Goal: Communication & Community: Answer question/provide support

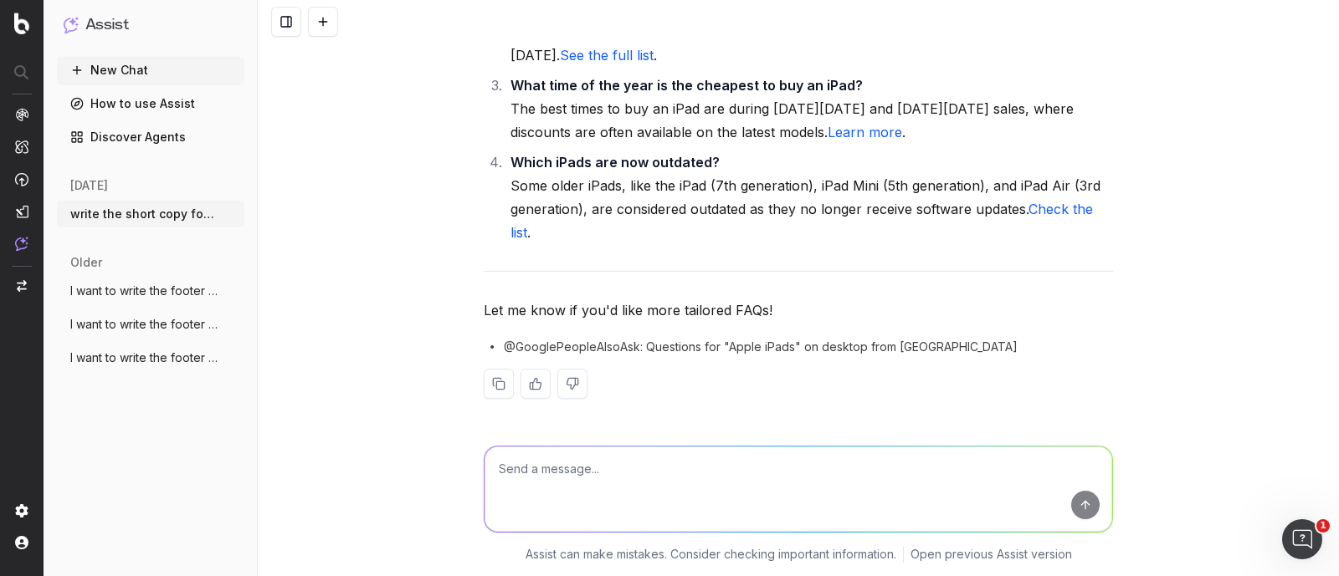
scroll to position [12384, 0]
click at [578, 471] on textarea at bounding box center [797, 489] width 627 height 85
paste textarea "suggest some relevant faqs which has some searches"
type textarea "suggest some relevant faqs which has some searches"
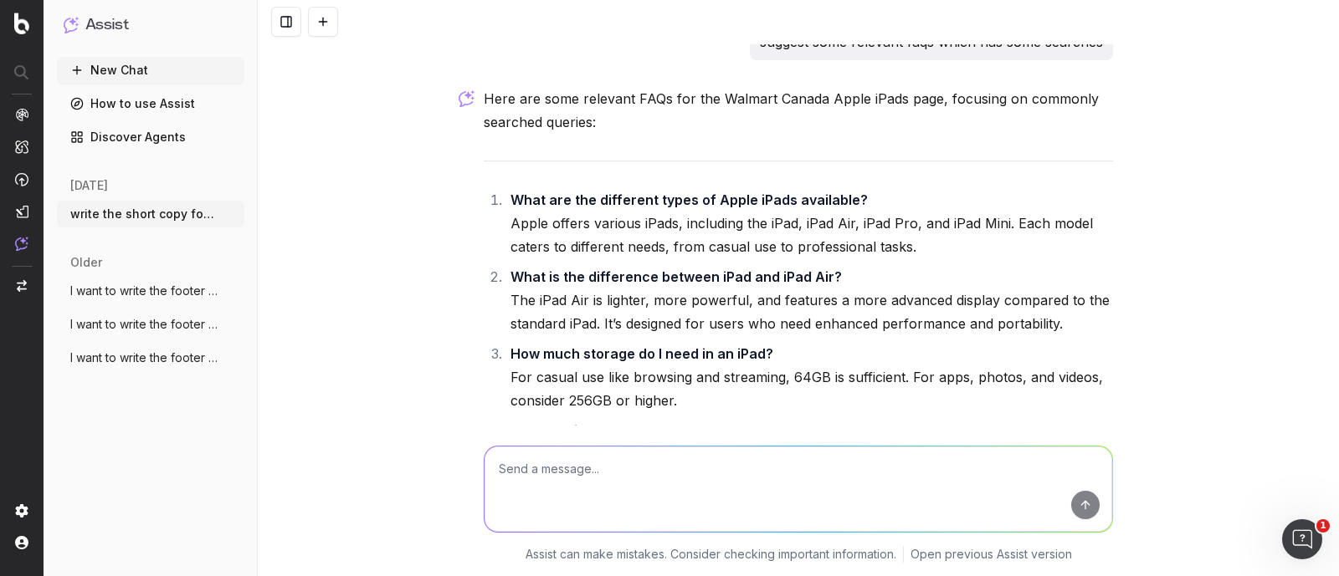
scroll to position [12782, 0]
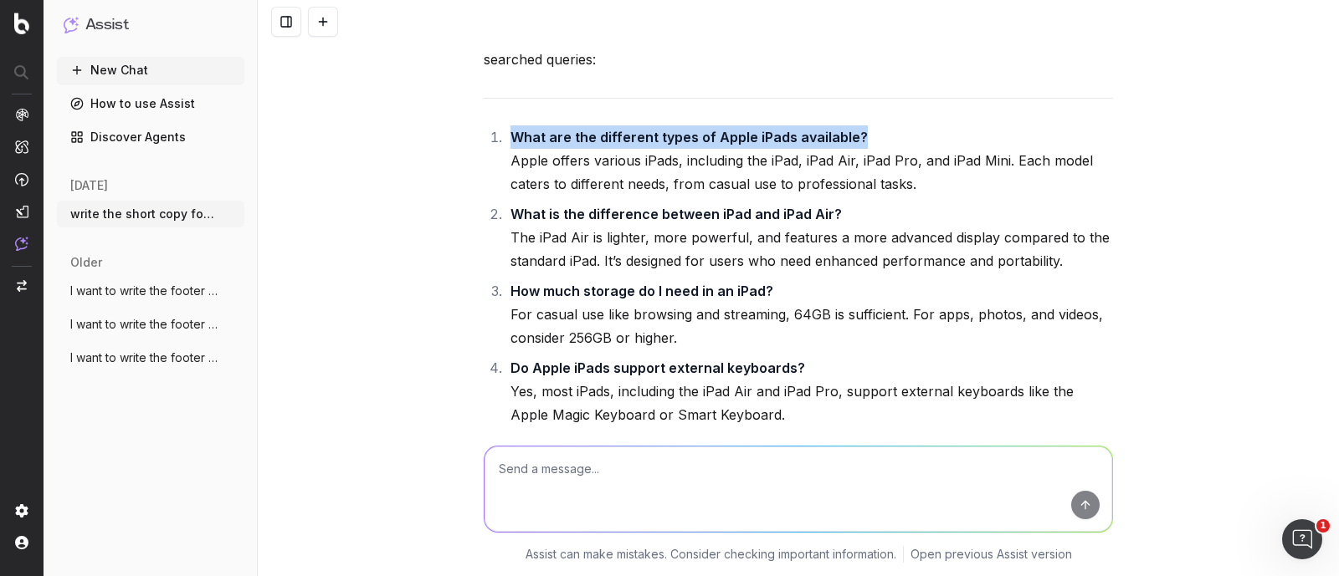
drag, startPoint x: 855, startPoint y: 201, endPoint x: 497, endPoint y: 203, distance: 358.1
click at [505, 196] on li "What are the different types of Apple iPads available? Apple offers various iPa…" at bounding box center [808, 160] width 607 height 70
copy strong "What are the different types of Apple iPads available?"
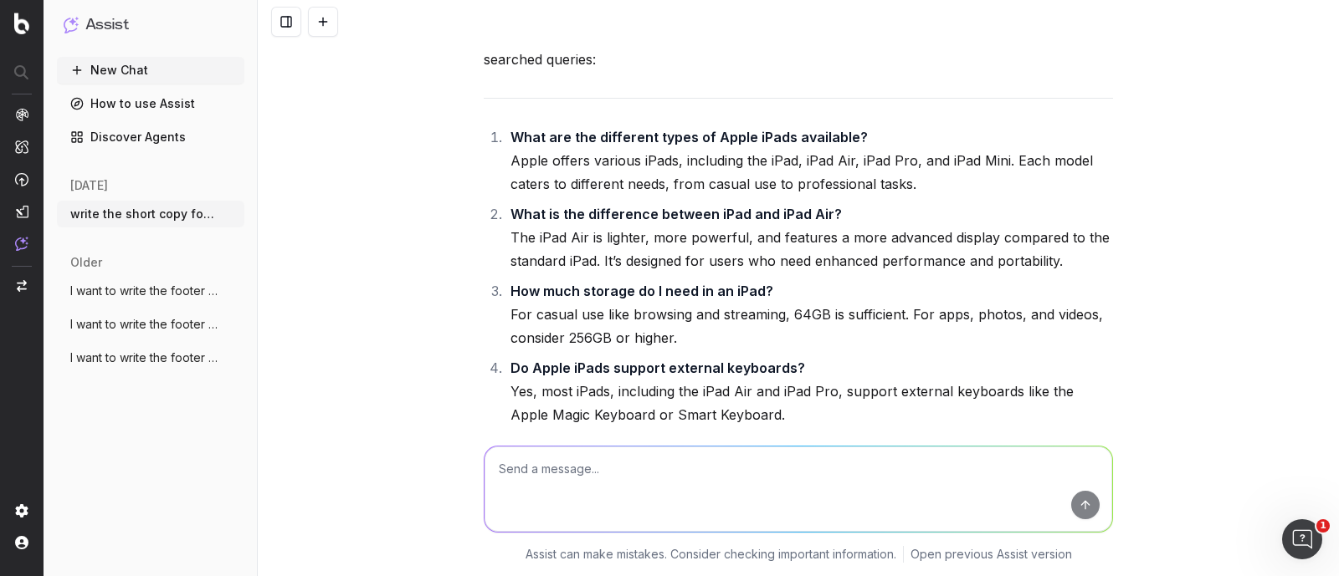
click at [515, 469] on textarea at bounding box center [797, 489] width 627 height 85
paste textarea "What are the different types of Apple iPads available?"
click at [627, 467] on textarea "What are the different types of Apple iPads available?" at bounding box center [797, 489] width 627 height 85
click at [817, 463] on textarea "What are the different types of Apple iPads available?" at bounding box center [797, 489] width 627 height 85
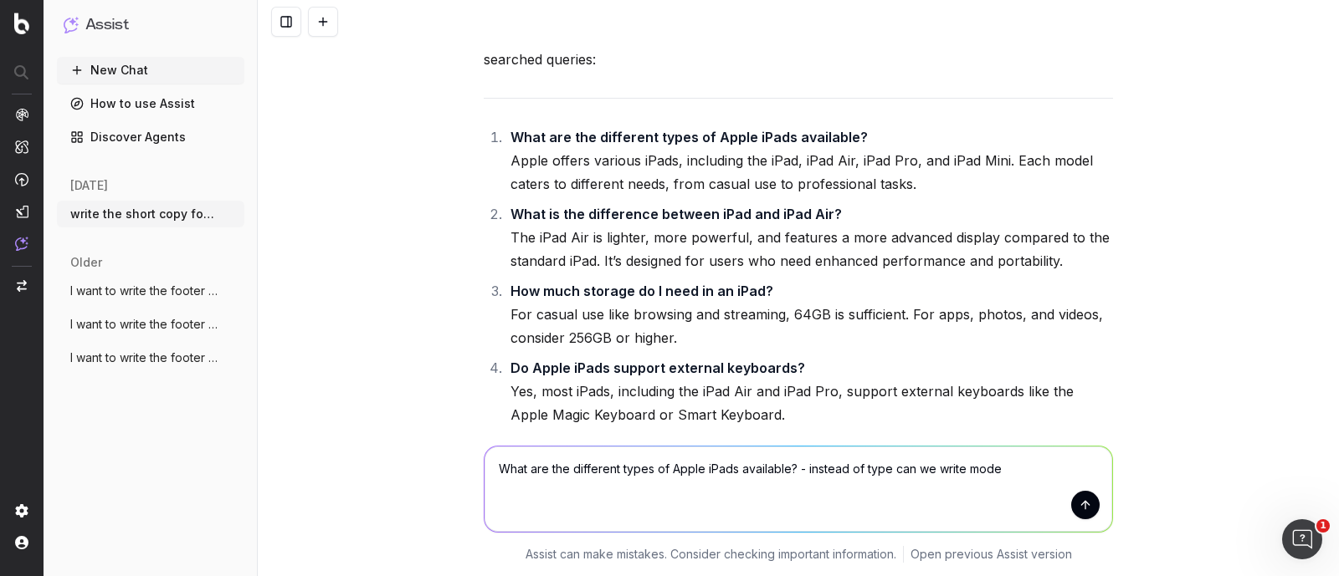
type textarea "What are the different types of Apple iPads available? - instead of type can we…"
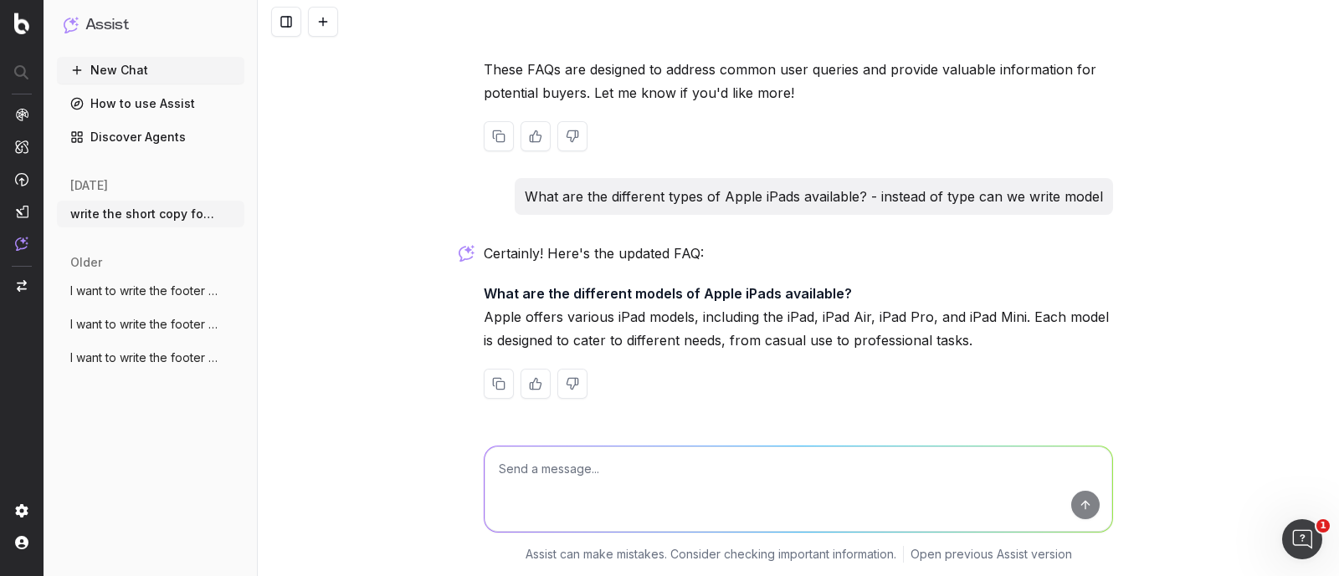
scroll to position [13710, 0]
click at [561, 295] on strong "What are the different models of Apple iPads available?" at bounding box center [668, 293] width 368 height 17
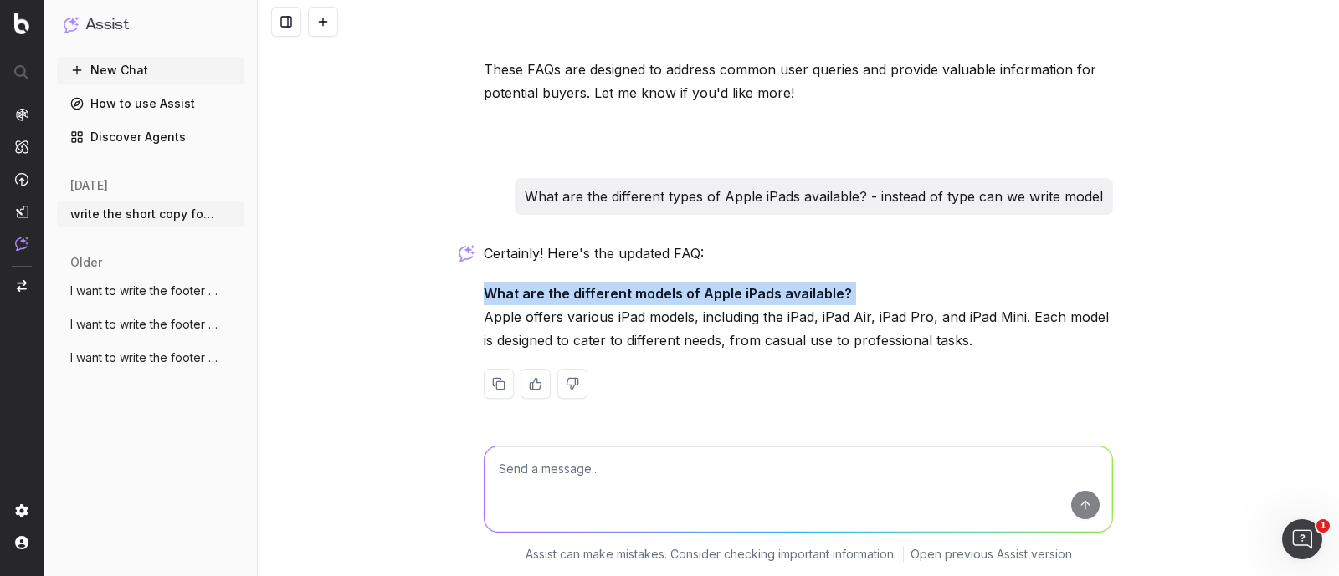
click at [561, 295] on strong "What are the different models of Apple iPads available?" at bounding box center [668, 293] width 368 height 17
copy strong "What are the different models of Apple iPads available?"
click at [924, 339] on p "What are the different models of Apple iPads available? Apple offers various iP…" at bounding box center [798, 317] width 629 height 70
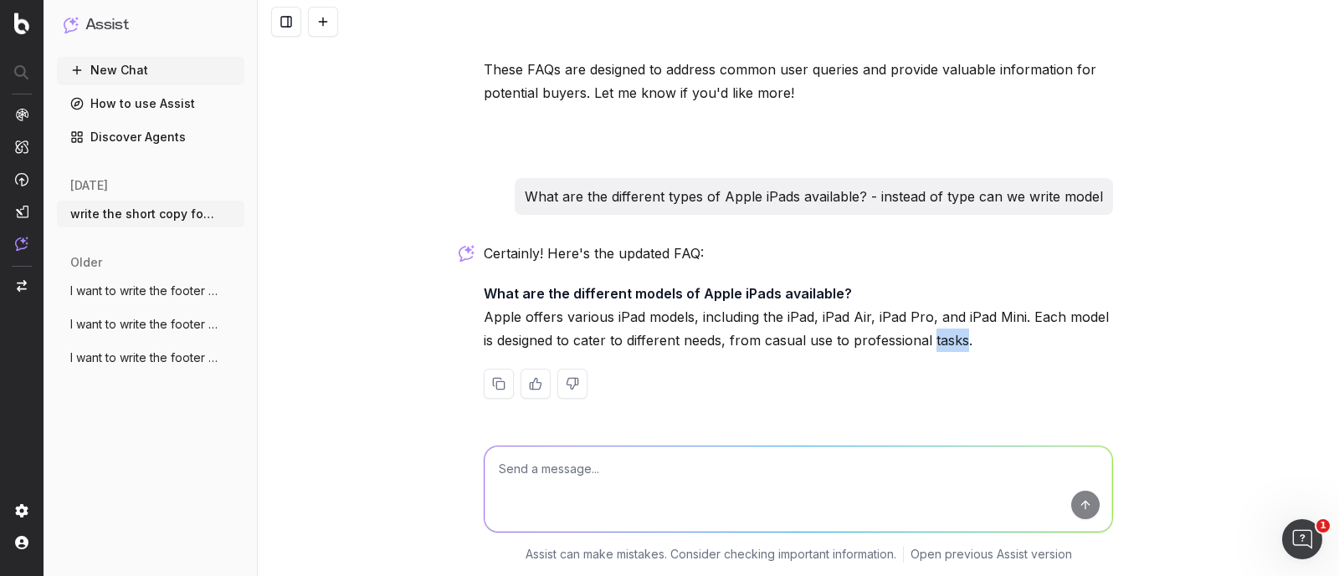
click at [924, 339] on p "What are the different models of Apple iPads available? Apple offers various iP…" at bounding box center [798, 317] width 629 height 70
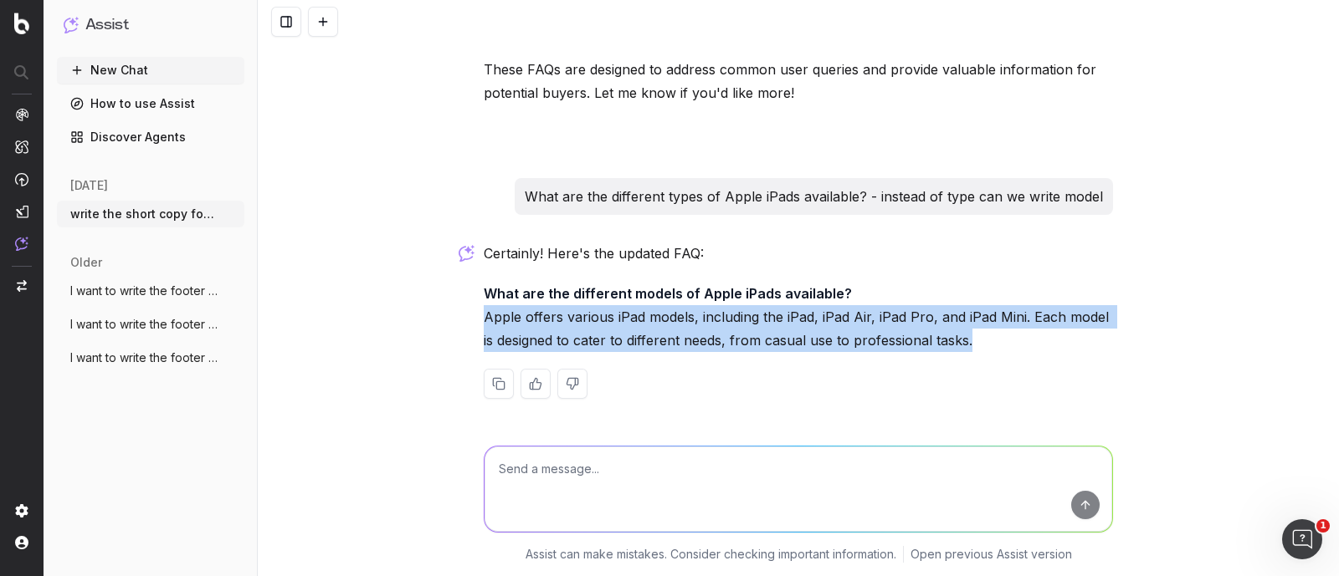
click at [924, 339] on p "What are the different models of Apple iPads available? Apple offers various iP…" at bounding box center [798, 317] width 629 height 70
copy div "Apple offers various iPad models, including the iPad, iPad Air, iPad Pro, and i…"
click at [707, 320] on p "What are the different models of Apple iPads available? Apple offers various iP…" at bounding box center [798, 317] width 629 height 70
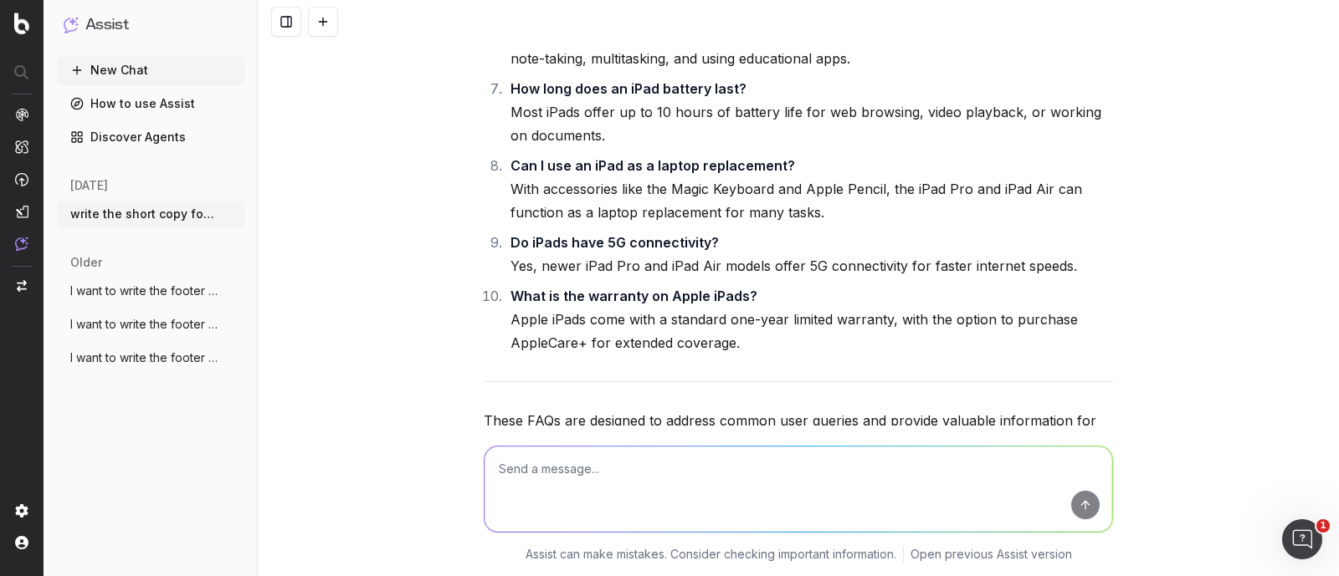
scroll to position [13292, 0]
drag, startPoint x: 513, startPoint y: 233, endPoint x: 778, endPoint y: 232, distance: 265.2
click at [778, 225] on li "Can I use an iPad as a laptop replacement? With accessories like the Magic Keyb…" at bounding box center [808, 190] width 607 height 70
click at [687, 225] on li "Can I use an iPad as a laptop replacement? With accessories like the Magic Keyb…" at bounding box center [808, 190] width 607 height 70
click at [613, 98] on strong "How long does an iPad battery last?" at bounding box center [628, 89] width 236 height 17
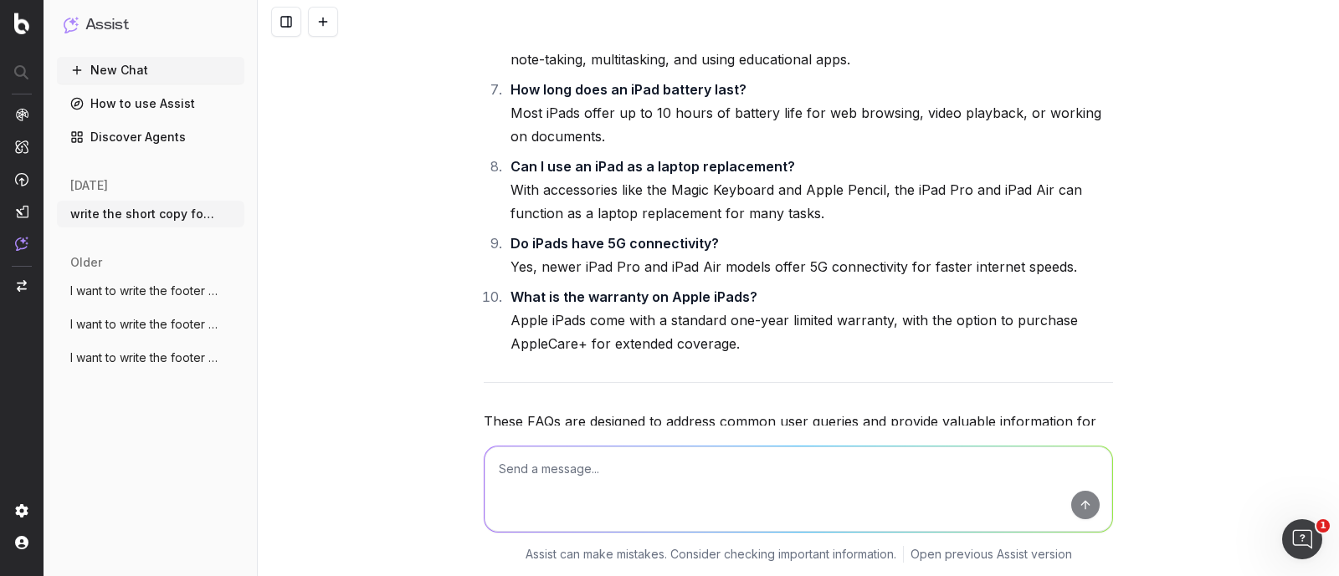
click at [575, 71] on li "Are iPads good for students? Yes, iPads are excellent for students. The iPad Ai…" at bounding box center [808, 36] width 607 height 70
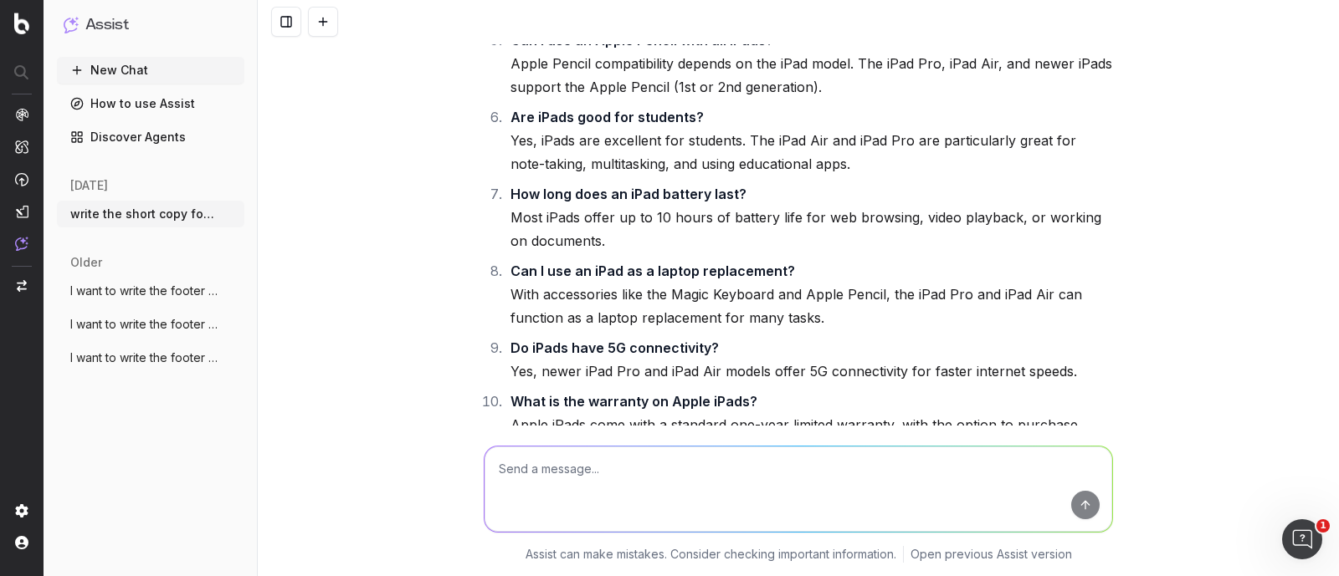
click at [595, 99] on li "Can I use an Apple Pencil with all iPads? Apple Pencil compatibility depends on…" at bounding box center [808, 63] width 607 height 70
click at [721, 99] on li "Can I use an Apple Pencil with all iPads? Apple Pencil compatibility depends on…" at bounding box center [808, 63] width 607 height 70
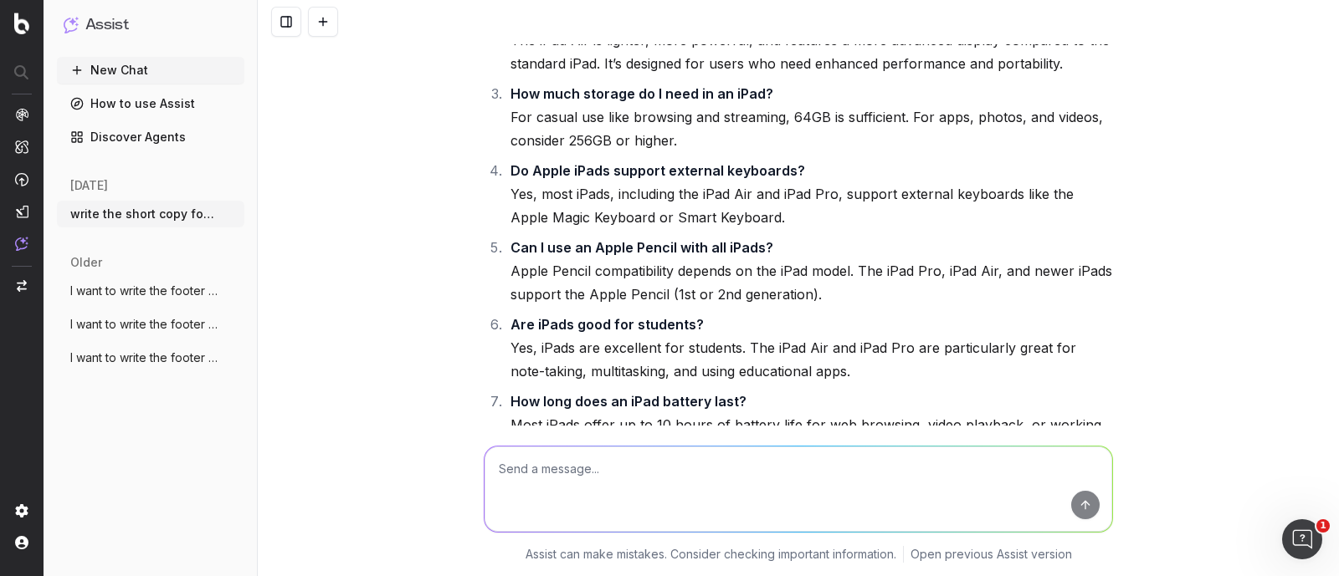
scroll to position [12978, 0]
drag, startPoint x: 525, startPoint y: 241, endPoint x: 804, endPoint y: 243, distance: 278.6
click at [804, 231] on li "Do Apple iPads support external keyboards? Yes, most iPads, including the iPad …" at bounding box center [808, 196] width 607 height 70
click at [729, 231] on li "Do Apple iPads support external keyboards? Yes, most iPads, including the iPad …" at bounding box center [808, 196] width 607 height 70
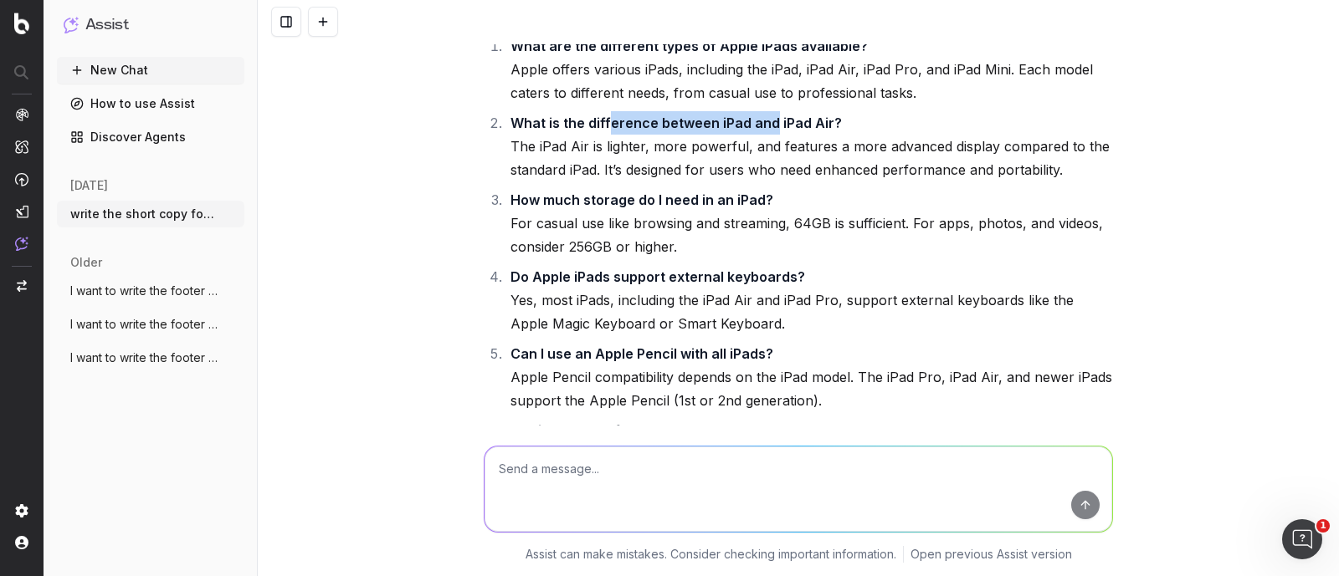
drag, startPoint x: 602, startPoint y: 197, endPoint x: 761, endPoint y: 190, distance: 159.1
click at [761, 182] on li "What is the difference between iPad and iPad Air? The iPad Air is lighter, more…" at bounding box center [808, 146] width 607 height 70
click at [801, 182] on li "What is the difference between iPad and iPad Air? The iPad Air is lighter, more…" at bounding box center [808, 146] width 607 height 70
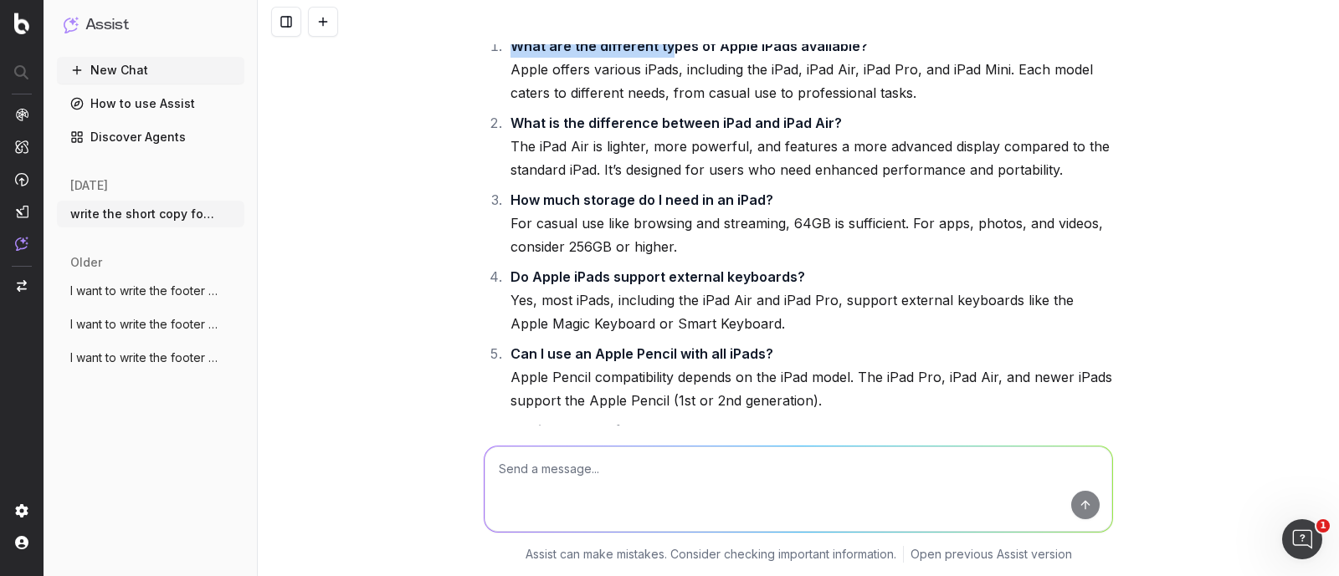
drag, startPoint x: 509, startPoint y: 111, endPoint x: 658, endPoint y: 111, distance: 148.1
click at [658, 54] on strong "What are the different types of Apple iPads available?" at bounding box center [688, 46] width 357 height 17
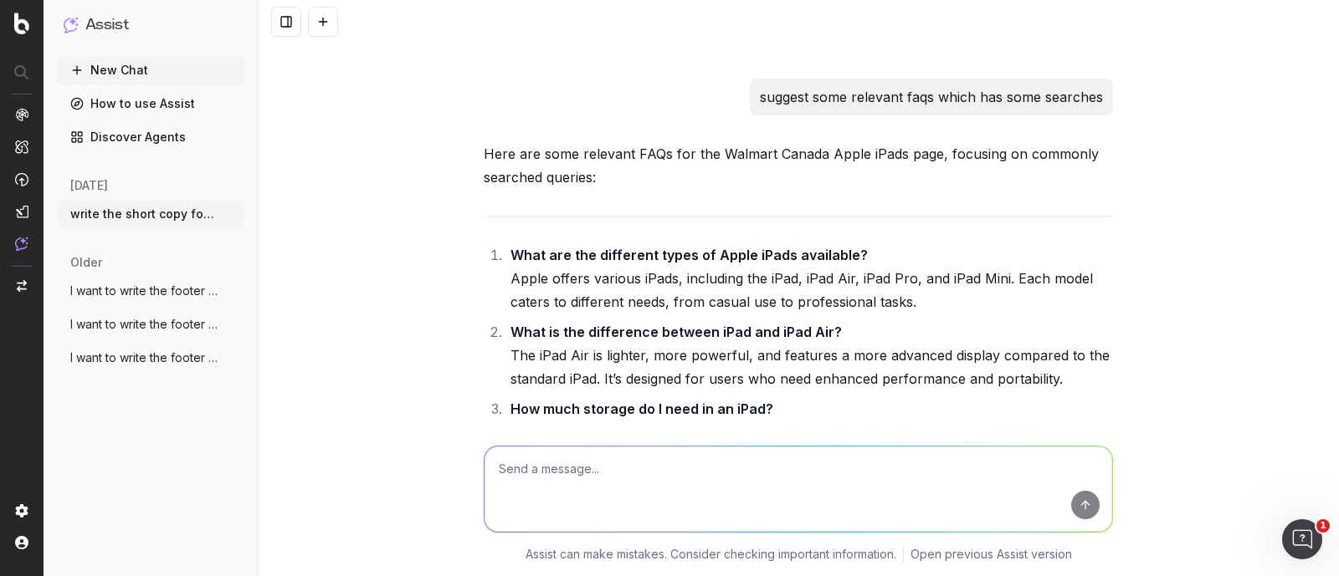
click at [684, 314] on li "What are the different types of Apple iPads available? Apple offers various iPa…" at bounding box center [808, 278] width 607 height 70
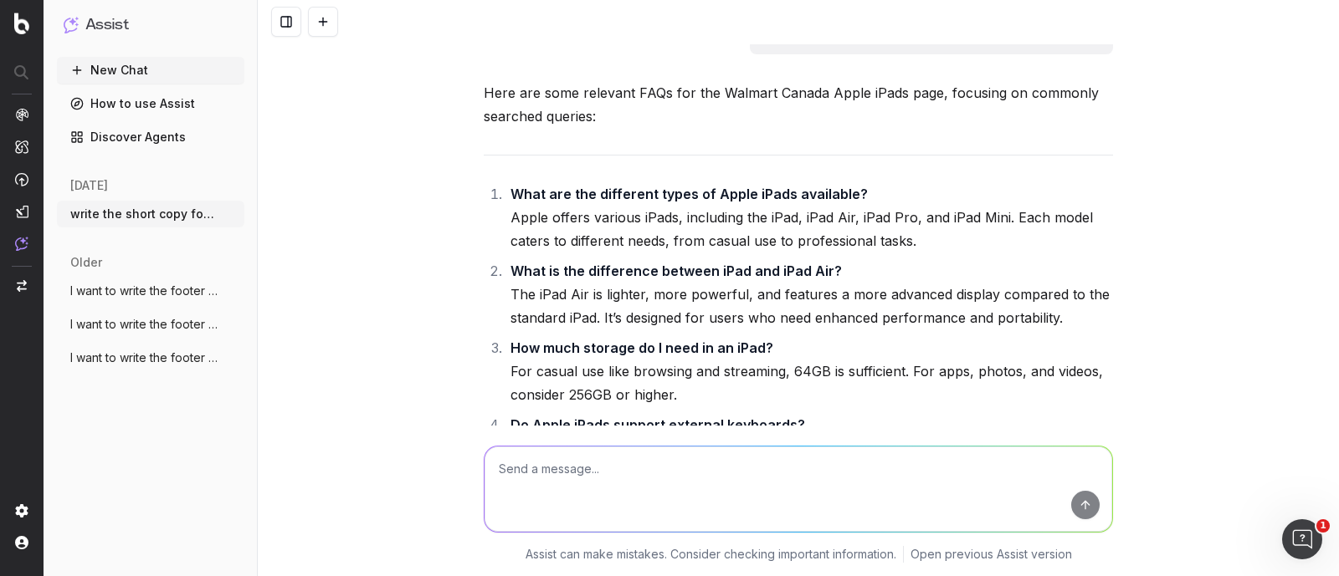
scroll to position [12769, 0]
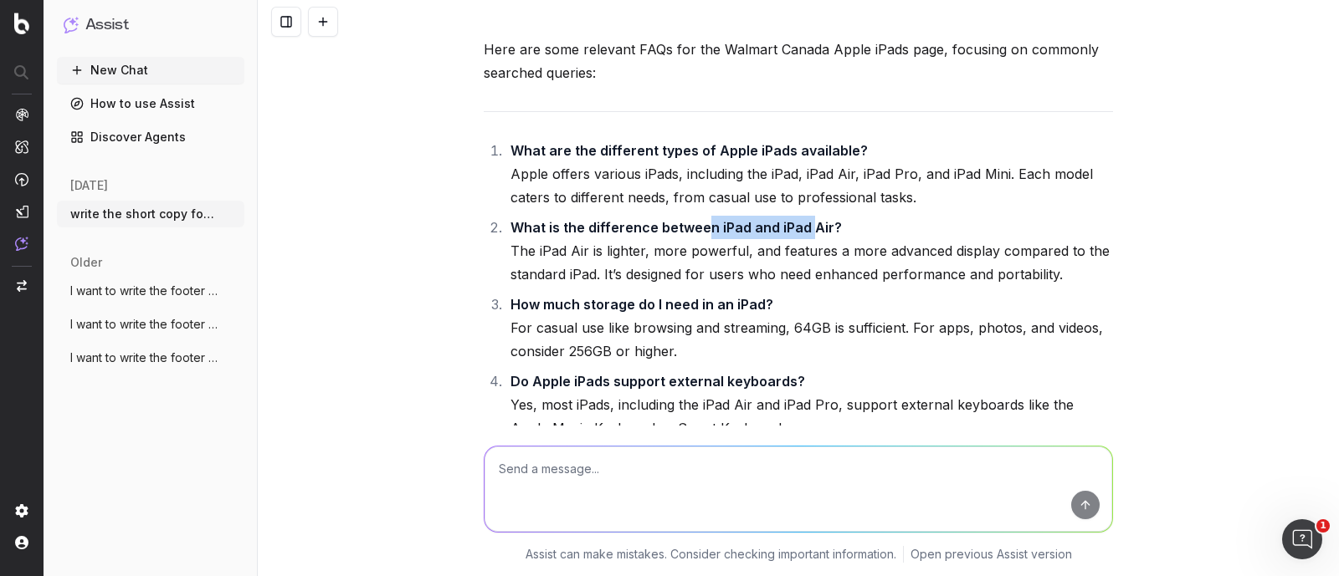
drag, startPoint x: 693, startPoint y: 295, endPoint x: 799, endPoint y: 292, distance: 106.3
click at [799, 236] on strong "What is the difference between iPad and iPad Air?" at bounding box center [675, 227] width 331 height 17
click at [632, 236] on strong "What is the difference between iPad and iPad Air?" at bounding box center [675, 227] width 331 height 17
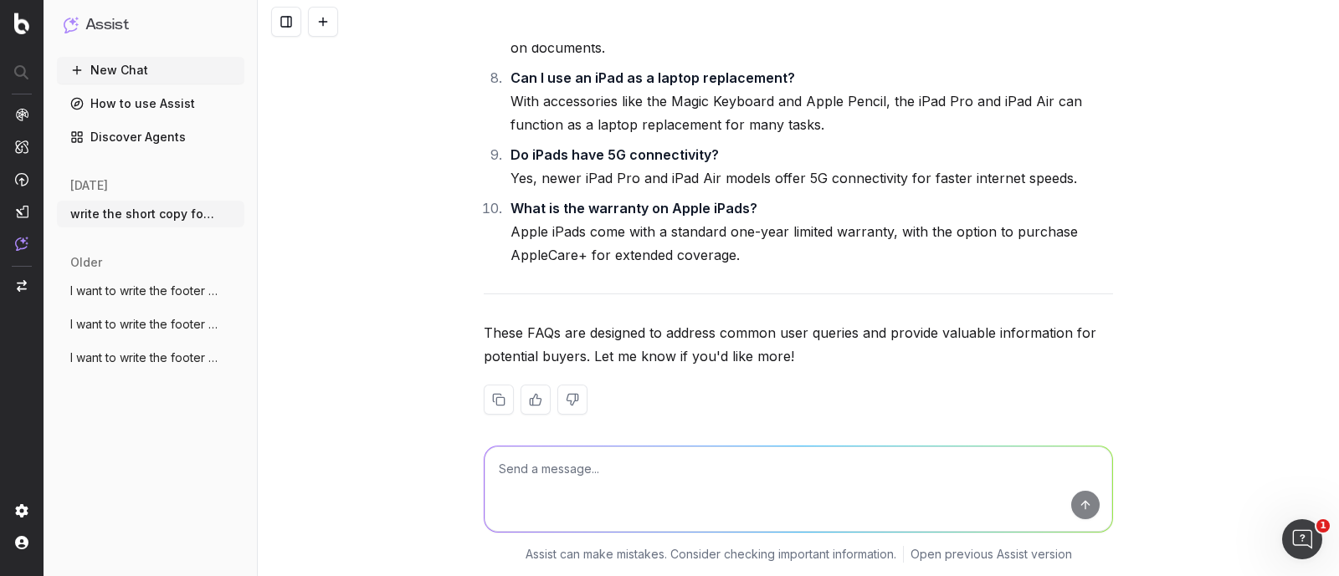
scroll to position [13396, 0]
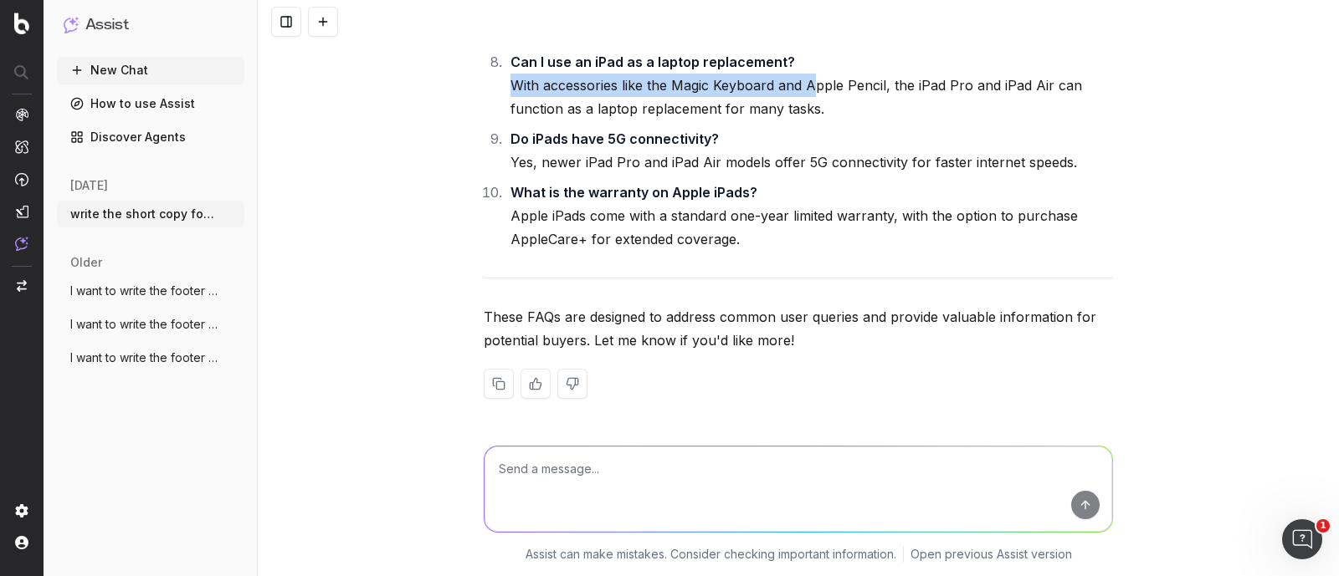
drag, startPoint x: 504, startPoint y: 153, endPoint x: 805, endPoint y: 150, distance: 300.4
click at [805, 120] on li "Can I use an iPad as a laptop replacement? With accessories like the Magic Keyb…" at bounding box center [808, 85] width 607 height 70
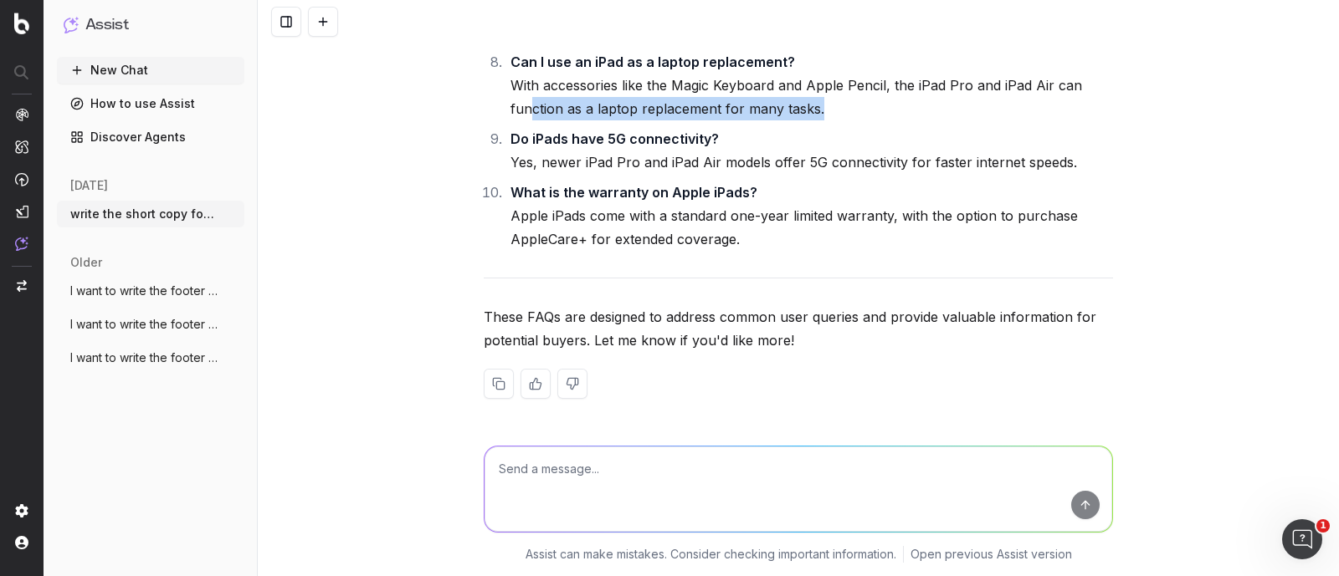
drag, startPoint x: 525, startPoint y: 182, endPoint x: 830, endPoint y: 173, distance: 304.6
click at [830, 120] on li "Can I use an iPad as a laptop replacement? With accessories like the Magic Keyb…" at bounding box center [808, 85] width 607 height 70
click at [837, 120] on li "Can I use an iPad as a laptop replacement? With accessories like the Magic Keyb…" at bounding box center [808, 85] width 607 height 70
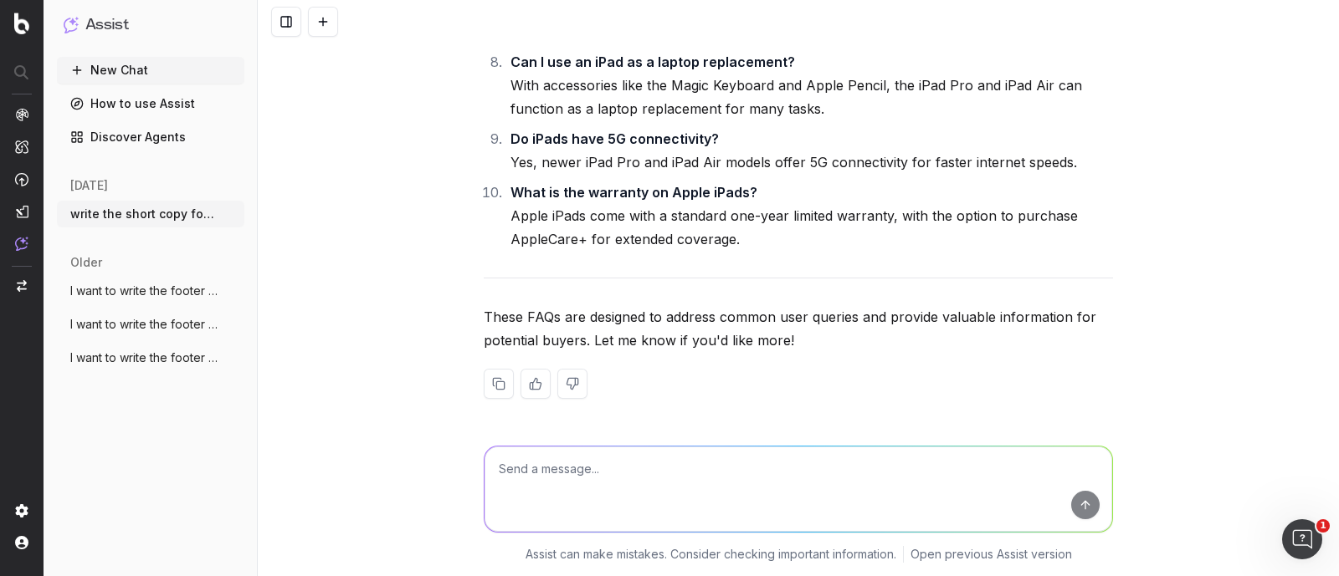
click at [601, 201] on strong "What is the warranty on Apple iPads?" at bounding box center [633, 192] width 247 height 17
click at [569, 174] on li "Do iPads have 5G connectivity? Yes, newer iPad Pro and iPad Air models offer 5G…" at bounding box center [808, 150] width 607 height 47
click at [770, 174] on li "Do iPads have 5G connectivity? Yes, newer iPad Pro and iPad Air models offer 5G…" at bounding box center [808, 150] width 607 height 47
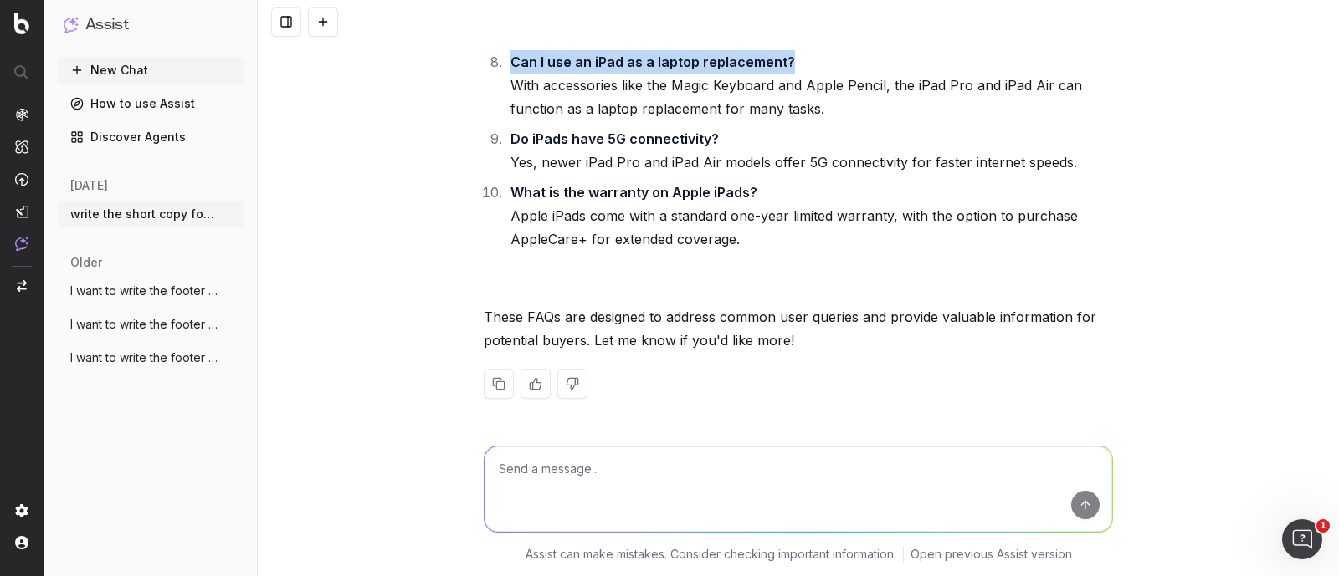
drag, startPoint x: 500, startPoint y: 129, endPoint x: 776, endPoint y: 131, distance: 276.1
click at [776, 120] on li "Can I use an iPad as a laptop replacement? With accessories like the Magic Keyb…" at bounding box center [808, 85] width 607 height 70
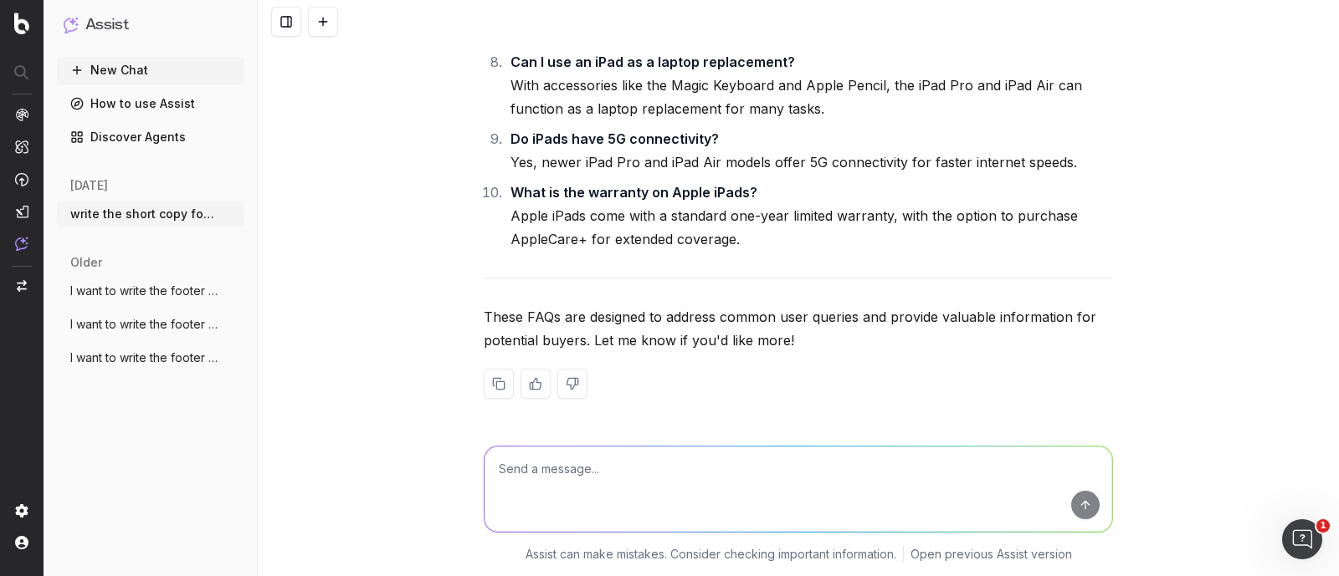
drag, startPoint x: 735, startPoint y: 201, endPoint x: 724, endPoint y: 243, distance: 43.8
click at [735, 174] on li "Do iPads have 5G connectivity? Yes, newer iPad Pro and iPad Air models offer 5G…" at bounding box center [808, 150] width 607 height 47
click at [669, 491] on textarea at bounding box center [797, 489] width 627 height 85
click at [672, 498] on textarea at bounding box center [797, 489] width 627 height 85
type textarea "can we write some apple ipads fsq related to feature, benefits, etc."
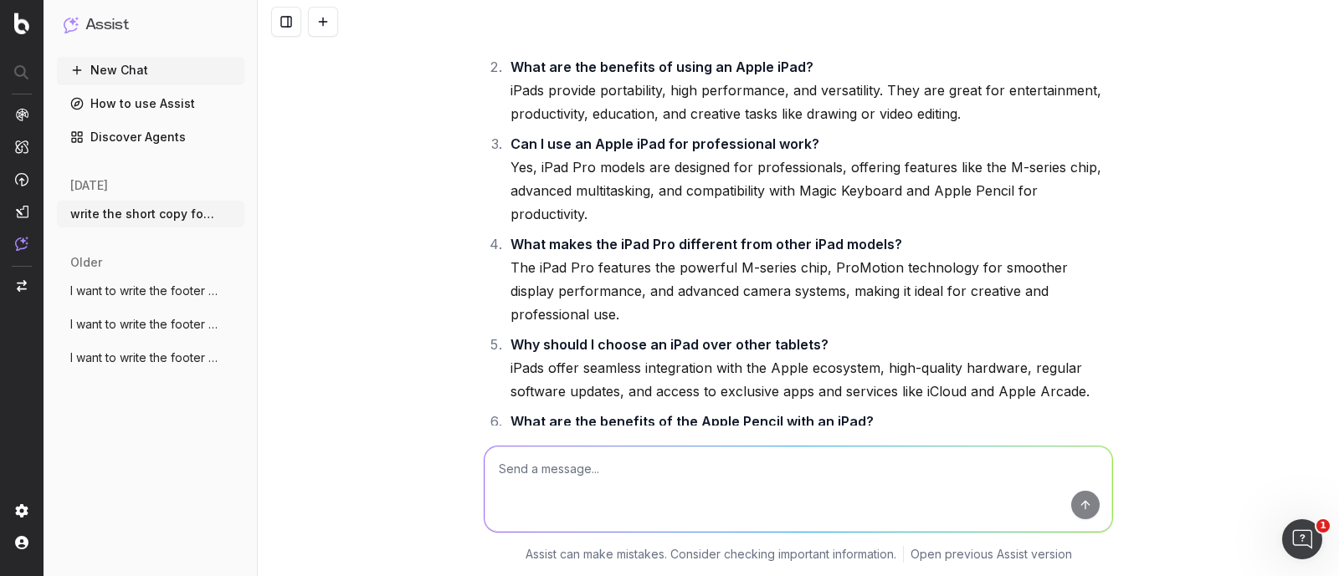
scroll to position [14128, 0]
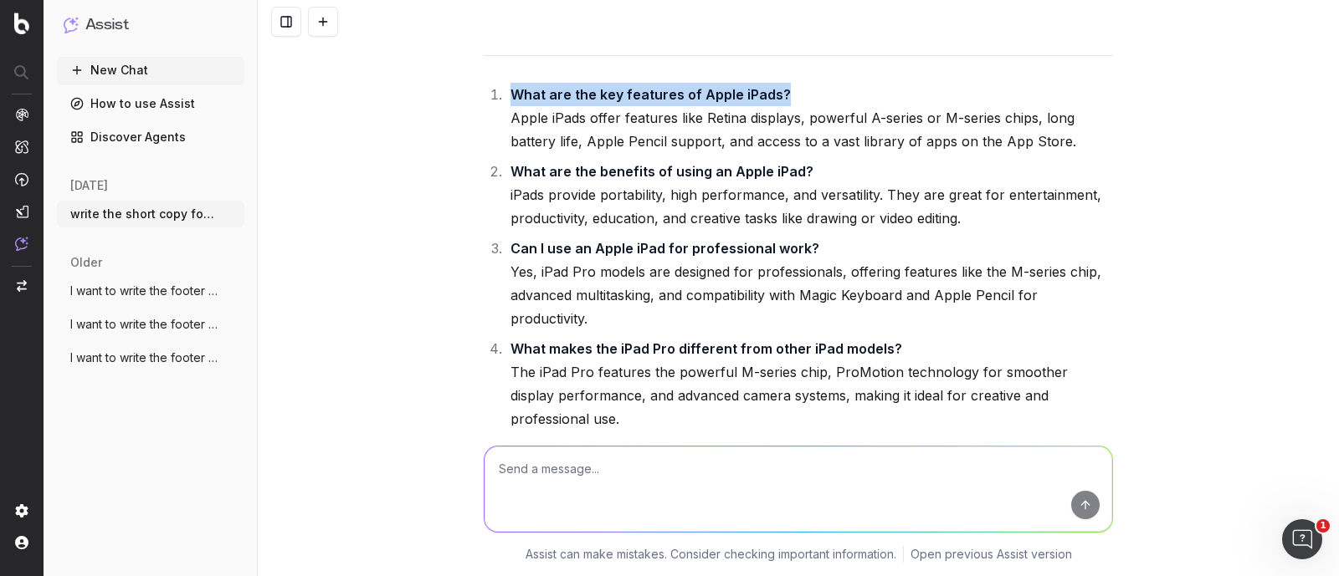
drag, startPoint x: 775, startPoint y: 158, endPoint x: 499, endPoint y: 166, distance: 275.3
click at [505, 153] on li "What are the key features of Apple iPads? Apple iPads offer features like Retin…" at bounding box center [808, 118] width 607 height 70
copy strong "What are the key features of Apple iPads?"
click at [529, 103] on strong "What are the key features of Apple iPads?" at bounding box center [650, 94] width 280 height 17
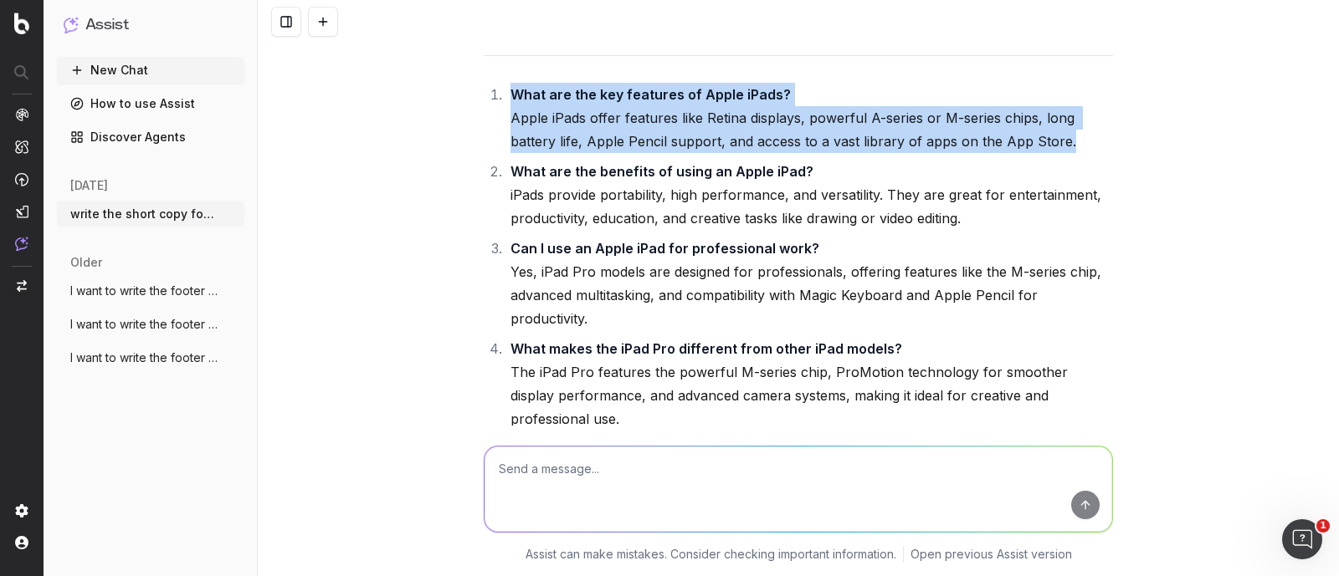
drag, startPoint x: 504, startPoint y: 159, endPoint x: 1065, endPoint y: 211, distance: 562.9
click at [1065, 153] on li "What are the key features of Apple iPads? Apple iPads offer features like Retin…" at bounding box center [808, 118] width 607 height 70
copy li "What are the key features of Apple iPads? Apple iPads offer features like Retin…"
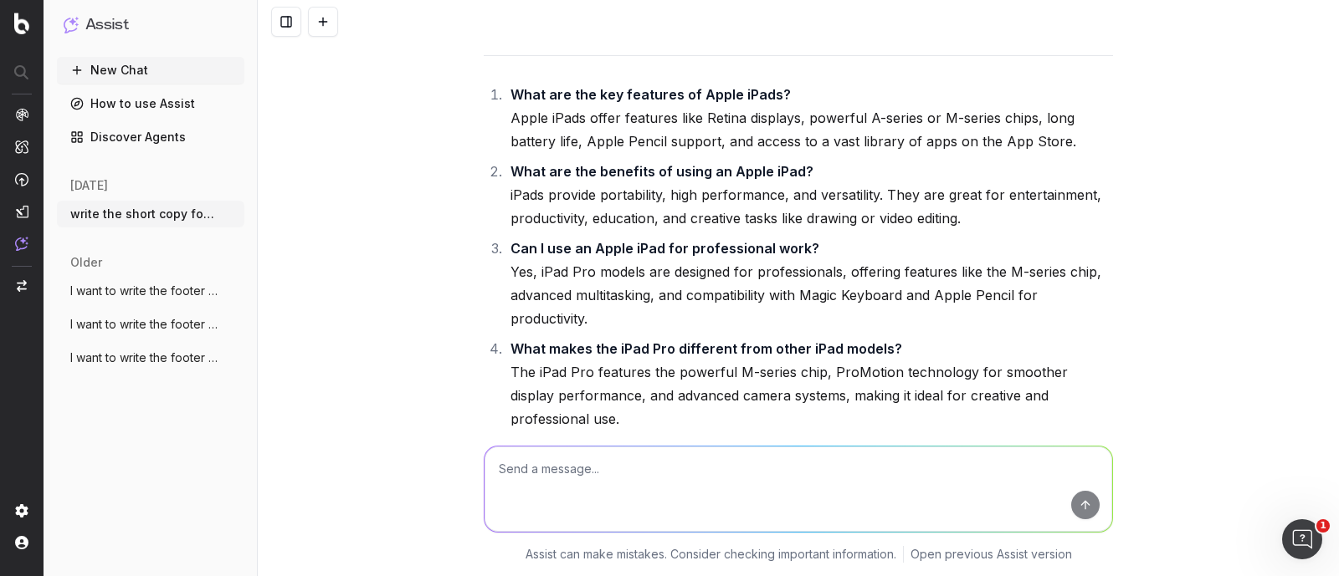
click at [622, 486] on textarea at bounding box center [797, 489] width 627 height 85
paste textarea "What are the key features of Apple iPads? Apple iPads offer features like Retin…"
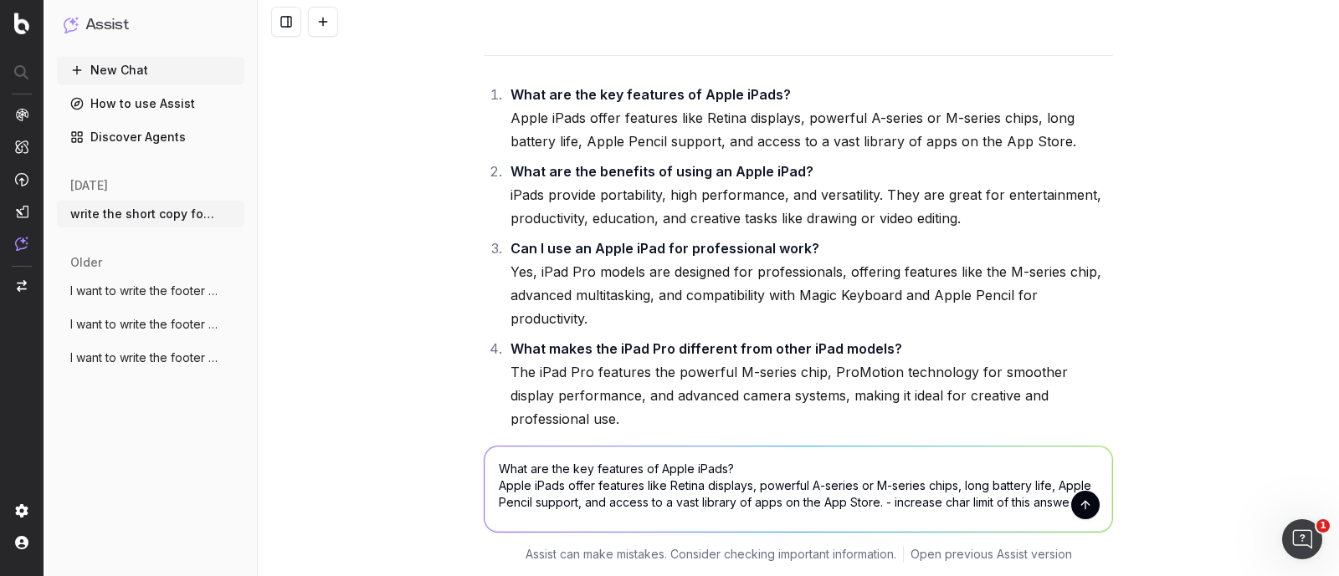
type textarea "What are the key features of Apple iPads? Apple iPads offer features like Retin…"
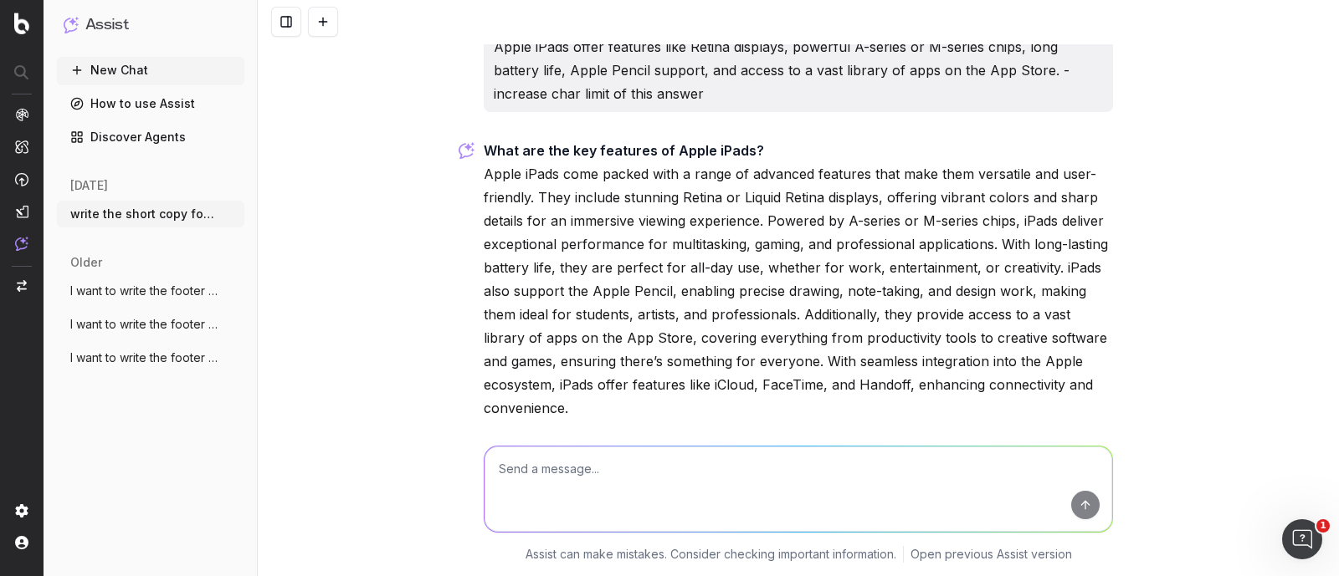
scroll to position [15301, 0]
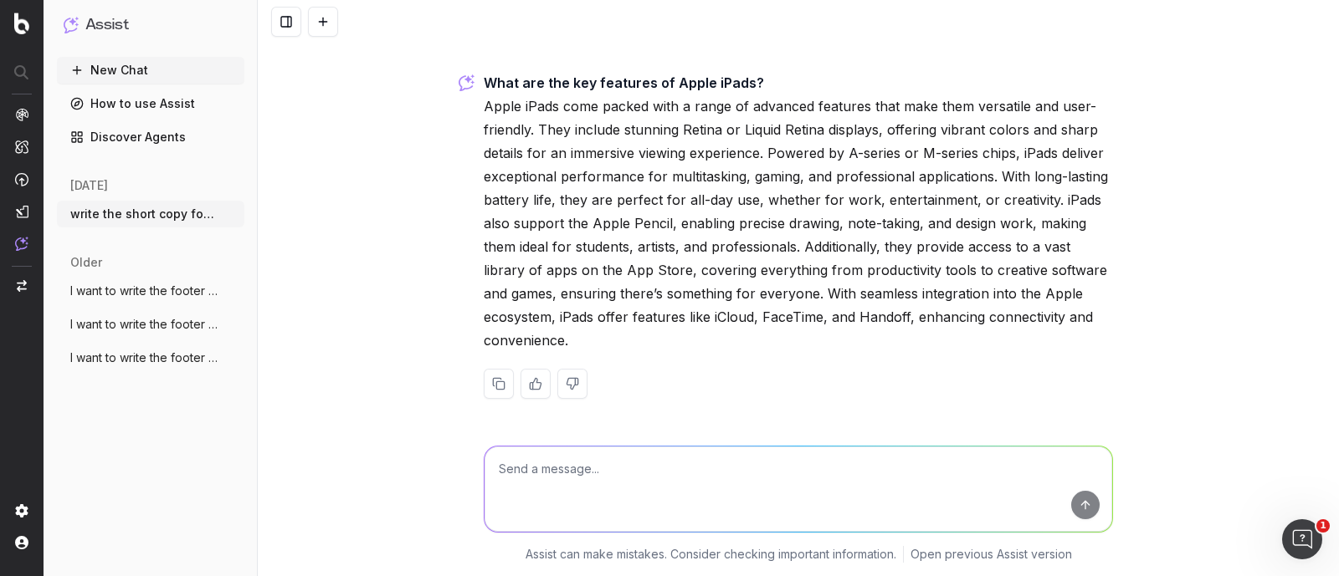
click at [555, 489] on textarea at bounding box center [797, 489] width 627 height 85
type textarea "make it short"
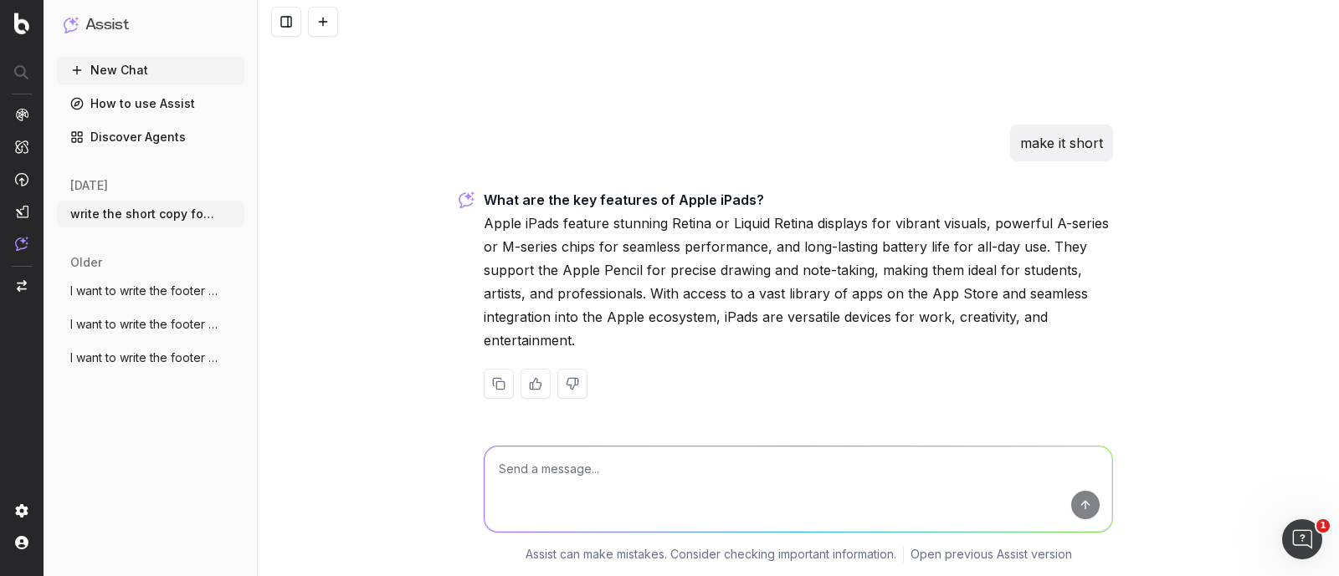
scroll to position [15602, 0]
click at [630, 483] on textarea at bounding box center [797, 489] width 627 height 85
type textarea "make it little short"
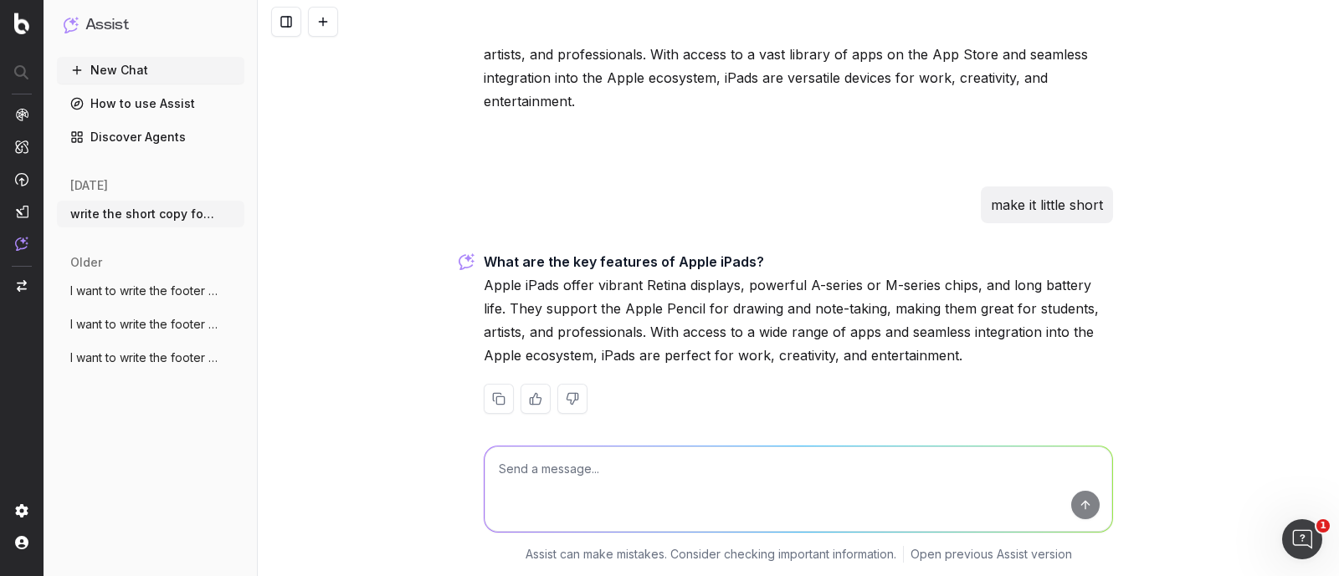
scroll to position [15856, 0]
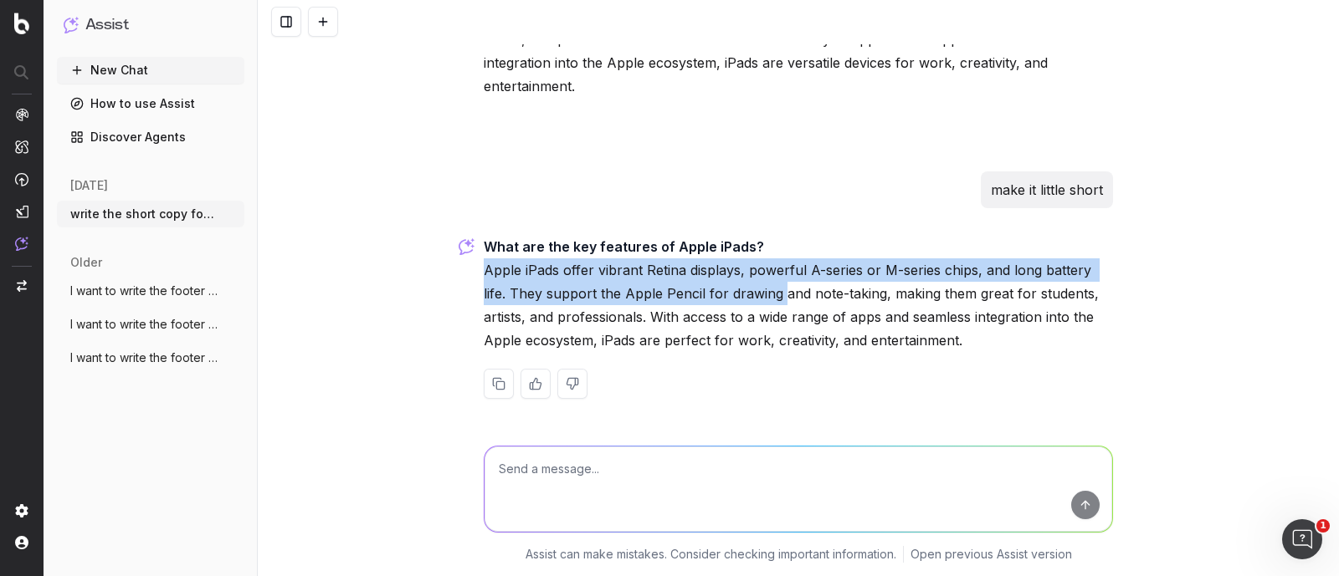
drag, startPoint x: 475, startPoint y: 268, endPoint x: 746, endPoint y: 294, distance: 272.4
click at [746, 294] on p "What are the key features of Apple iPads? Apple iPads offer vibrant Retina disp…" at bounding box center [798, 293] width 629 height 117
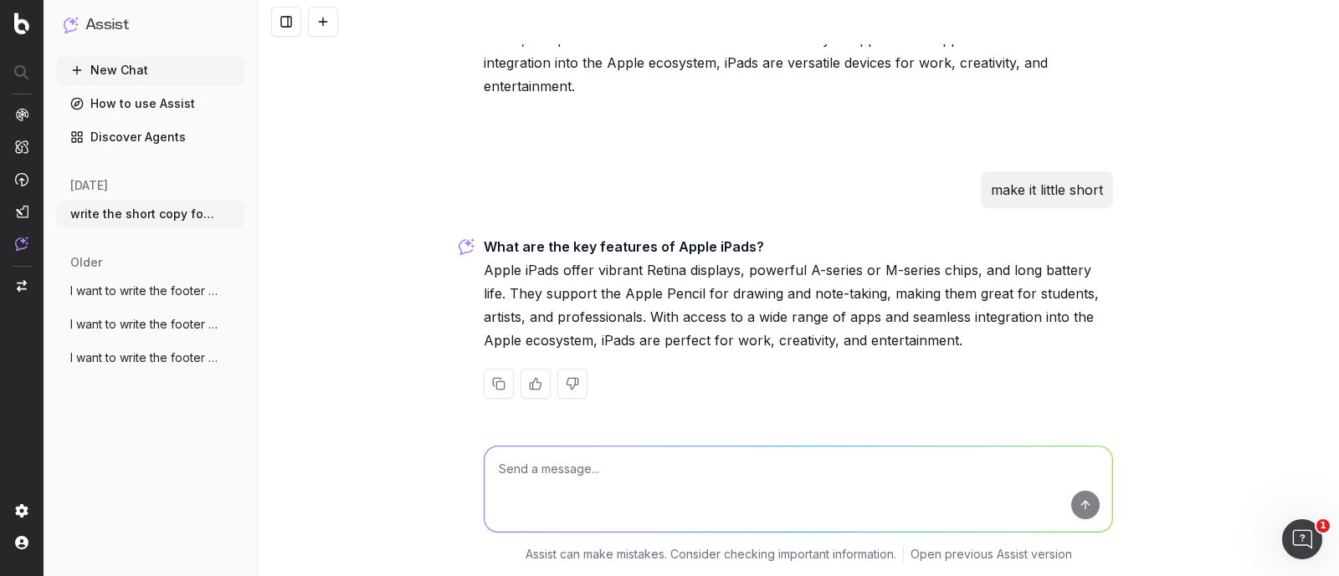
click at [861, 313] on p "What are the key features of Apple iPads? Apple iPads offer vibrant Retina disp…" at bounding box center [798, 293] width 629 height 117
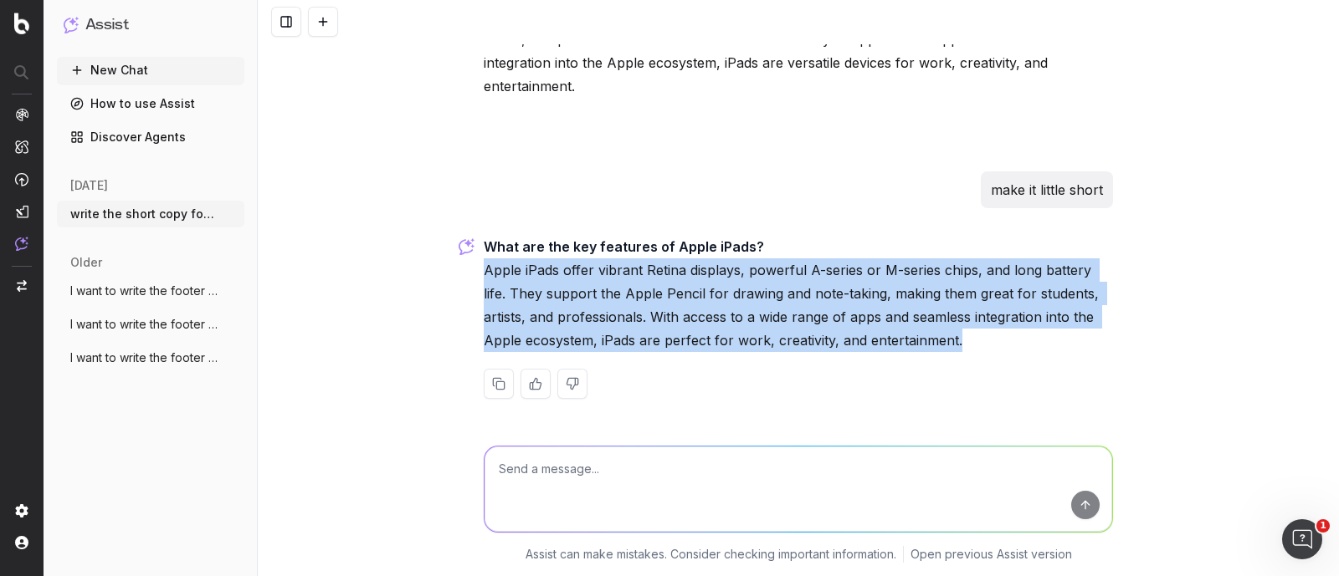
drag, startPoint x: 477, startPoint y: 271, endPoint x: 924, endPoint y: 336, distance: 452.3
click at [924, 336] on p "What are the key features of Apple iPads? Apple iPads offer vibrant Retina disp…" at bounding box center [798, 293] width 629 height 117
copy p "Apple iPads offer vibrant Retina displays, powerful A-series or M-series chips,…"
click at [661, 305] on p "What are the key features of Apple iPads? Apple iPads offer vibrant Retina disp…" at bounding box center [798, 293] width 629 height 117
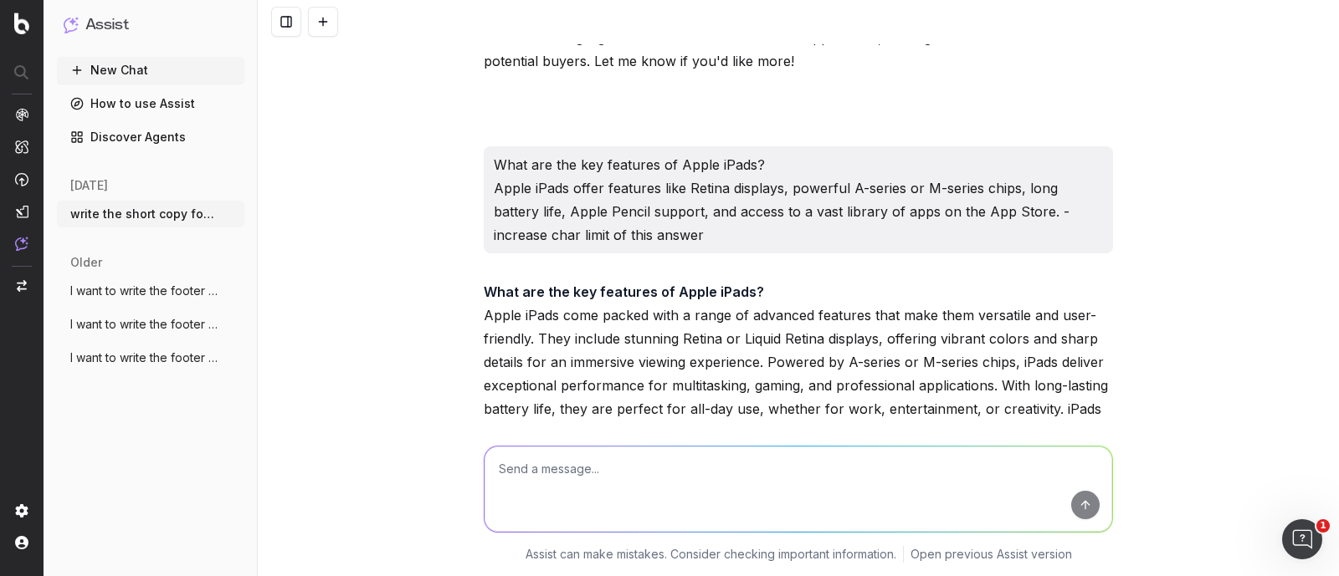
scroll to position [15019, 0]
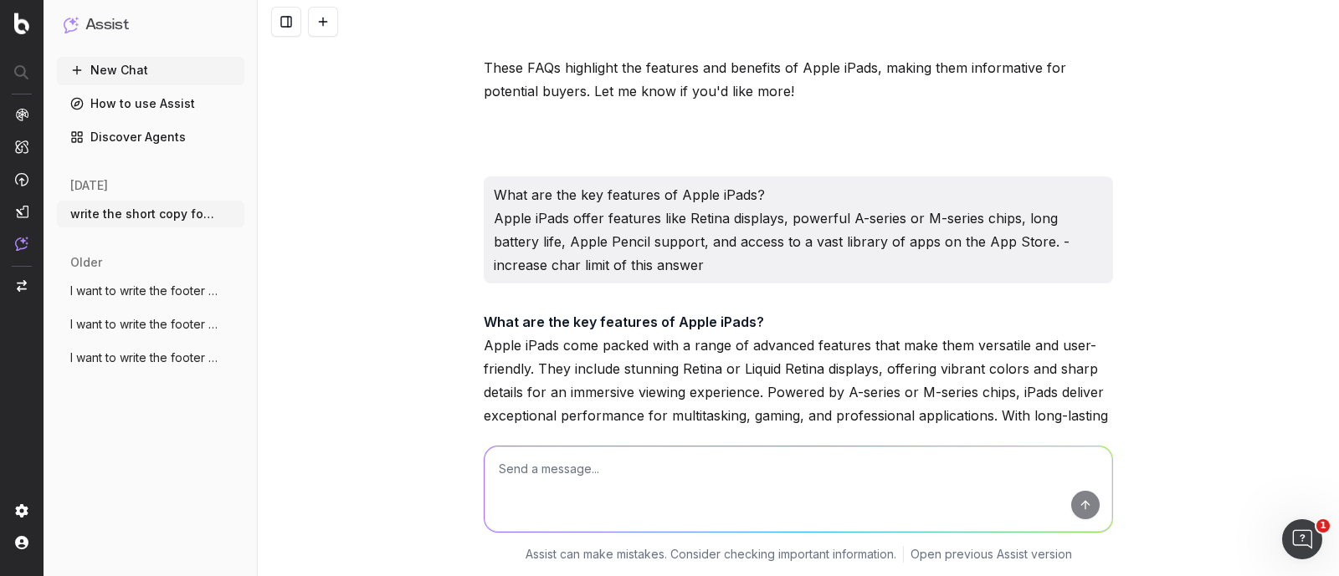
click at [723, 269] on p "What are the key features of Apple iPads? Apple iPads offer features like Retin…" at bounding box center [798, 230] width 609 height 94
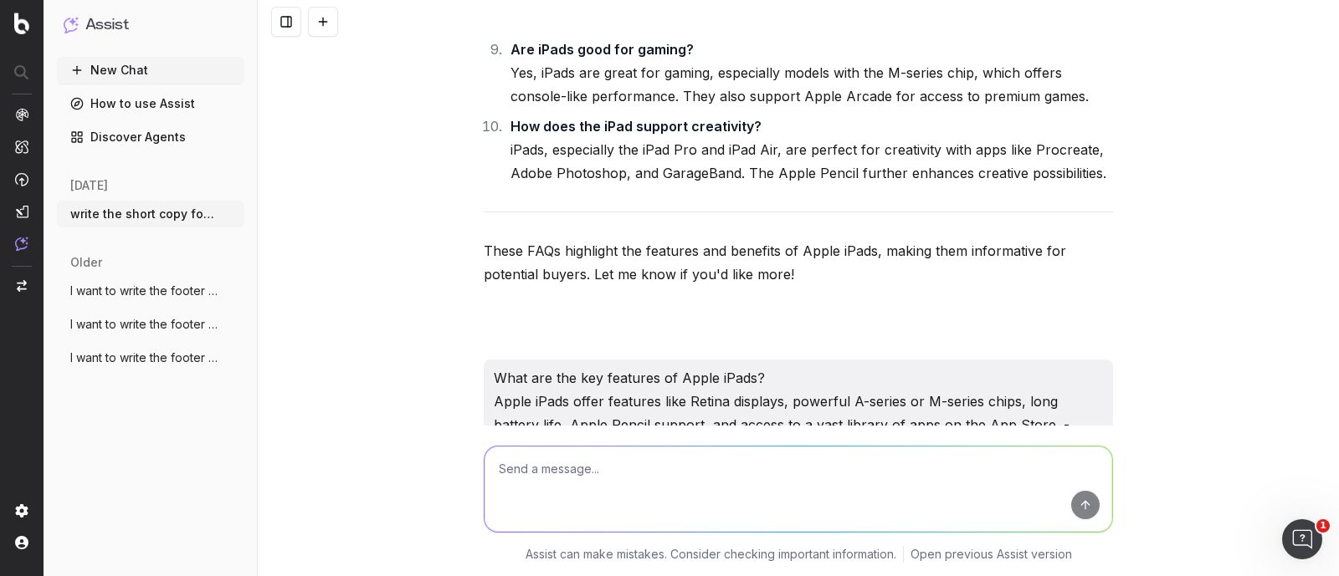
scroll to position [14601, 0]
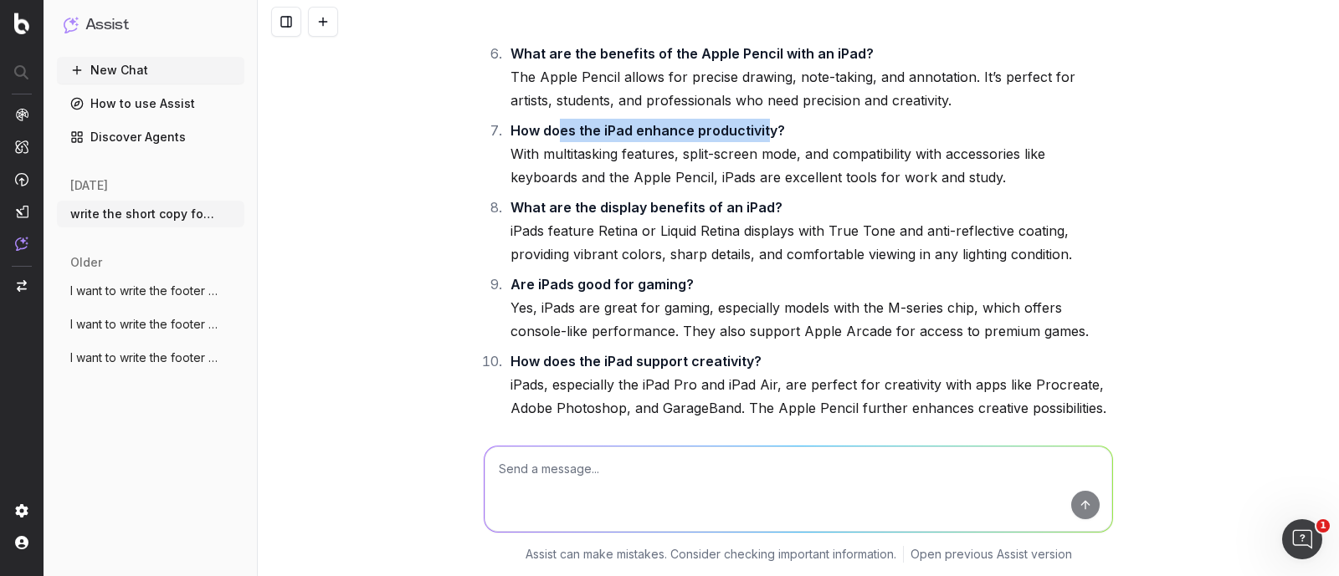
drag, startPoint x: 552, startPoint y: 169, endPoint x: 756, endPoint y: 165, distance: 204.2
click at [756, 139] on strong "How does the iPad enhance productivity?" at bounding box center [647, 130] width 274 height 17
click at [668, 189] on li "How does the iPad enhance productivity? With multitasking features, split-scree…" at bounding box center [808, 154] width 607 height 70
drag, startPoint x: 506, startPoint y: 175, endPoint x: 775, endPoint y: 173, distance: 268.6
click at [775, 173] on li "How does the iPad enhance productivity? With multitasking features, split-scree…" at bounding box center [808, 154] width 607 height 70
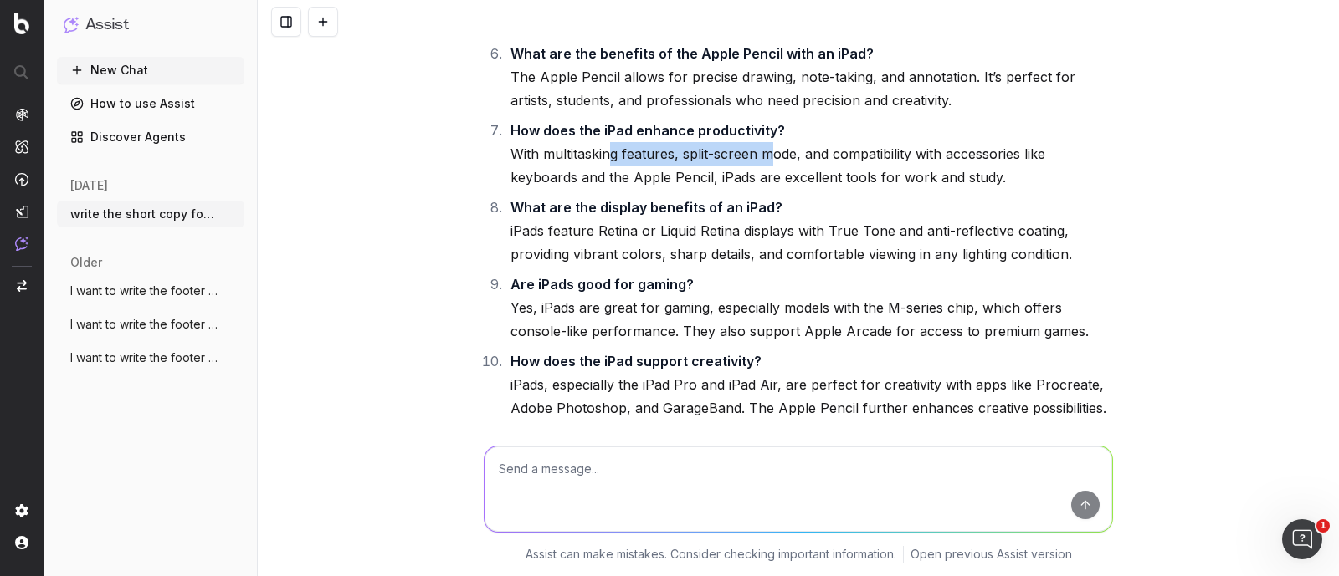
drag, startPoint x: 601, startPoint y: 195, endPoint x: 791, endPoint y: 192, distance: 189.9
click at [765, 189] on li "How does the iPad enhance productivity? With multitasking features, split-scree…" at bounding box center [808, 154] width 607 height 70
click at [862, 189] on li "How does the iPad enhance productivity? With multitasking features, split-scree…" at bounding box center [808, 154] width 607 height 70
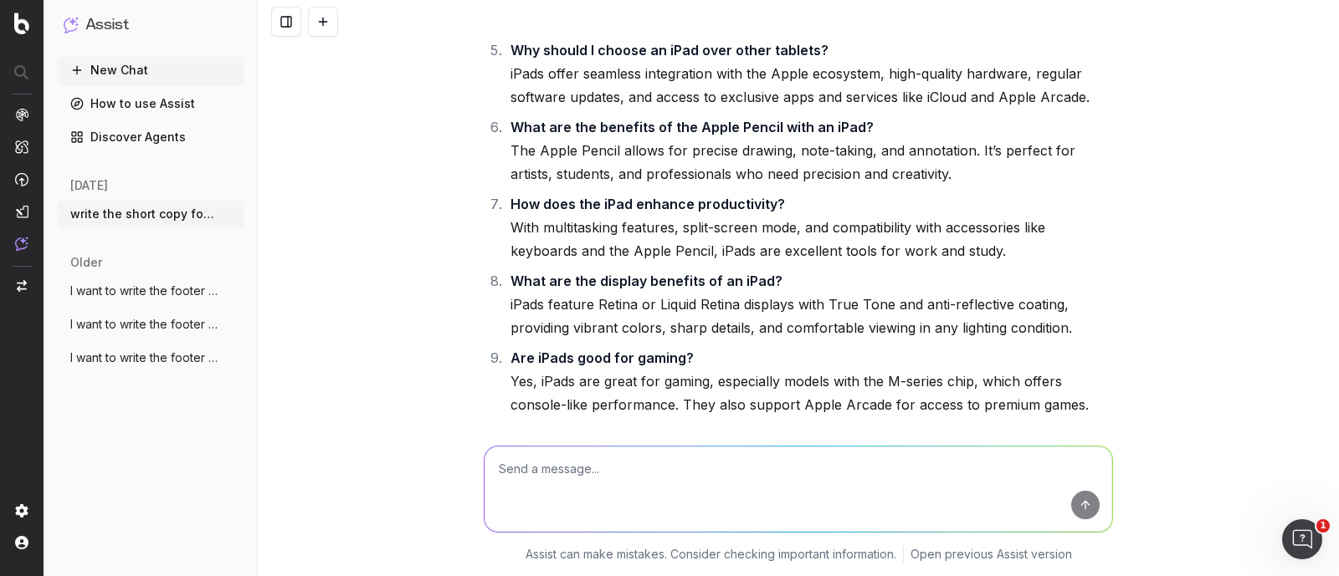
scroll to position [14496, 0]
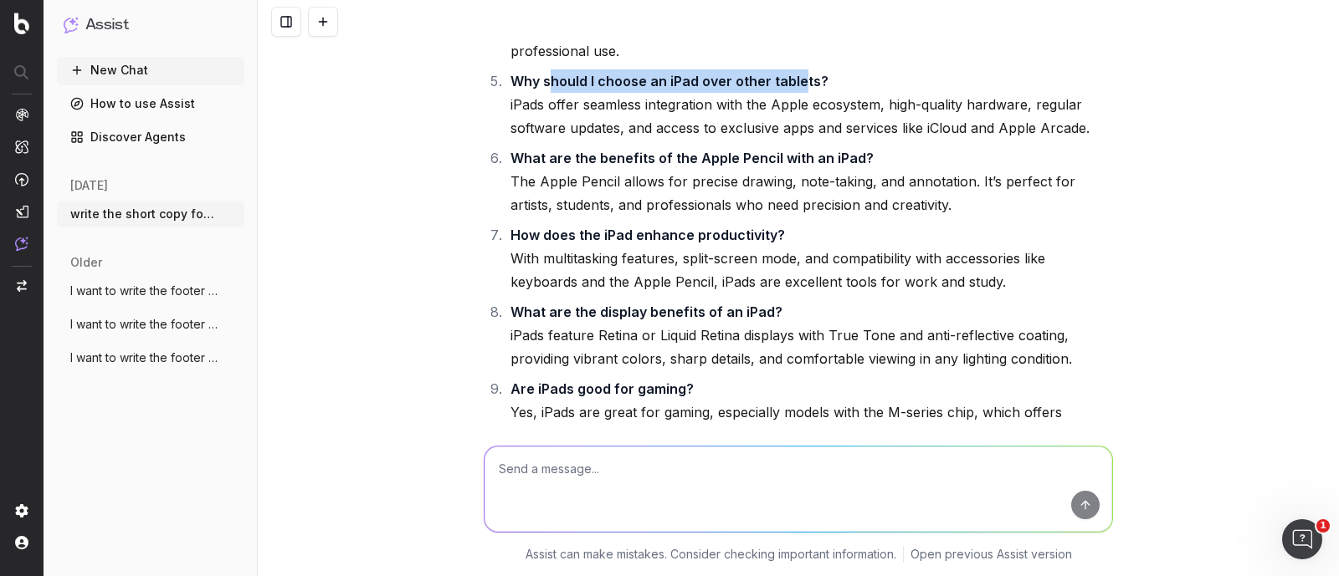
drag, startPoint x: 539, startPoint y: 127, endPoint x: 794, endPoint y: 131, distance: 255.2
click at [794, 90] on strong "Why should I choose an iPad over other tablets?" at bounding box center [669, 81] width 318 height 17
click at [699, 140] on li "Why should I choose an iPad over other tablets? iPads offer seamless integratio…" at bounding box center [808, 104] width 607 height 70
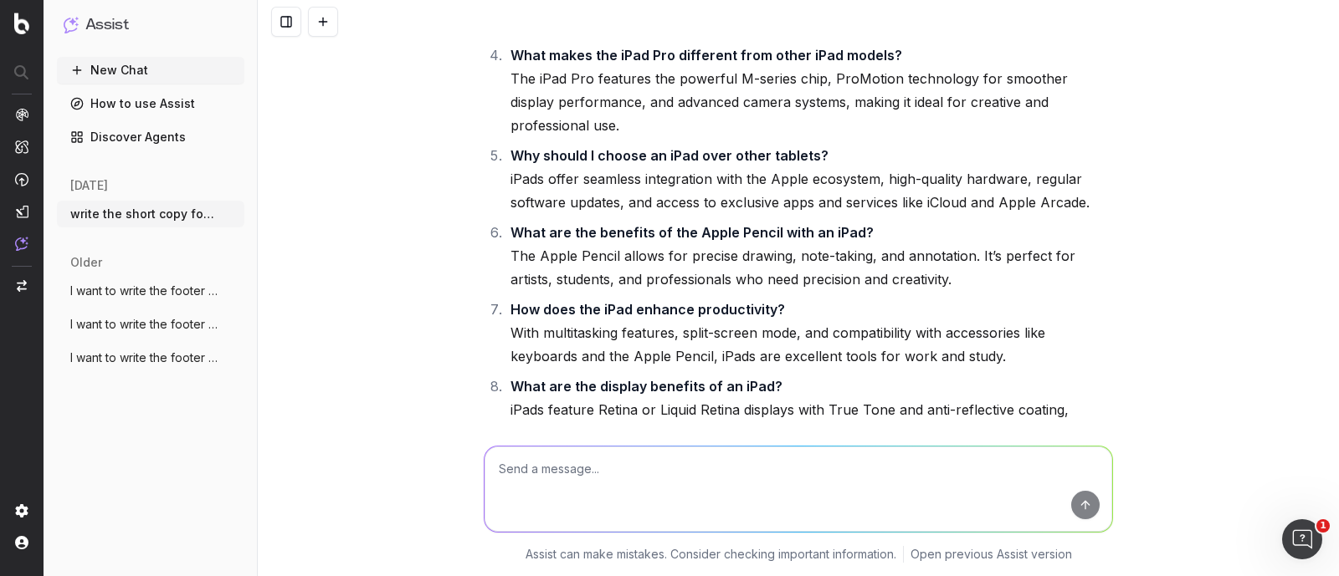
scroll to position [14392, 0]
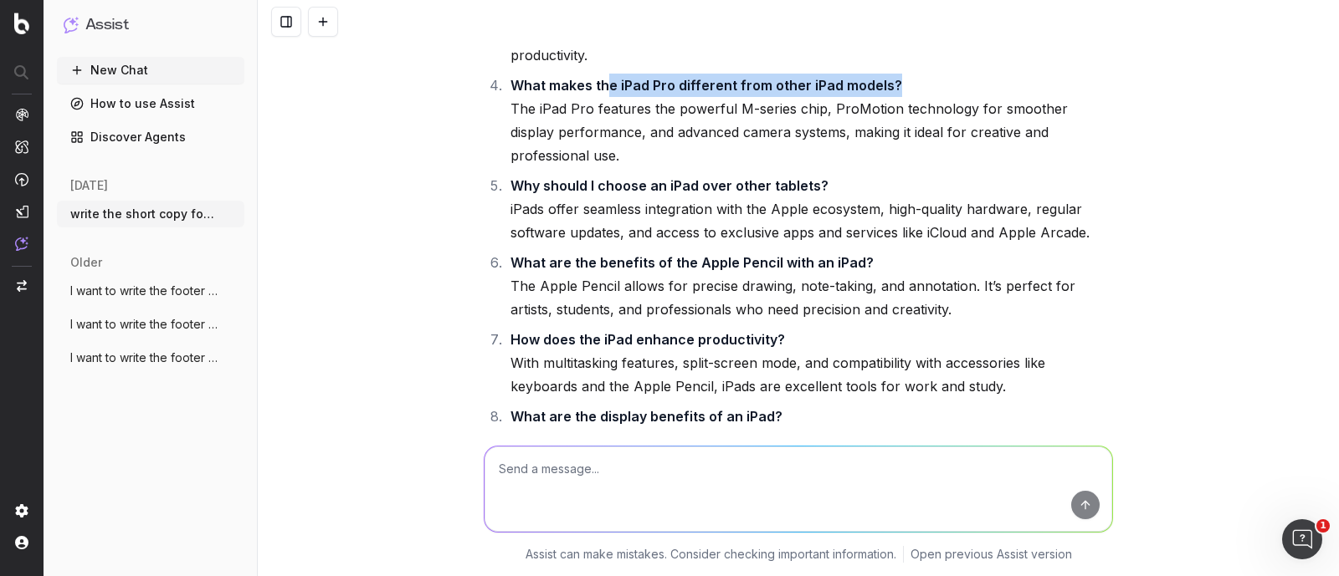
drag, startPoint x: 598, startPoint y: 152, endPoint x: 899, endPoint y: 158, distance: 301.2
click at [899, 158] on li "What makes the iPad Pro different from other iPad models? The iPad Pro features…" at bounding box center [808, 121] width 607 height 94
click at [870, 167] on li "What makes the iPad Pro different from other iPad models? The iPad Pro features…" at bounding box center [808, 121] width 607 height 94
drag, startPoint x: 501, startPoint y: 69, endPoint x: 775, endPoint y: 89, distance: 274.3
click at [775, 67] on li "Can I use an Apple iPad for professional work? Yes, iPad Pro models are designe…" at bounding box center [808, 20] width 607 height 94
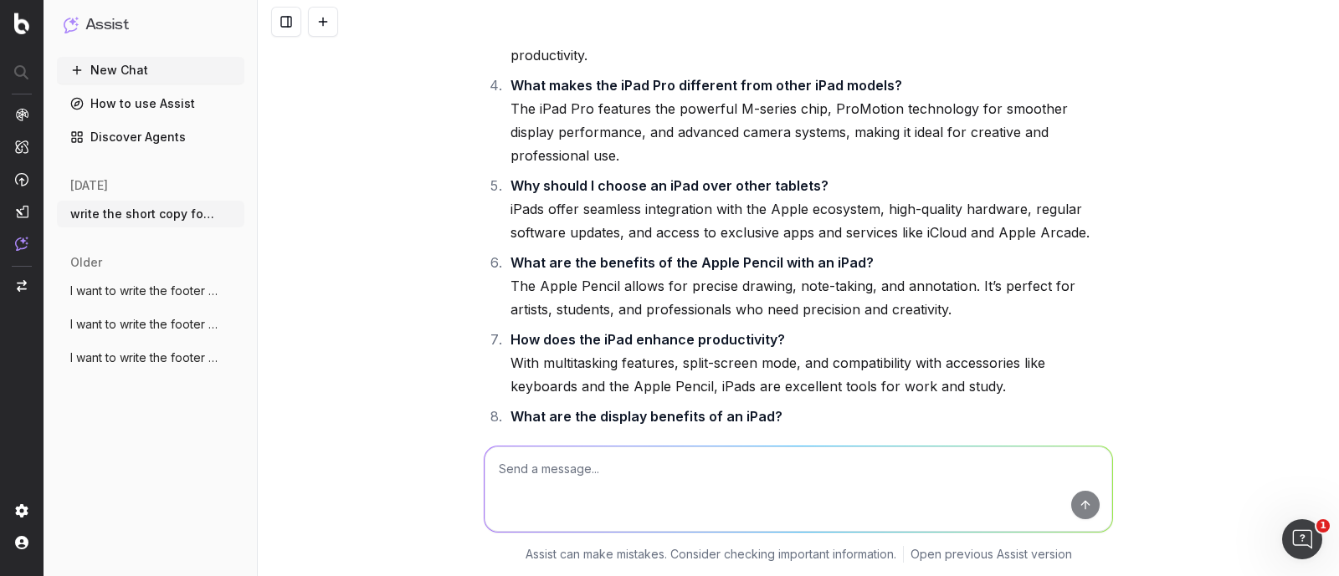
click at [803, 67] on li "Can I use an Apple iPad for professional work? Yes, iPad Pro models are designe…" at bounding box center [808, 20] width 607 height 94
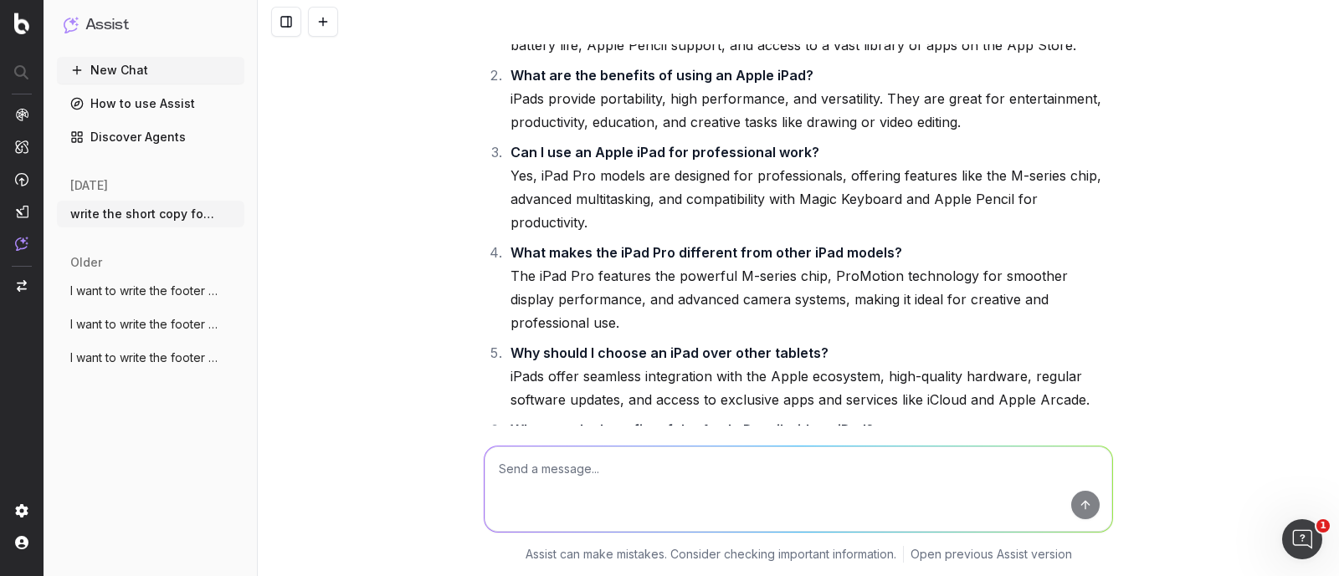
scroll to position [14183, 0]
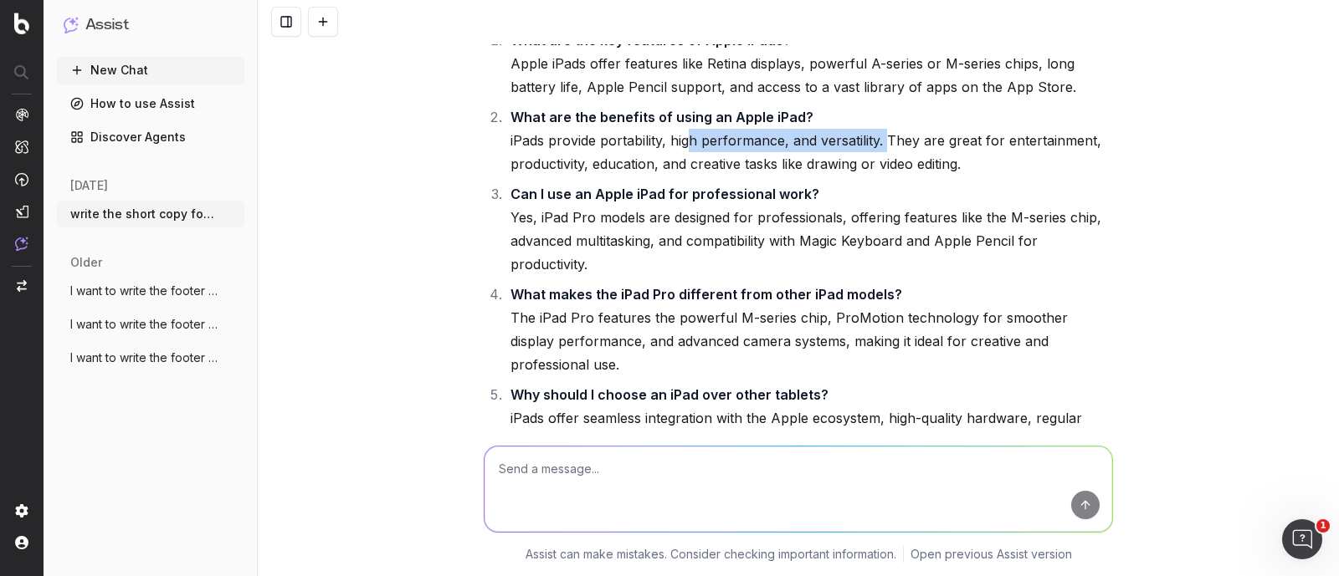
drag, startPoint x: 681, startPoint y: 206, endPoint x: 878, endPoint y: 208, distance: 197.5
click at [878, 176] on li "What are the benefits of using an Apple iPad? iPads provide portability, high p…" at bounding box center [808, 140] width 607 height 70
click at [950, 176] on li "What are the benefits of using an Apple iPad? iPads provide portability, high p…" at bounding box center [808, 140] width 607 height 70
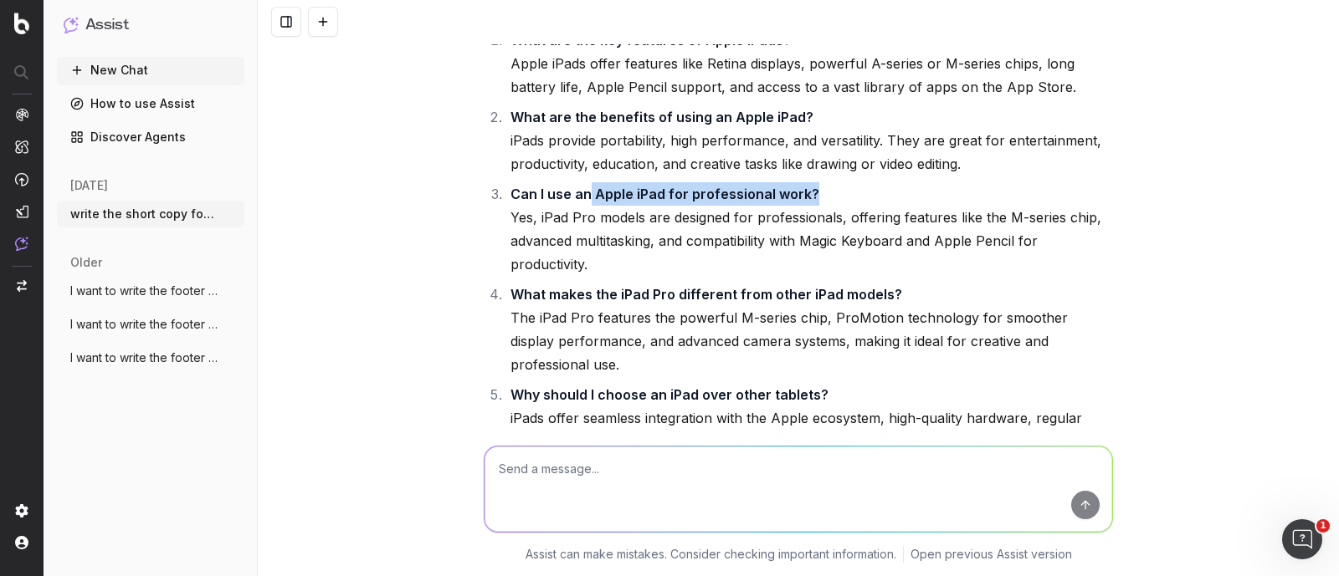
drag, startPoint x: 577, startPoint y: 266, endPoint x: 801, endPoint y: 261, distance: 224.3
click at [801, 202] on strong "Can I use an Apple iPad for professional work?" at bounding box center [664, 194] width 309 height 17
click at [858, 276] on li "Can I use an Apple iPad for professional work? Yes, iPad Pro models are designe…" at bounding box center [808, 229] width 607 height 94
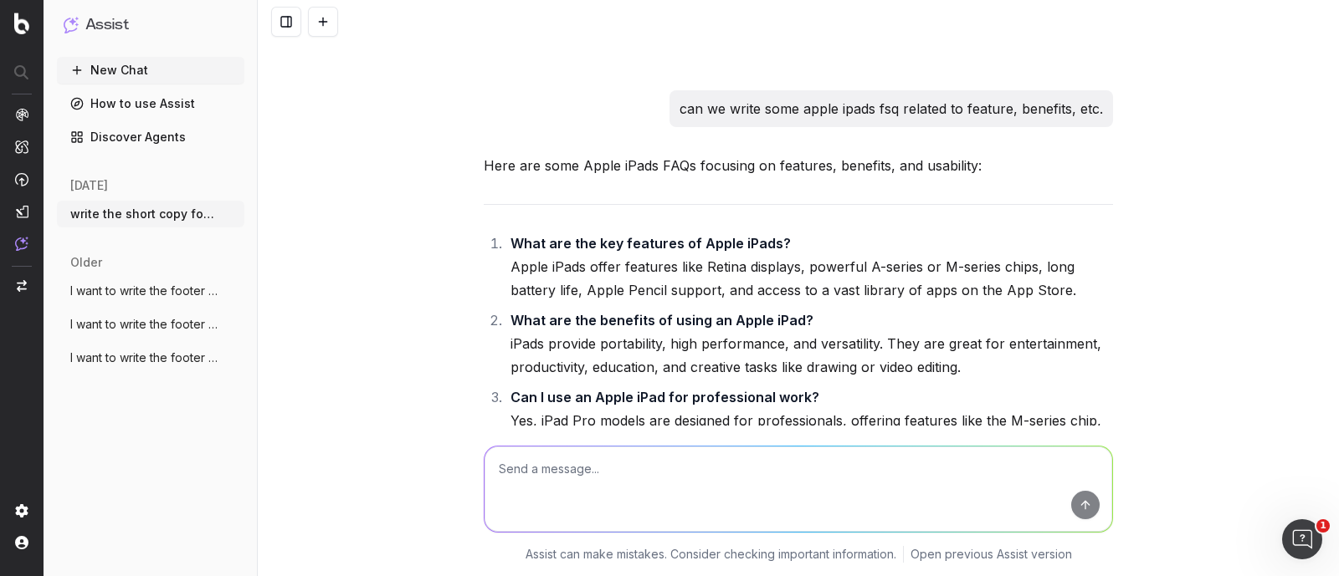
scroll to position [13974, 0]
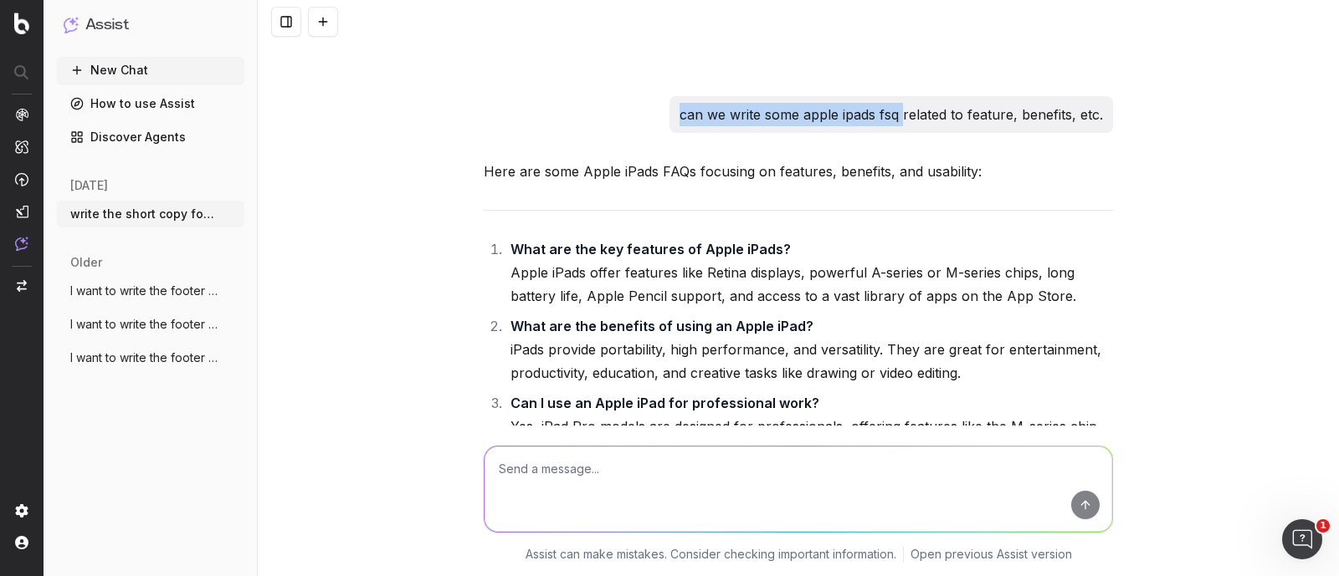
drag, startPoint x: 674, startPoint y: 179, endPoint x: 895, endPoint y: 188, distance: 221.1
click at [895, 126] on p "can we write some apple ipads fsq related to feature, benefits, etc." at bounding box center [890, 114] width 423 height 23
click at [954, 126] on p "can we write some apple ipads fsq related to feature, benefits, etc." at bounding box center [890, 114] width 423 height 23
click at [1034, 126] on p "can we write some apple ipads fsq related to feature, benefits, etc." at bounding box center [890, 114] width 423 height 23
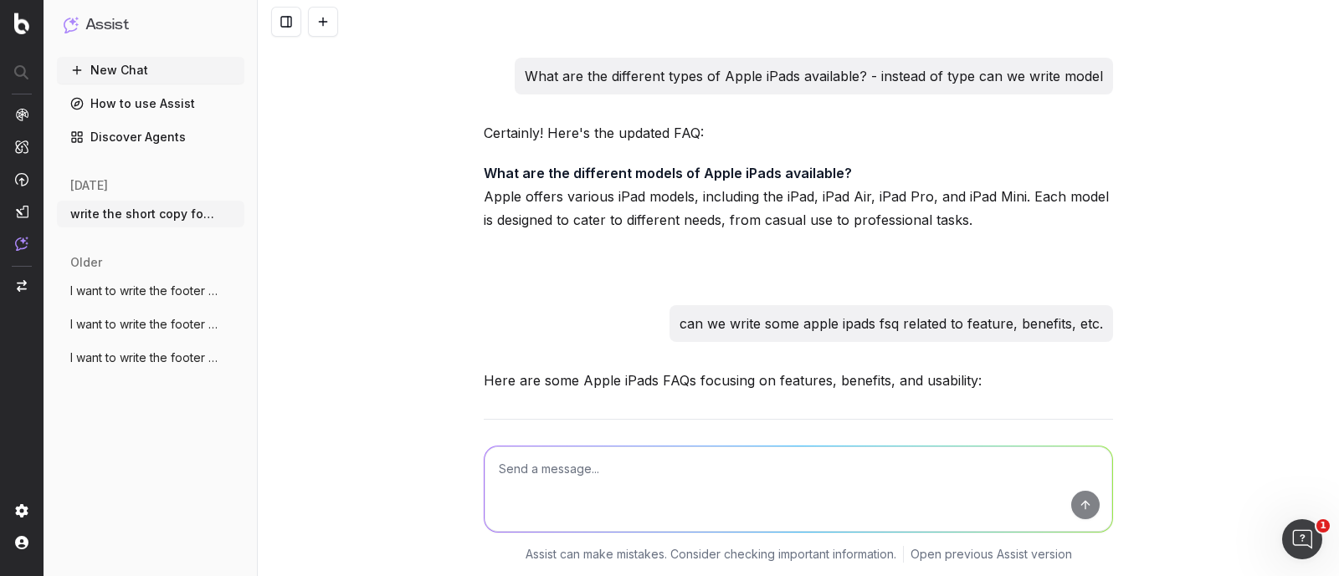
click at [829, 88] on p "What are the different types of Apple iPads available? - instead of type can we…" at bounding box center [814, 75] width 578 height 23
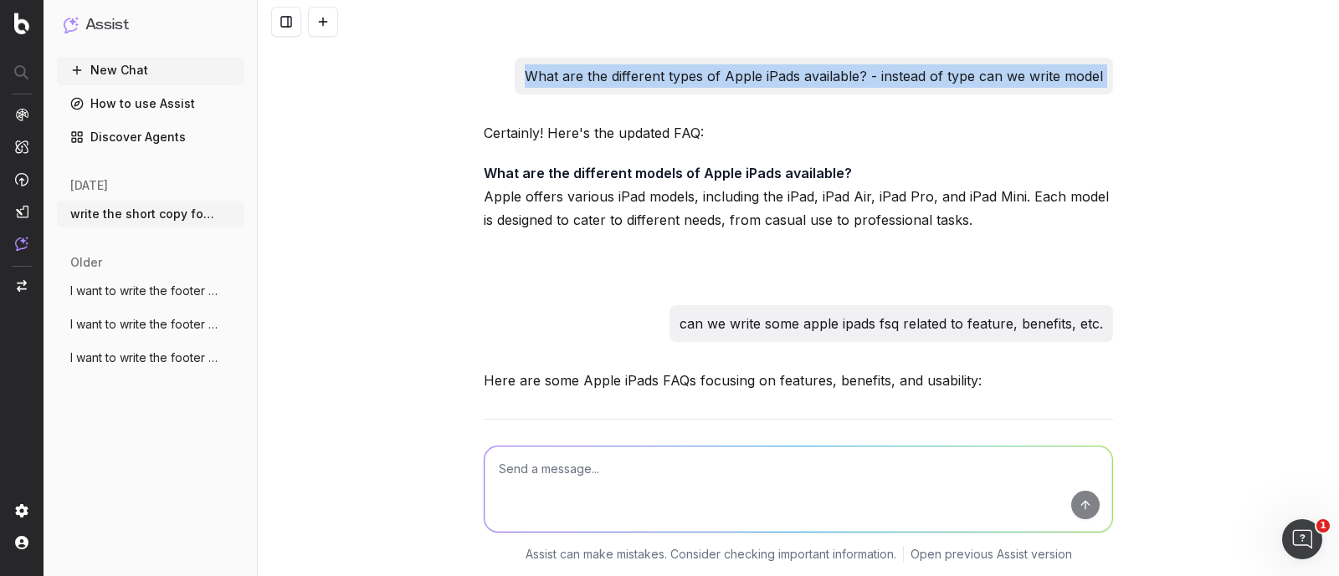
click at [829, 88] on p "What are the different types of Apple iPads available? - instead of type can we…" at bounding box center [814, 75] width 578 height 23
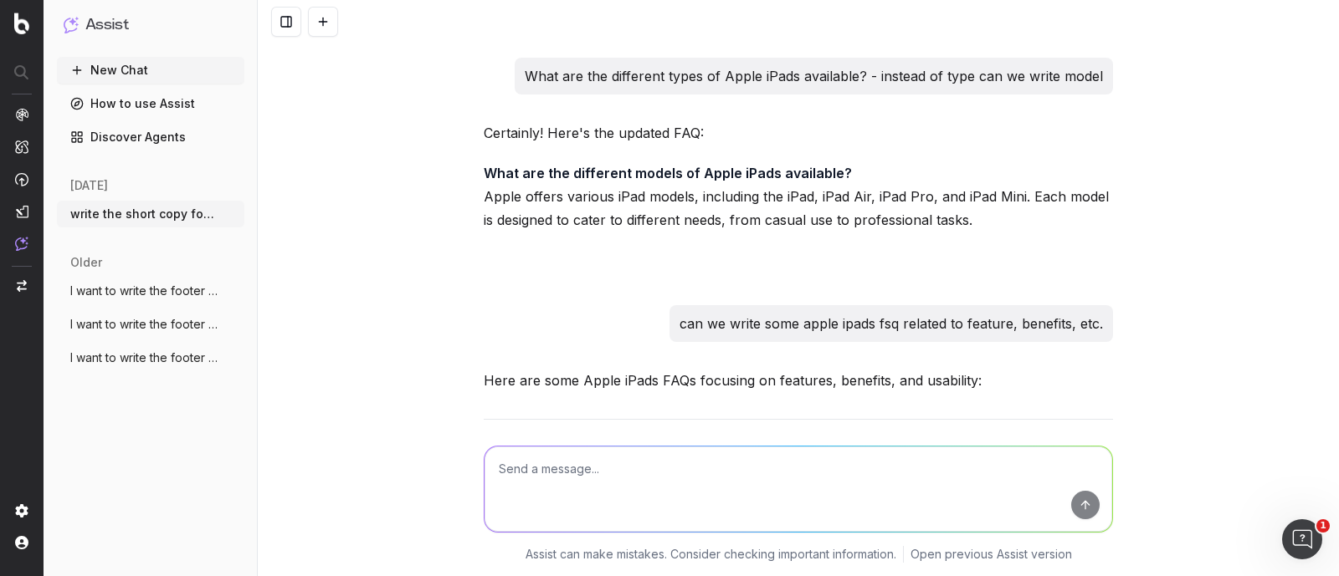
drag, startPoint x: 594, startPoint y: 140, endPoint x: 830, endPoint y: 153, distance: 236.3
click at [830, 88] on p "What are the different types of Apple iPads available? - instead of type can we…" at bounding box center [814, 75] width 578 height 23
click at [895, 95] on div "What are the different types of Apple iPads available? - instead of type can we…" at bounding box center [814, 76] width 598 height 37
click at [655, 473] on textarea at bounding box center [797, 489] width 627 height 85
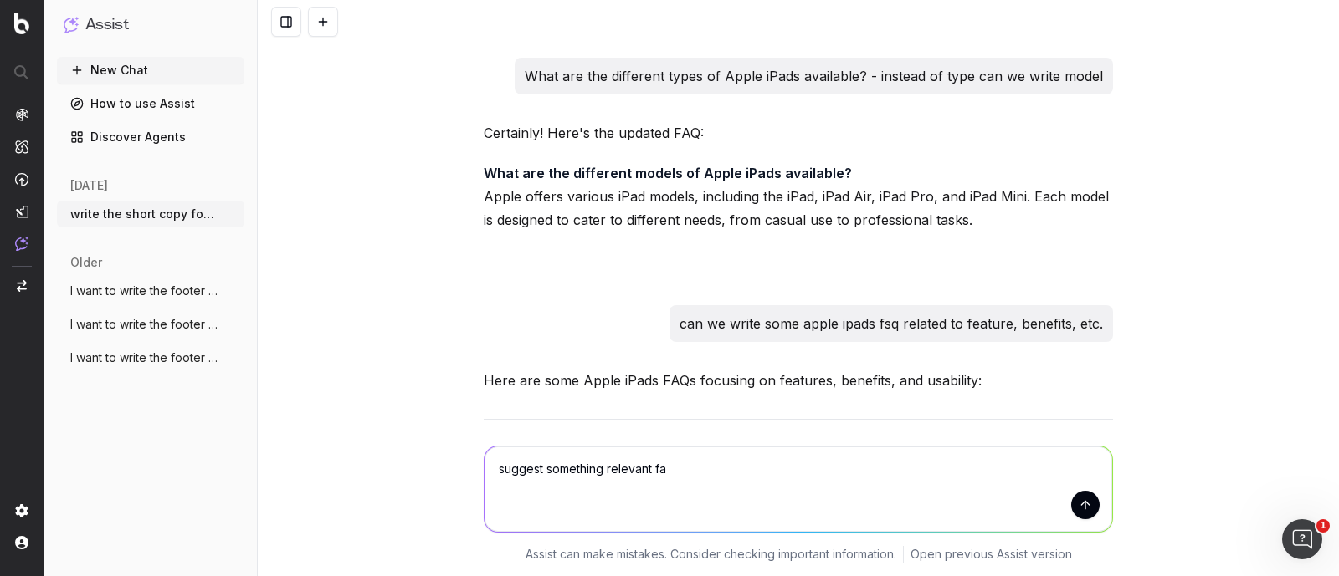
click at [535, 474] on textarea "suggest something relevant fa" at bounding box center [797, 489] width 627 height 85
click at [589, 469] on textarea "suggest something relevant fa" at bounding box center [797, 489] width 627 height 85
click at [703, 467] on textarea "suggest some more relevant fa" at bounding box center [797, 489] width 627 height 85
type textarea "suggest some more relevant faqs"
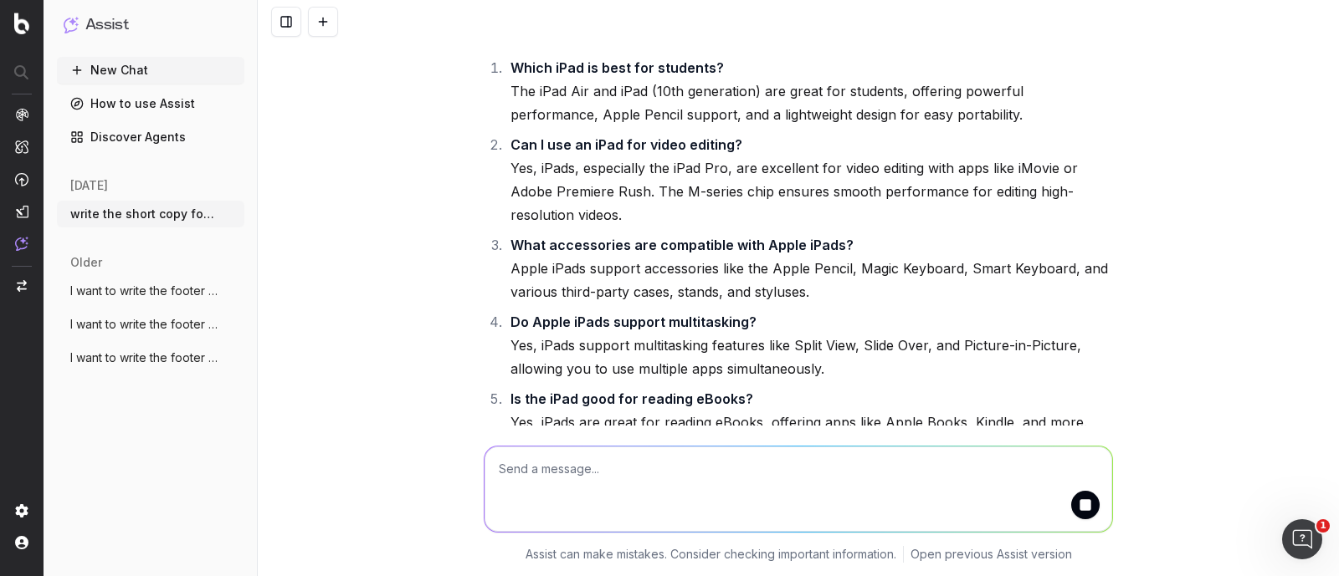
scroll to position [16269, 0]
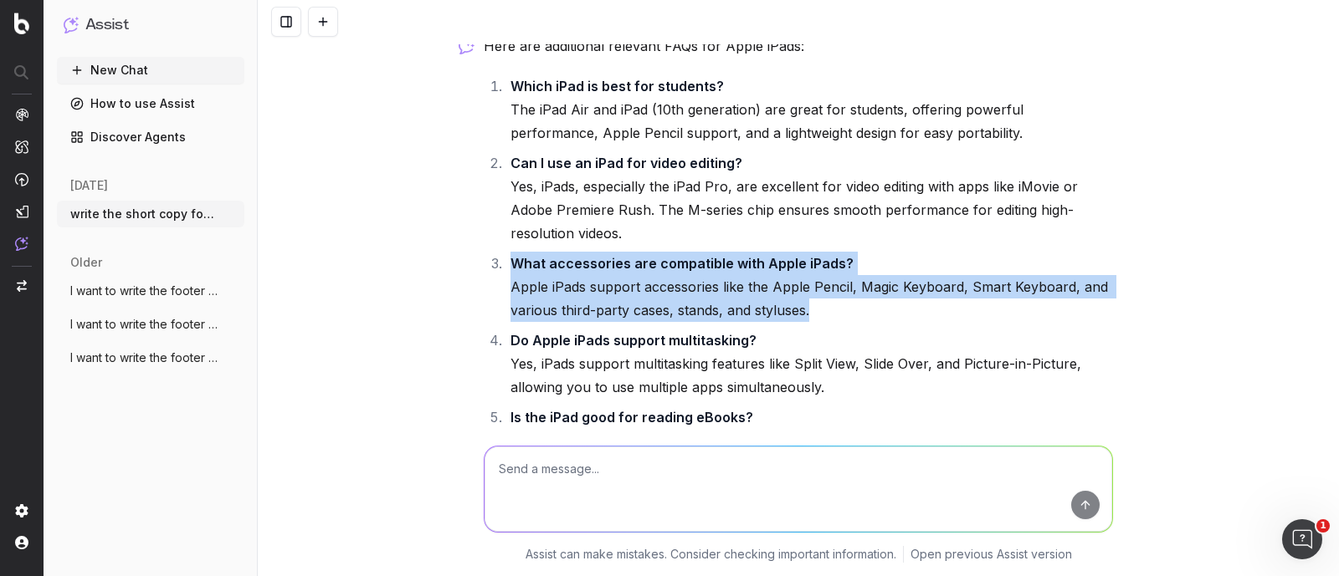
drag, startPoint x: 824, startPoint y: 352, endPoint x: 505, endPoint y: 306, distance: 322.0
click at [505, 306] on li "What accessories are compatible with Apple iPads? Apple iPads support accessori…" at bounding box center [808, 287] width 607 height 70
copy li "What accessories are compatible with Apple iPads? Apple iPads support accessori…"
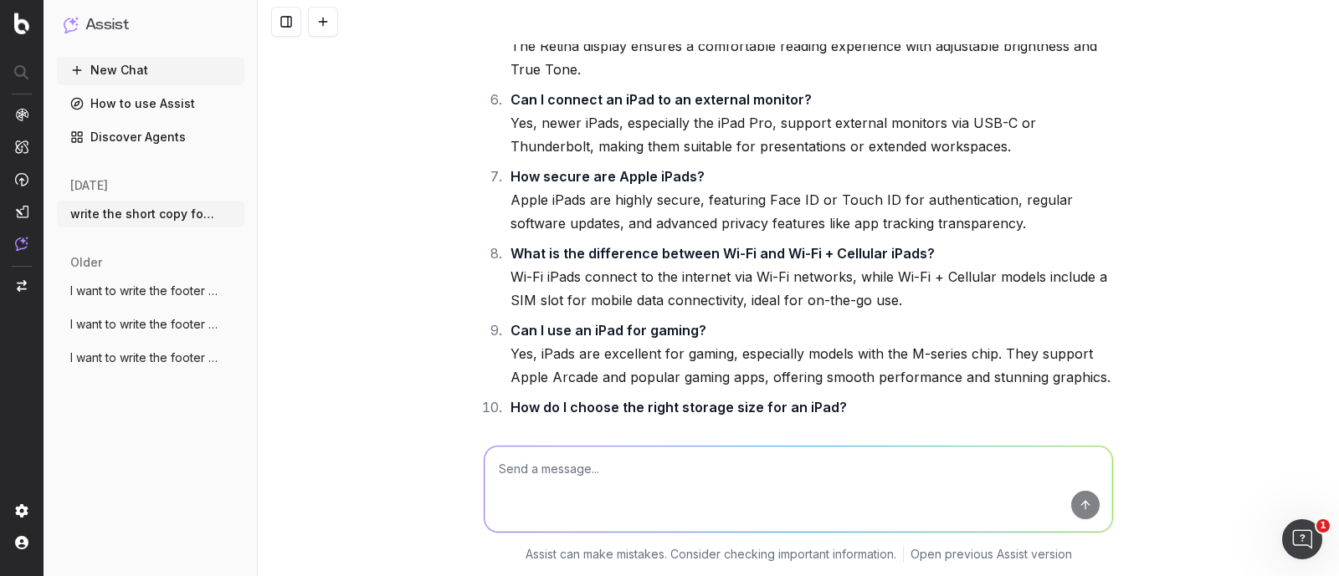
scroll to position [16883, 0]
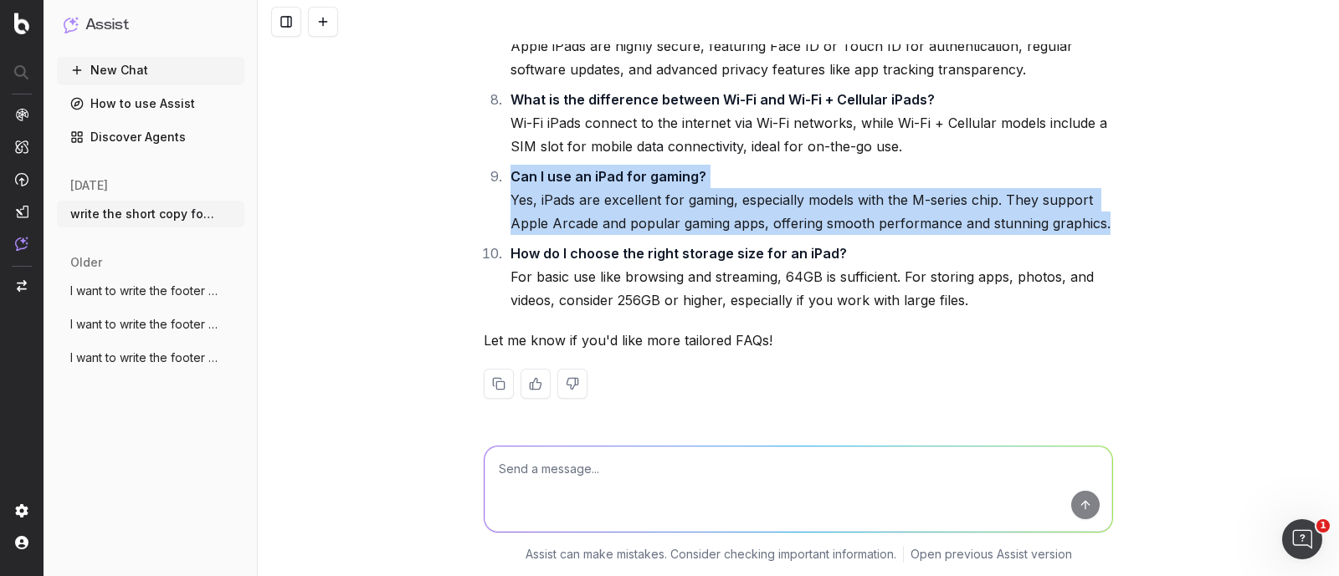
drag, startPoint x: 502, startPoint y: 175, endPoint x: 1100, endPoint y: 215, distance: 599.5
click at [1100, 215] on li "Can I use an iPad for gaming? Yes, iPads are excellent for gaming, especially m…" at bounding box center [808, 200] width 607 height 70
copy li "Can I use an iPad for gaming? Yes, iPads are excellent for gaming, especially m…"
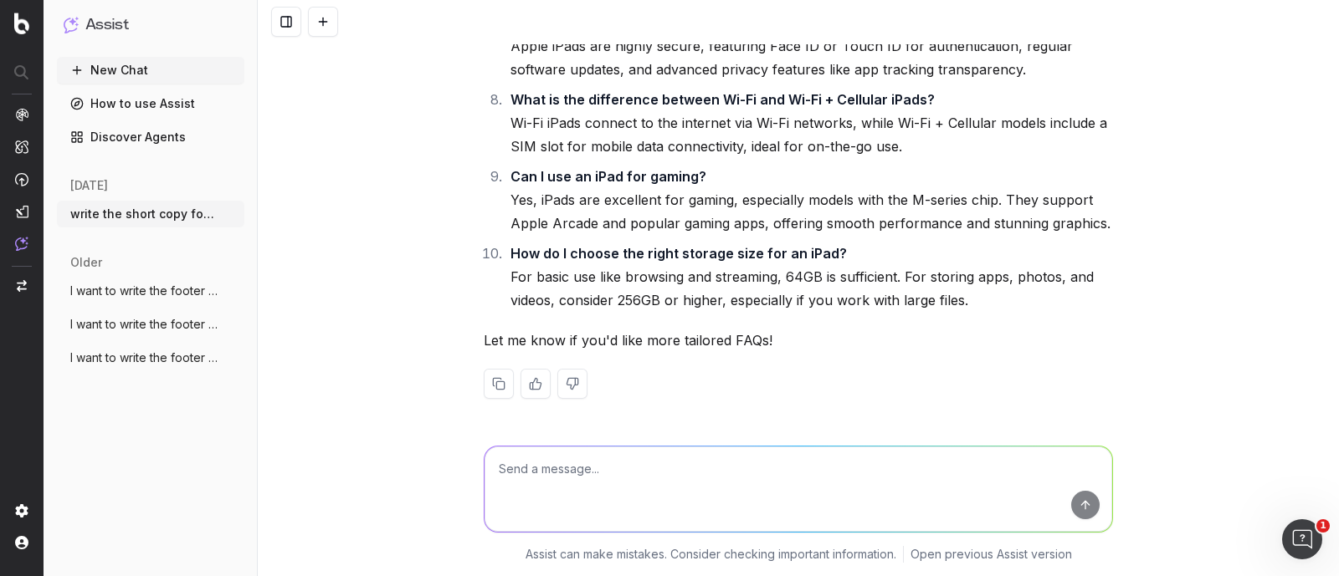
click at [619, 479] on textarea at bounding box center [797, 489] width 627 height 85
paste textarea "Can I use an iPad for gaming? Yes, iPads are excellent for gaming, especially m…"
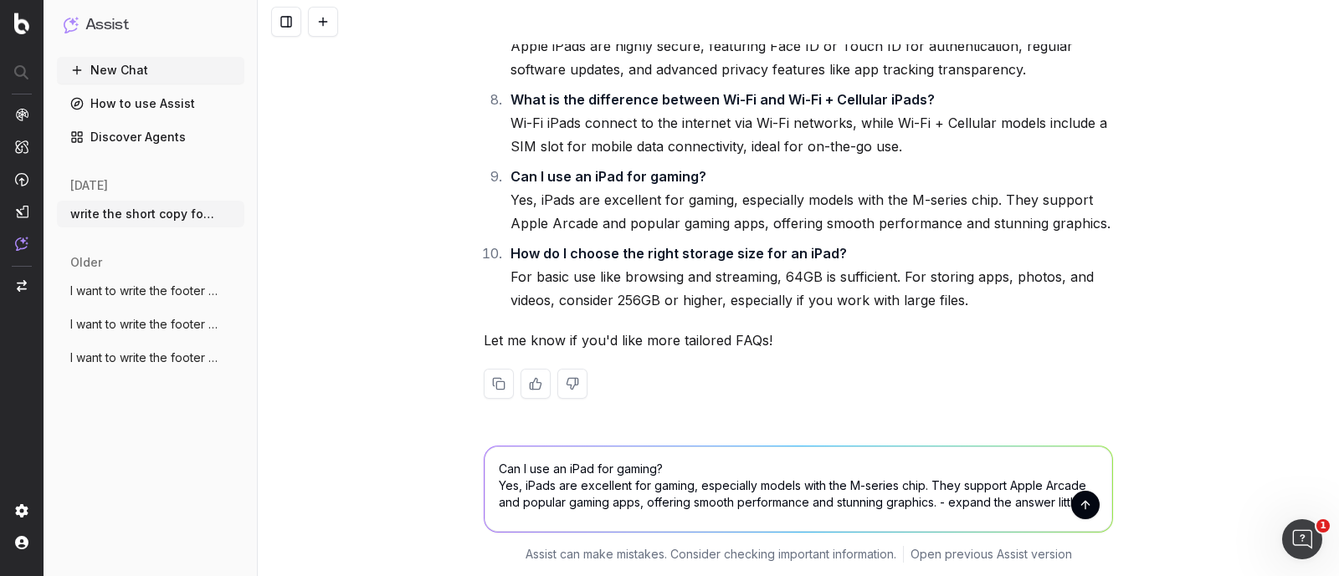
type textarea "Can I use an iPad for gaming? Yes, iPads are excellent for gaming, especially m…"
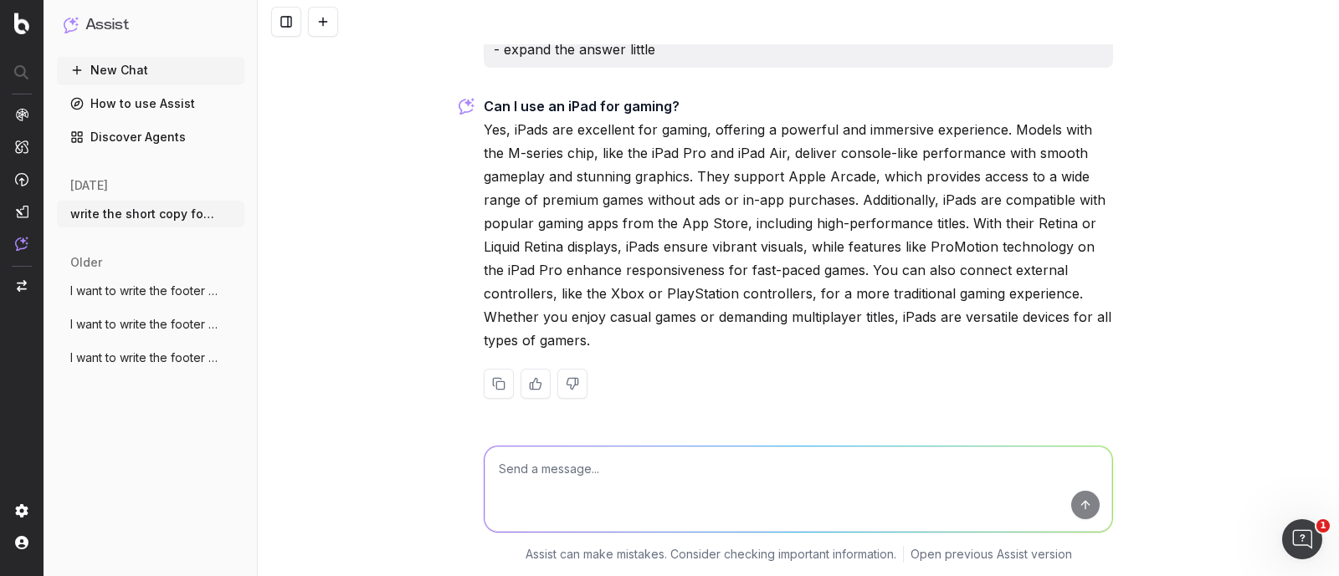
scroll to position [17348, 0]
click at [546, 504] on textarea at bounding box center [797, 489] width 627 height 85
type textarea "make it little short"
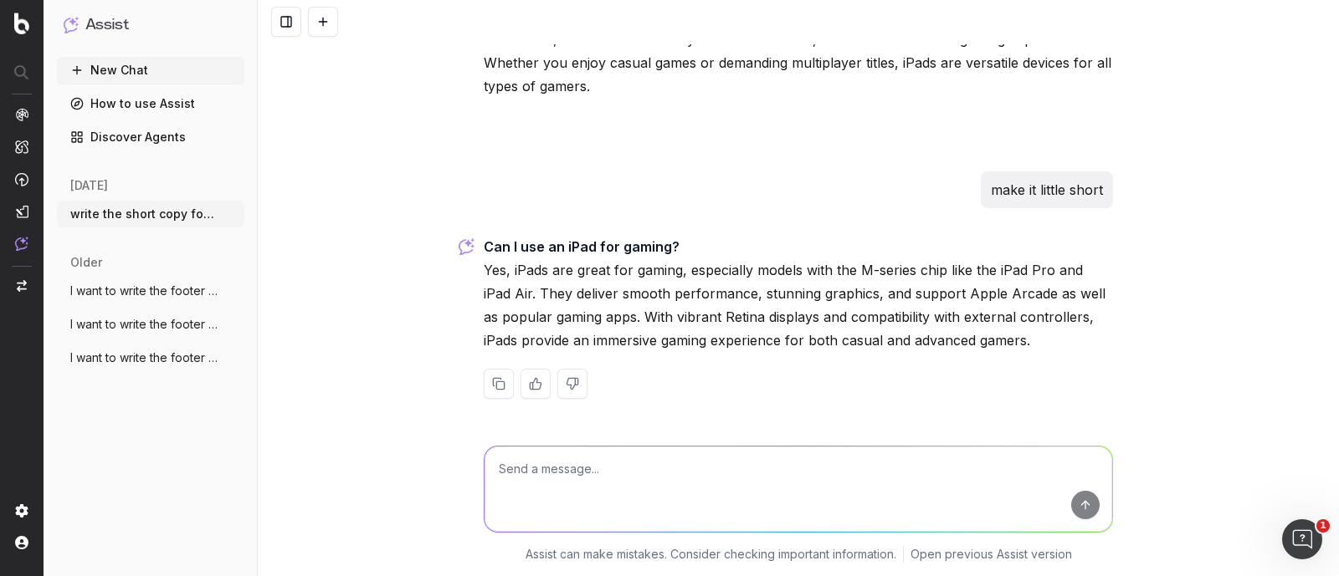
scroll to position [17602, 0]
drag, startPoint x: 483, startPoint y: 243, endPoint x: 653, endPoint y: 250, distance: 170.8
click at [653, 250] on strong "Can I use an iPad for gaming?" at bounding box center [582, 246] width 196 height 17
click at [699, 244] on p "Can I use an iPad for gaming? Yes, iPads are great for gaming, especially model…" at bounding box center [798, 293] width 629 height 117
drag, startPoint x: 730, startPoint y: 244, endPoint x: 479, endPoint y: 254, distance: 250.3
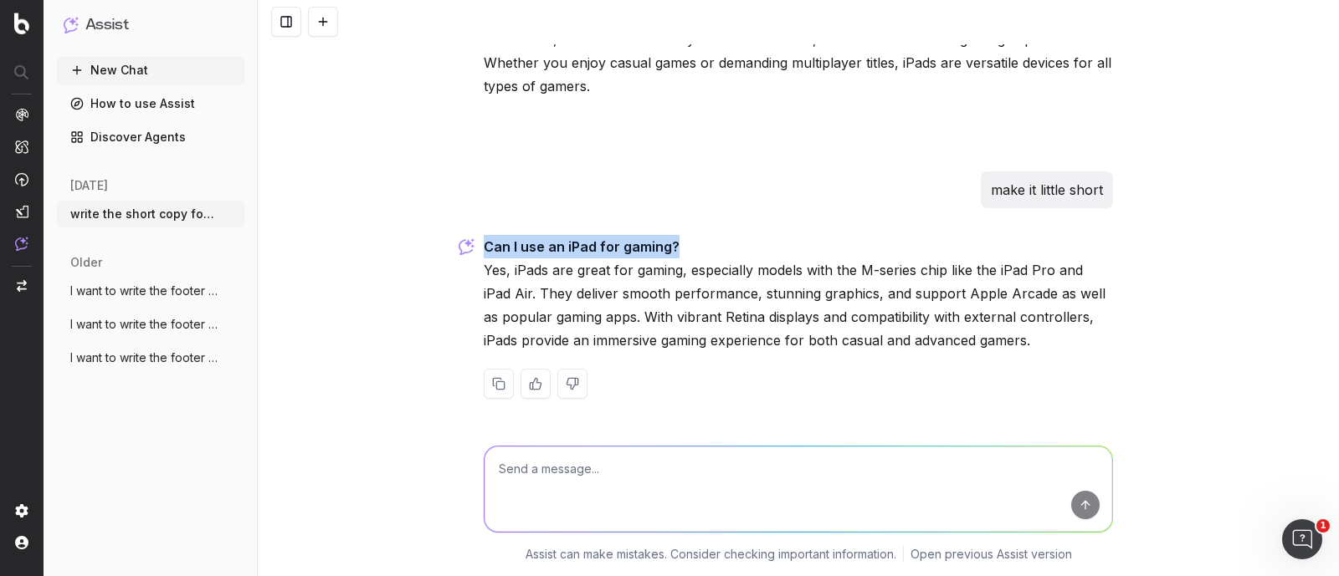
click at [484, 254] on p "Can I use an iPad for gaming? Yes, iPads are great for gaming, especially model…" at bounding box center [798, 293] width 629 height 117
copy strong "Can I use an iPad for gaming?"
click at [523, 466] on textarea at bounding box center [797, 489] width 627 height 85
paste textarea "Can I use an Apple iPad for gaming?"
type textarea "Can I use an Apple iPad for gaming?"
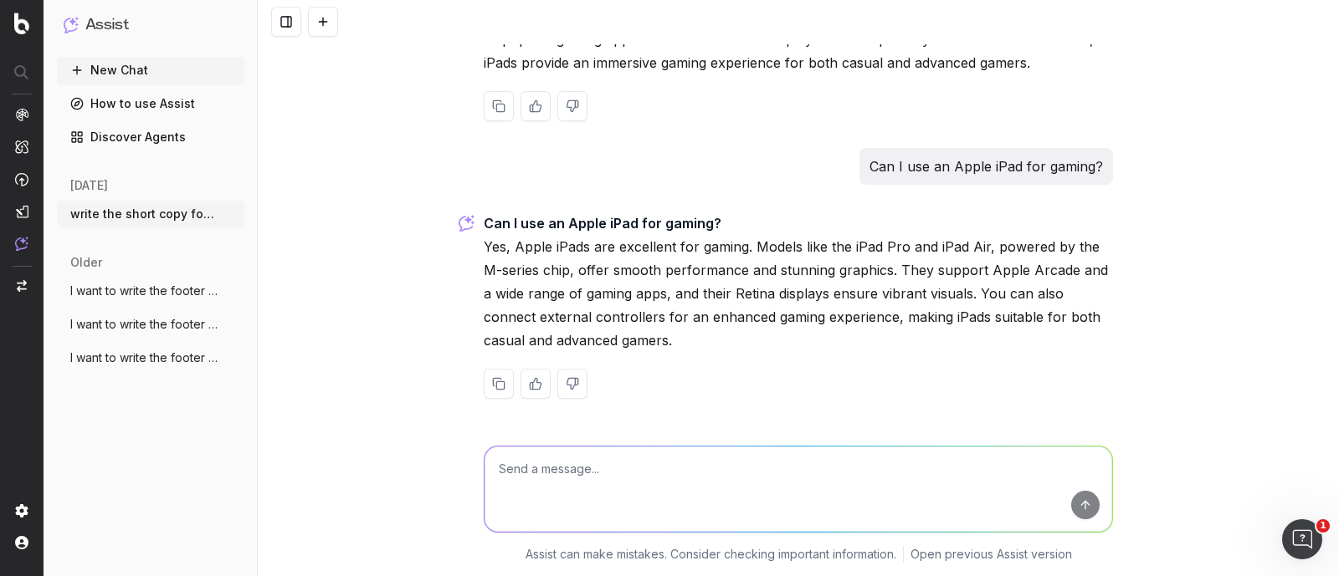
scroll to position [17880, 0]
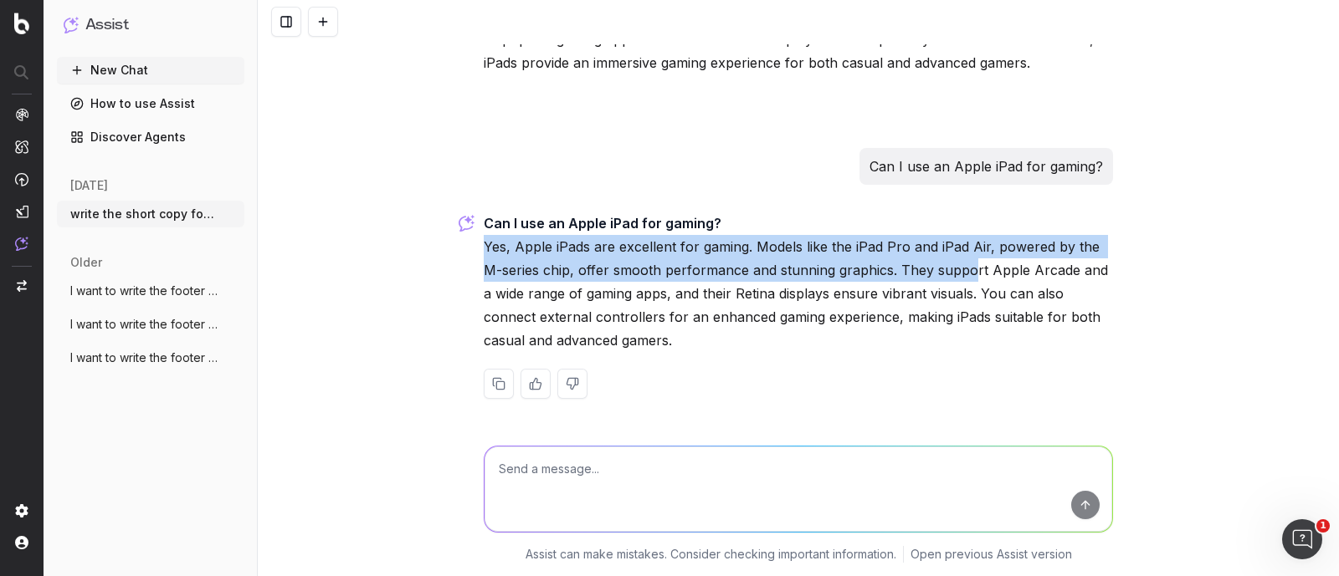
drag, startPoint x: 477, startPoint y: 243, endPoint x: 945, endPoint y: 273, distance: 468.6
click at [945, 273] on p "Can I use an Apple iPad for gaming? Yes, Apple iPads are excellent for gaming. …" at bounding box center [798, 282] width 629 height 141
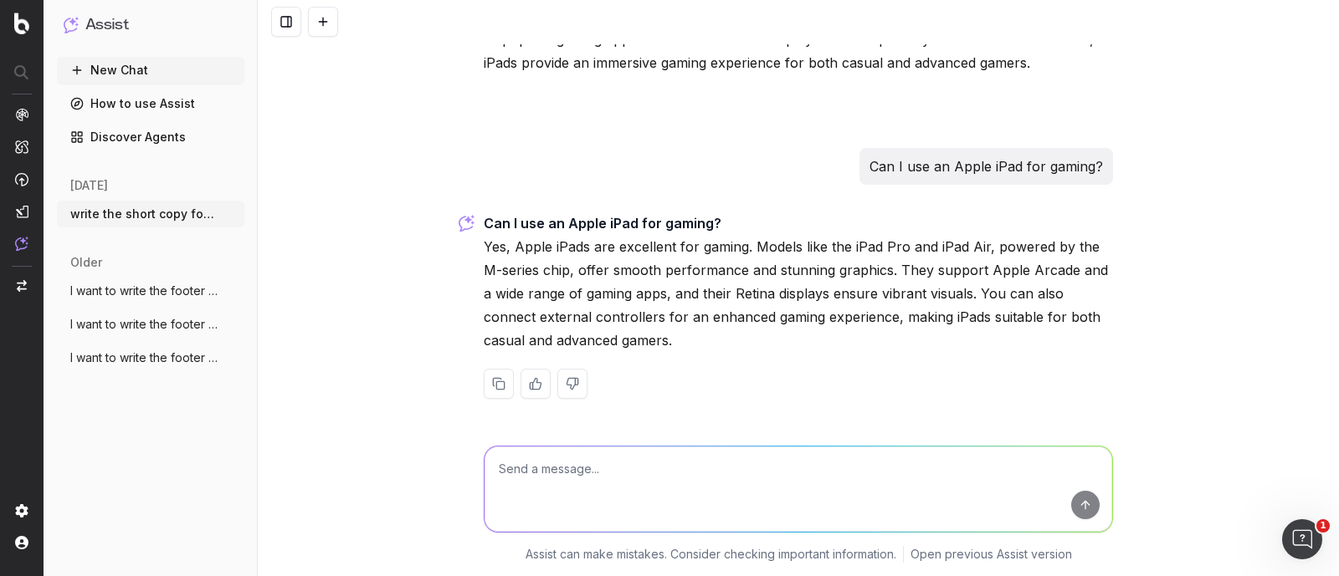
click at [919, 313] on p "Can I use an Apple iPad for gaming? Yes, Apple iPads are excellent for gaming. …" at bounding box center [798, 282] width 629 height 141
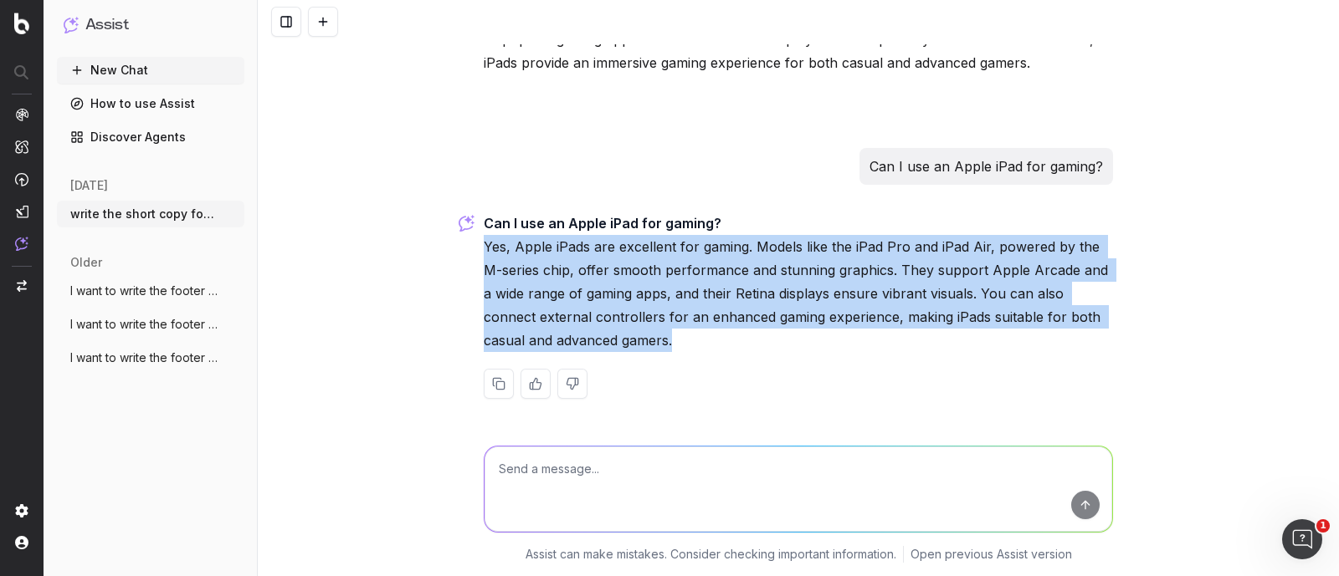
drag, startPoint x: 596, startPoint y: 336, endPoint x: 463, endPoint y: 249, distance: 158.9
click at [463, 249] on div "write the short copy for the url: [URL][DOMAIN_NAME] Using the tone of voice "f…" at bounding box center [798, 288] width 1081 height 576
copy p "Yes, Apple iPads are excellent for gaming. Models like the iPad Pro and iPad Ai…"
click at [711, 274] on p "Can I use an Apple iPad for gaming? Yes, Apple iPads are excellent for gaming. …" at bounding box center [798, 282] width 629 height 141
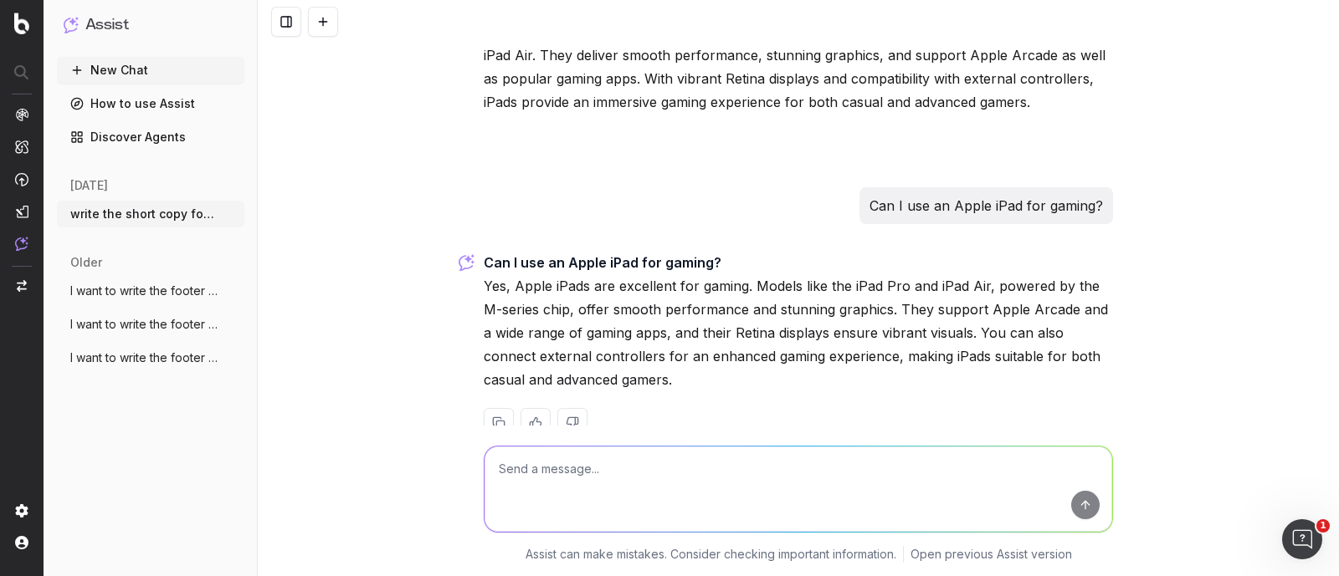
scroll to position [17671, 0]
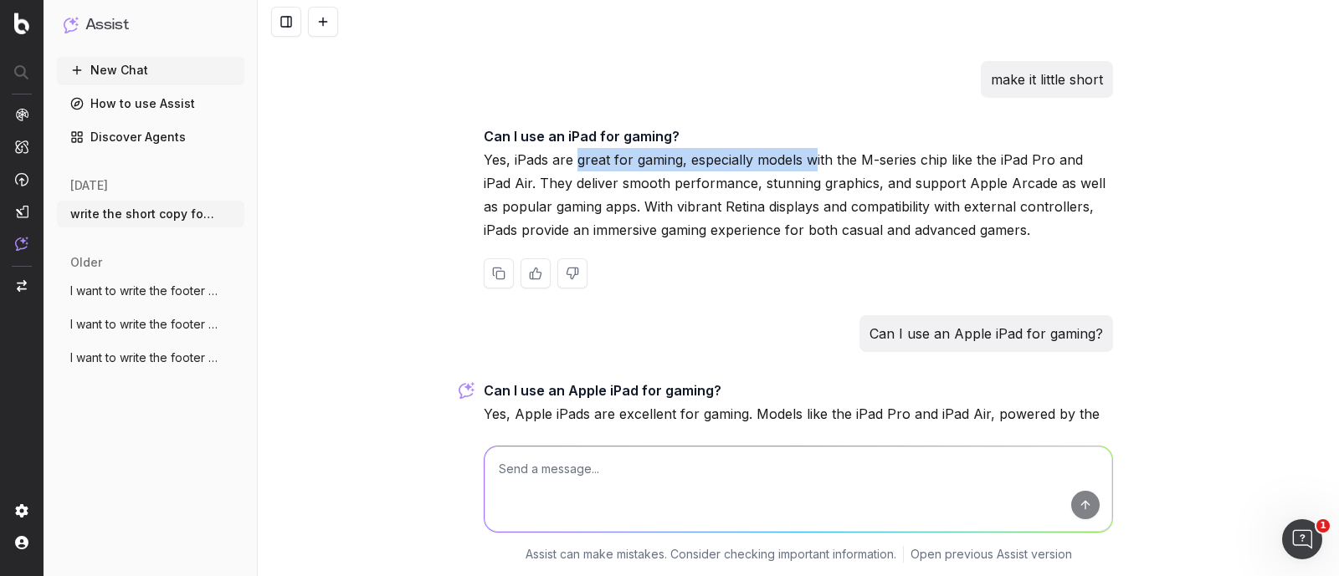
drag, startPoint x: 571, startPoint y: 208, endPoint x: 807, endPoint y: 203, distance: 236.0
click at [807, 203] on p "Can I use an iPad for gaming? Yes, iPads are great for gaming, especially model…" at bounding box center [798, 183] width 629 height 117
click at [890, 229] on p "Can I use an iPad for gaming? Yes, iPads are great for gaming, especially model…" at bounding box center [798, 183] width 629 height 117
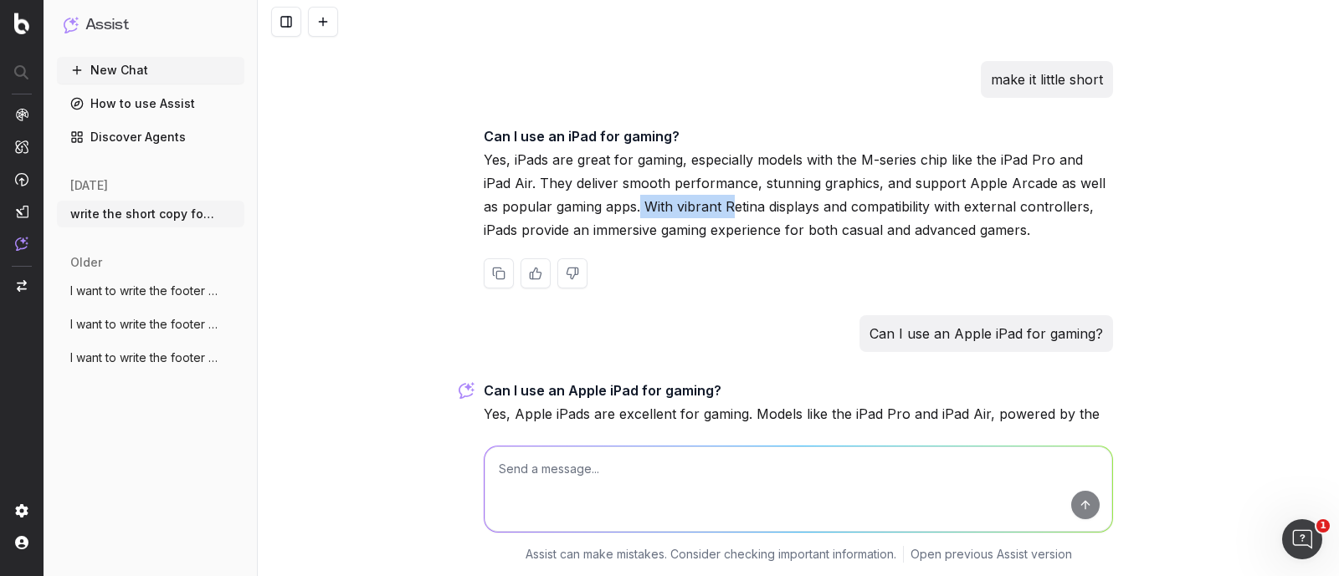
drag, startPoint x: 613, startPoint y: 243, endPoint x: 703, endPoint y: 240, distance: 89.6
click at [703, 240] on p "Can I use an iPad for gaming? Yes, iPads are great for gaming, especially model…" at bounding box center [798, 183] width 629 height 117
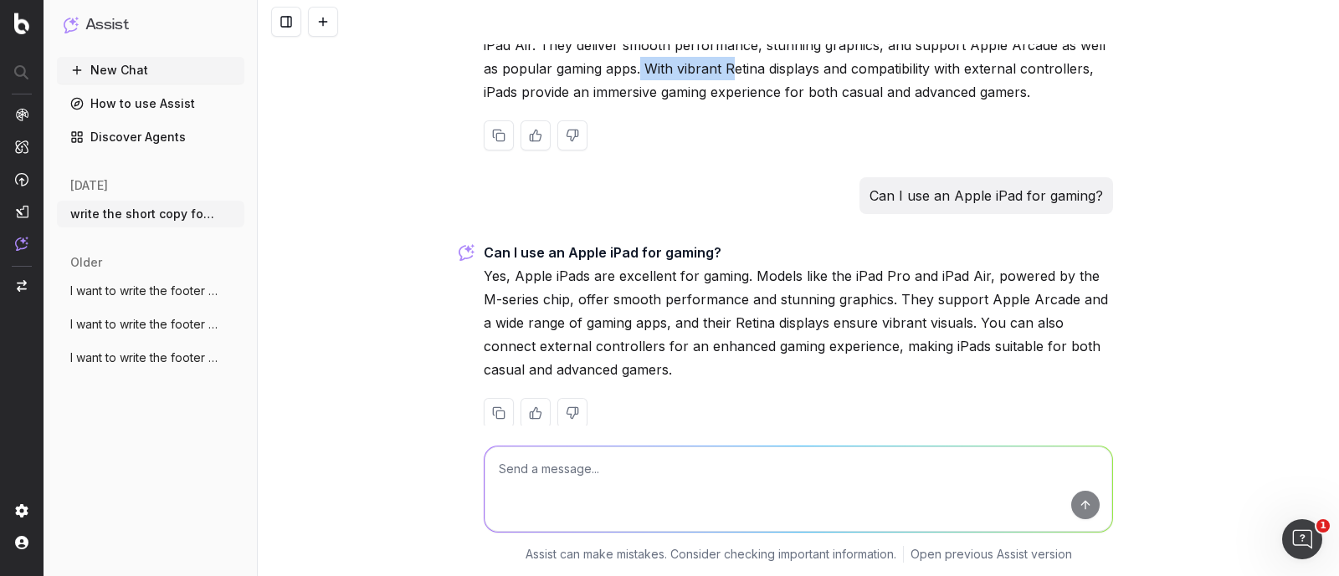
scroll to position [17880, 0]
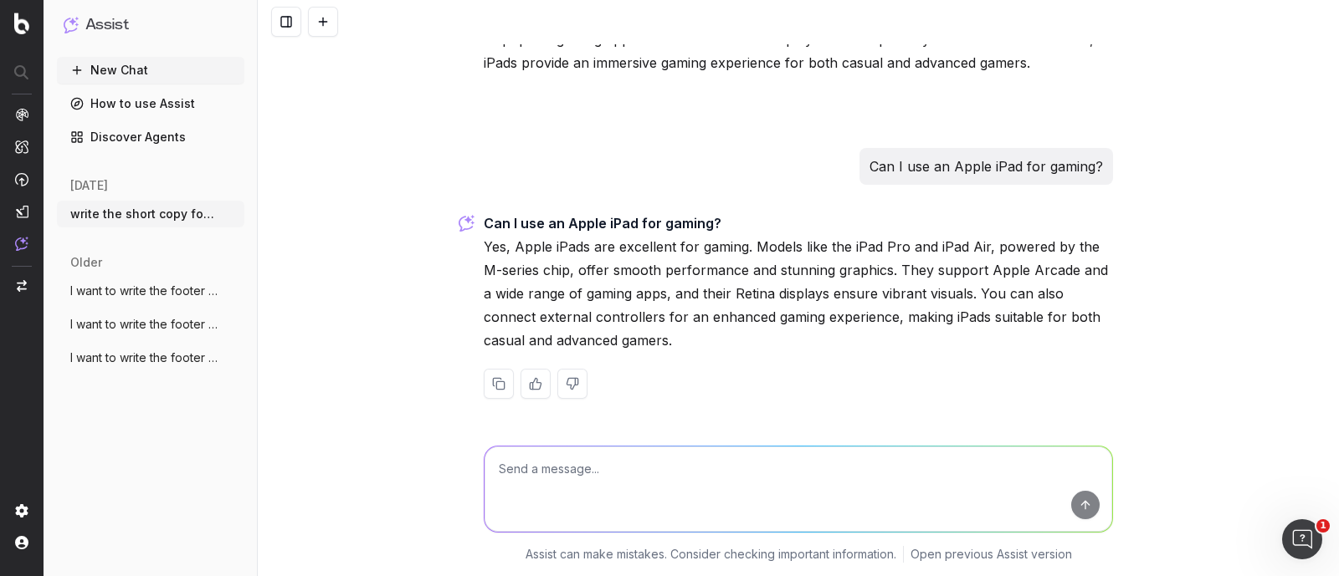
click at [709, 297] on p "Can I use an Apple iPad for gaming? Yes, Apple iPads are excellent for gaming. …" at bounding box center [798, 282] width 629 height 141
click at [540, 470] on textarea at bounding box center [797, 489] width 627 height 85
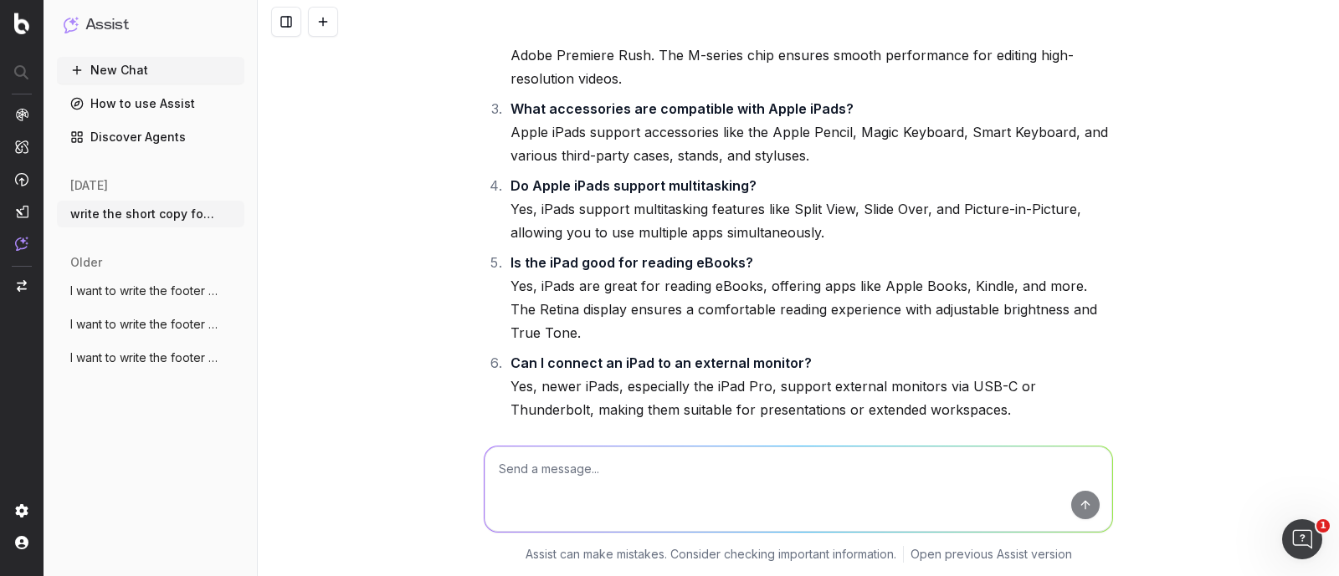
scroll to position [16416, 0]
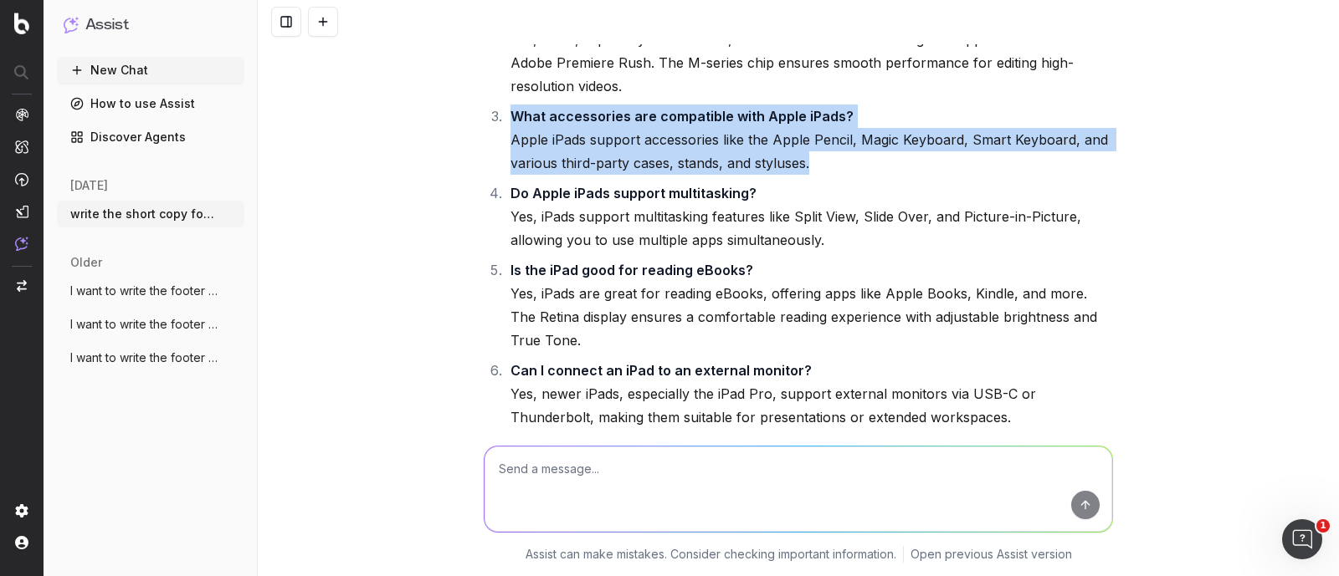
drag, startPoint x: 502, startPoint y: 153, endPoint x: 810, endPoint y: 194, distance: 310.6
click at [810, 175] on li "What accessories are compatible with Apple iPads? Apple iPads support accessori…" at bounding box center [808, 140] width 607 height 70
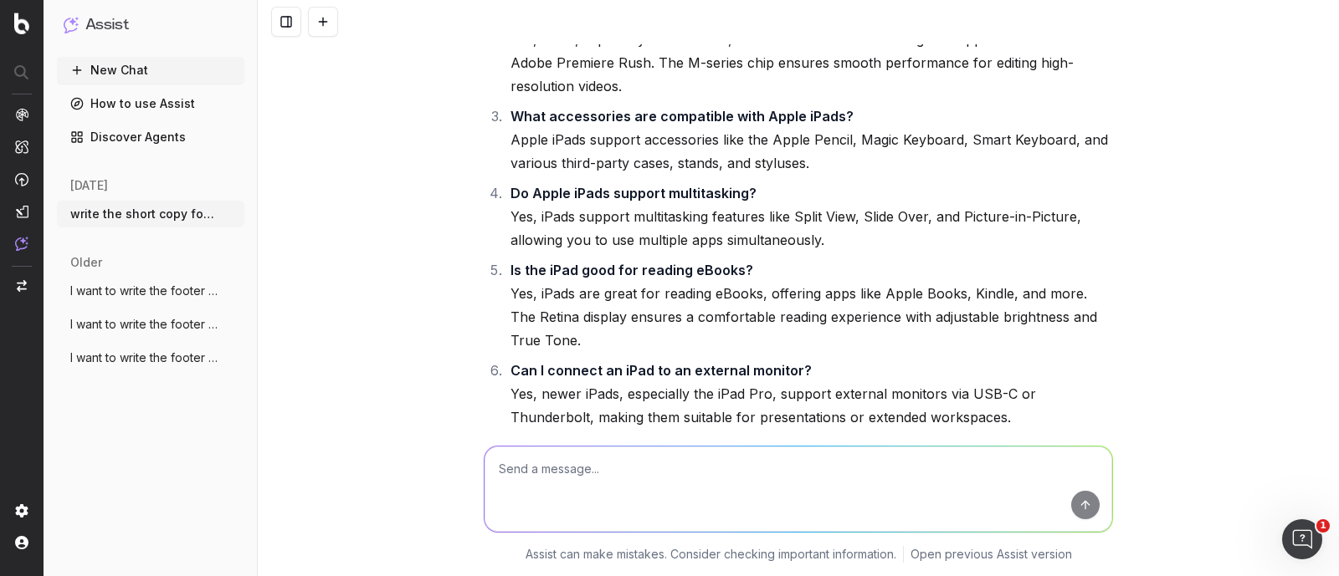
click at [664, 477] on textarea at bounding box center [797, 489] width 627 height 85
paste textarea "What accessories are compatible with Apple iPads? Apple iPads support accessori…"
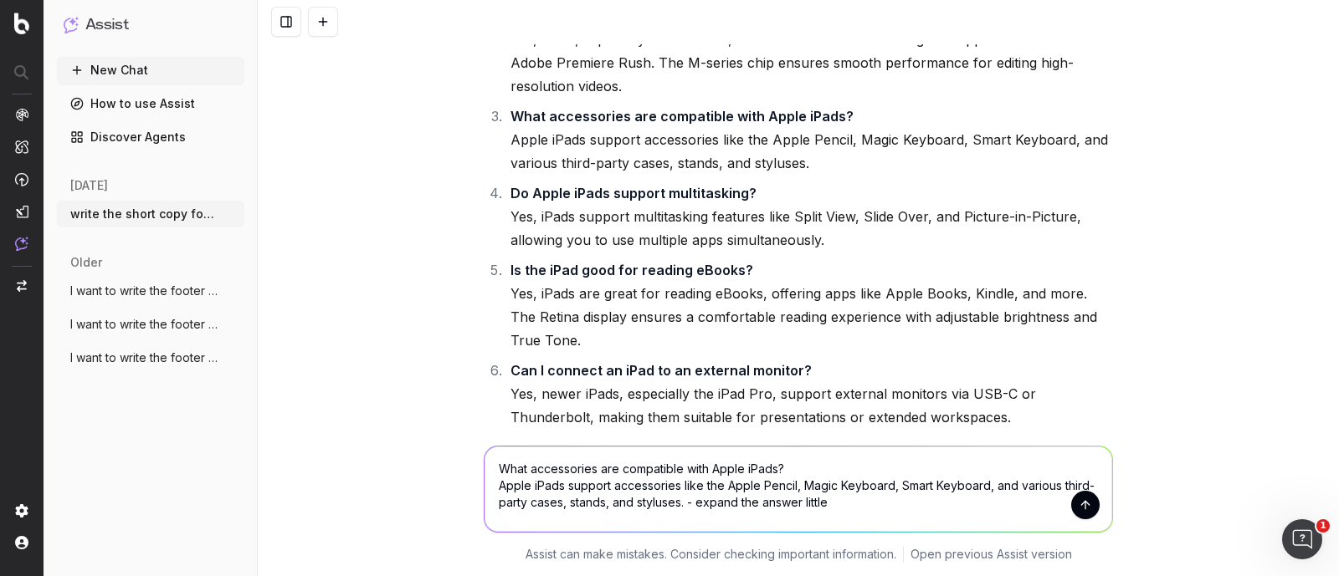
type textarea "What accessories are compatible with Apple iPads? Apple iPads support accessori…"
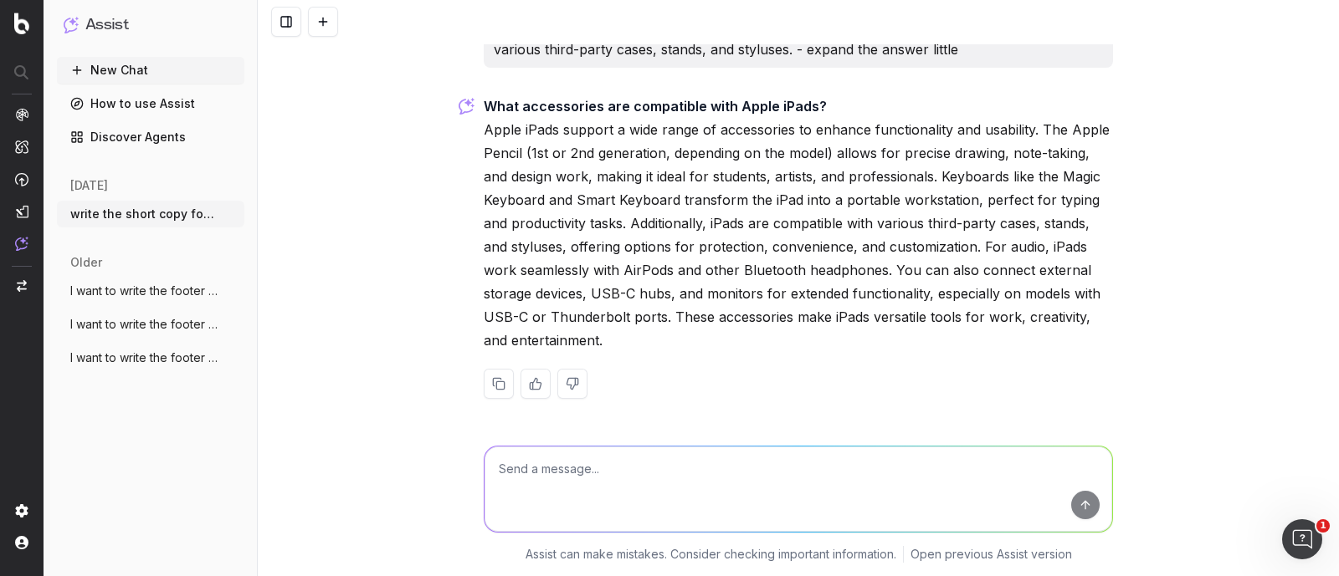
scroll to position [18321, 0]
click at [630, 479] on textarea at bounding box center [797, 489] width 627 height 85
type textarea "make it little short"
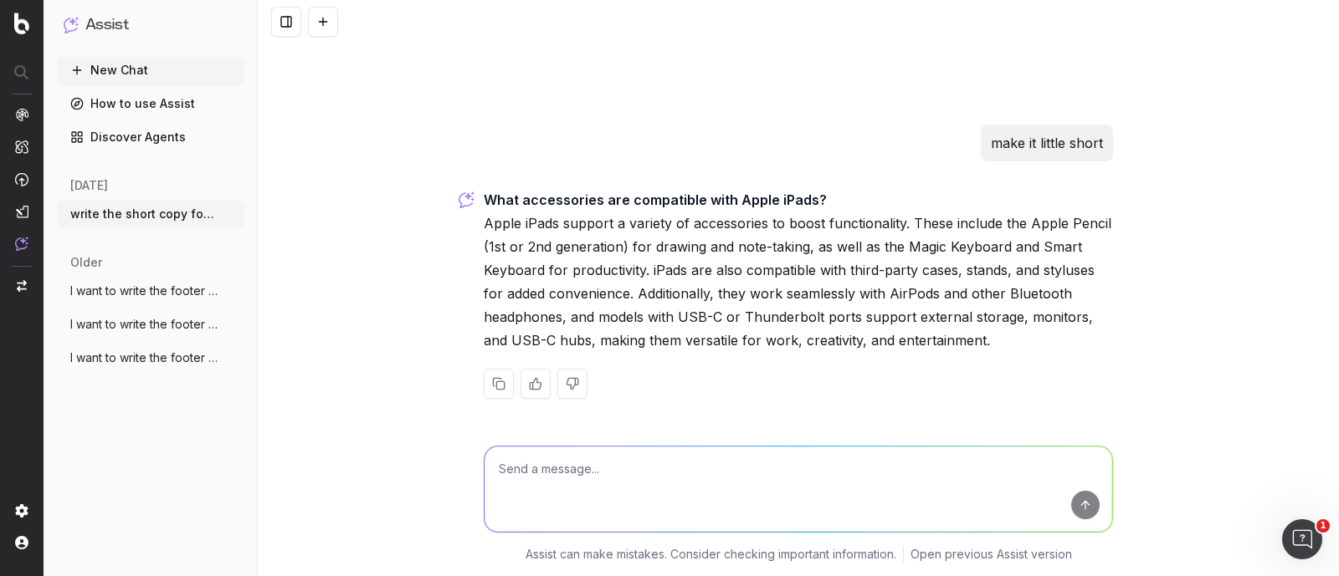
scroll to position [18622, 0]
drag, startPoint x: 938, startPoint y: 223, endPoint x: 1088, endPoint y: 223, distance: 150.6
click at [1088, 223] on p "What accessories are compatible with Apple iPads? Apple iPads support a variety…" at bounding box center [798, 270] width 629 height 164
drag, startPoint x: 477, startPoint y: 243, endPoint x: 590, endPoint y: 245, distance: 113.0
click at [590, 245] on p "What accessories are compatible with Apple iPads? Apple iPads support a variety…" at bounding box center [798, 270] width 629 height 164
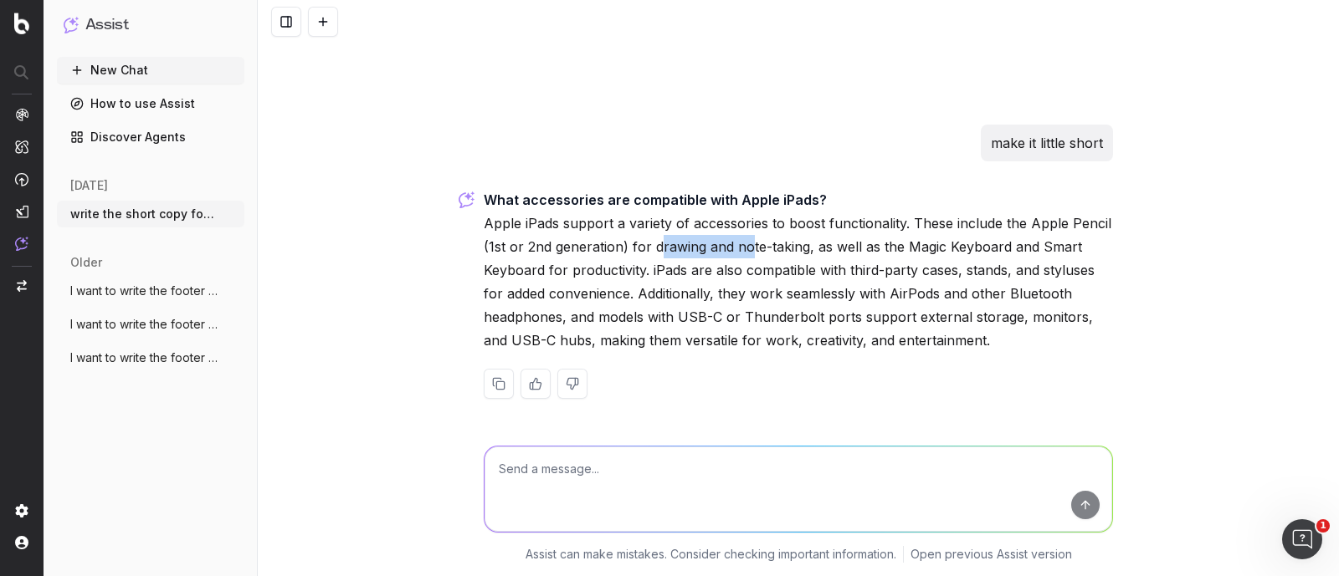
drag, startPoint x: 653, startPoint y: 246, endPoint x: 744, endPoint y: 248, distance: 90.4
click at [744, 248] on p "What accessories are compatible with Apple iPads? Apple iPads support a variety…" at bounding box center [798, 270] width 629 height 164
click at [831, 265] on p "What accessories are compatible with Apple iPads? Apple iPads support a variety…" at bounding box center [798, 270] width 629 height 164
drag, startPoint x: 722, startPoint y: 246, endPoint x: 800, endPoint y: 248, distance: 77.8
click at [800, 248] on p "What accessories are compatible with Apple iPads? Apple iPads support a variety…" at bounding box center [798, 270] width 629 height 164
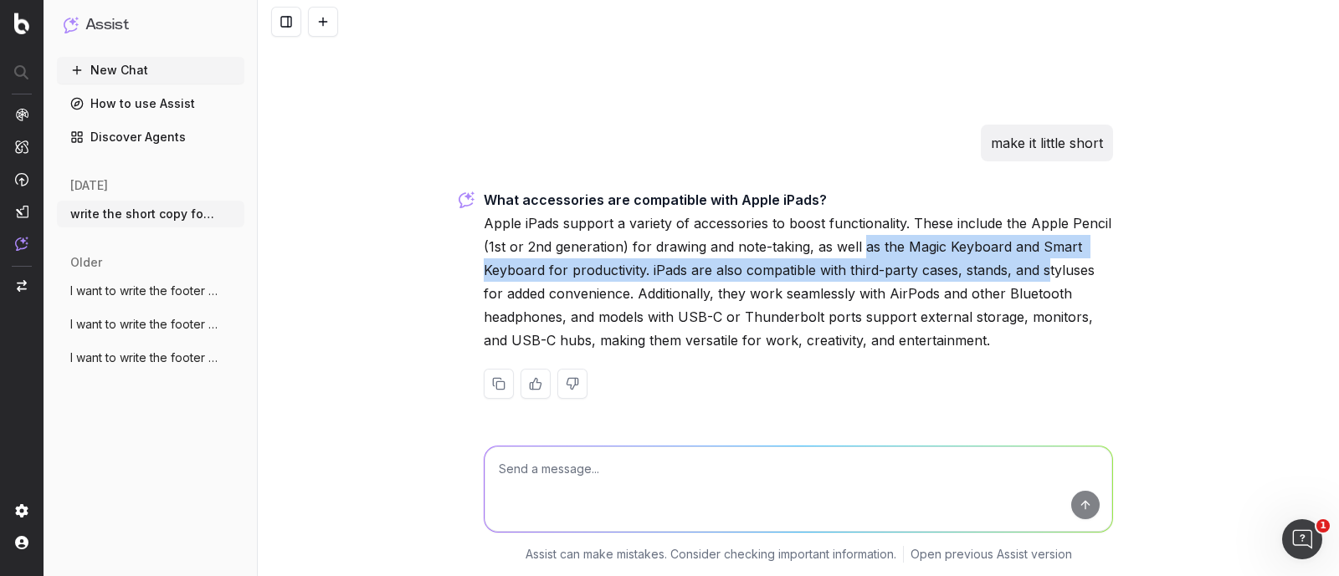
drag, startPoint x: 855, startPoint y: 253, endPoint x: 1042, endPoint y: 259, distance: 186.7
click at [1042, 259] on p "What accessories are compatible with Apple iPads? Apple iPads support a variety…" at bounding box center [798, 270] width 629 height 164
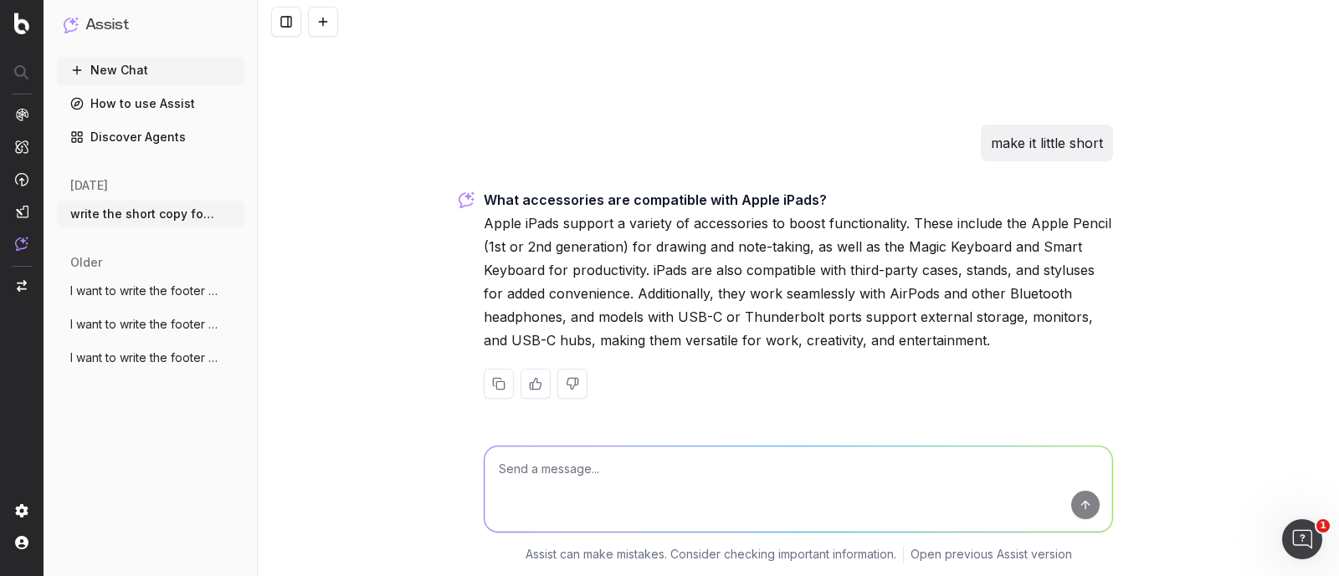
click at [795, 285] on p "What accessories are compatible with Apple iPads? Apple iPads support a variety…" at bounding box center [798, 270] width 629 height 164
drag, startPoint x: 538, startPoint y: 276, endPoint x: 592, endPoint y: 275, distance: 54.4
click at [592, 275] on p "What accessories are compatible with Apple iPads? Apple iPads support a variety…" at bounding box center [798, 270] width 629 height 164
drag, startPoint x: 662, startPoint y: 274, endPoint x: 907, endPoint y: 274, distance: 245.1
click at [907, 274] on p "What accessories are compatible with Apple iPads? Apple iPads support a variety…" at bounding box center [798, 270] width 629 height 164
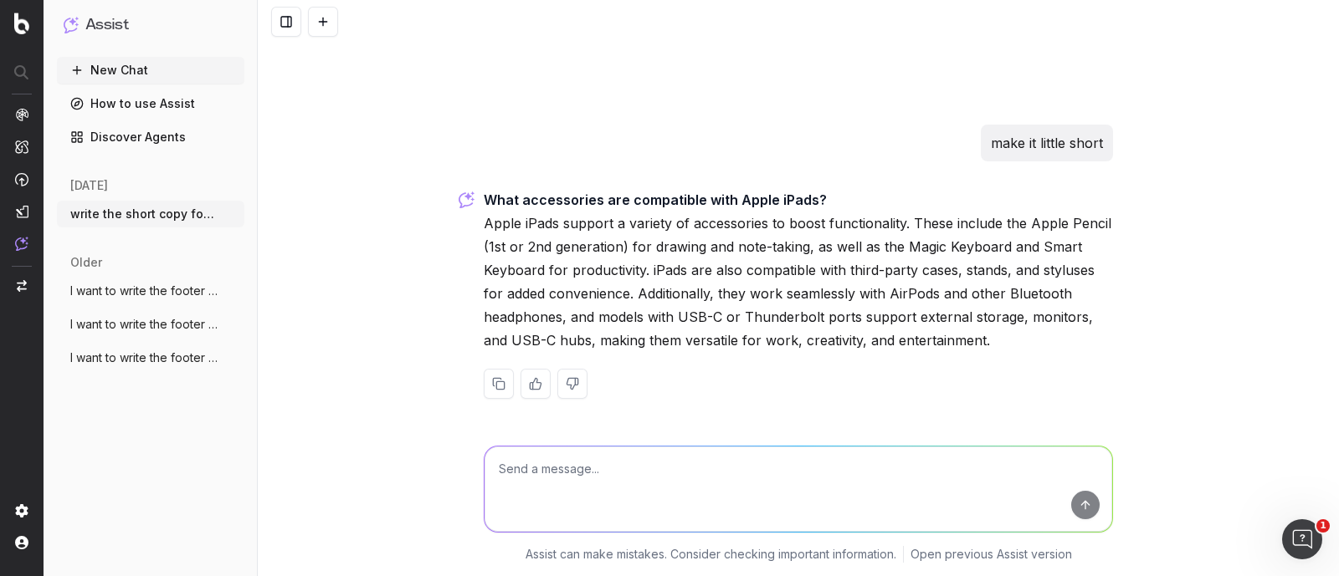
click at [1001, 282] on p "What accessories are compatible with Apple iPads? Apple iPads support a variety…" at bounding box center [798, 270] width 629 height 164
drag, startPoint x: 828, startPoint y: 265, endPoint x: 884, endPoint y: 269, distance: 56.2
click at [884, 269] on p "What accessories are compatible with Apple iPads? Apple iPads support a variety…" at bounding box center [798, 270] width 629 height 164
click at [954, 295] on p "What accessories are compatible with Apple iPads? Apple iPads support a variety…" at bounding box center [798, 270] width 629 height 164
drag, startPoint x: 572, startPoint y: 224, endPoint x: 709, endPoint y: 229, distance: 136.5
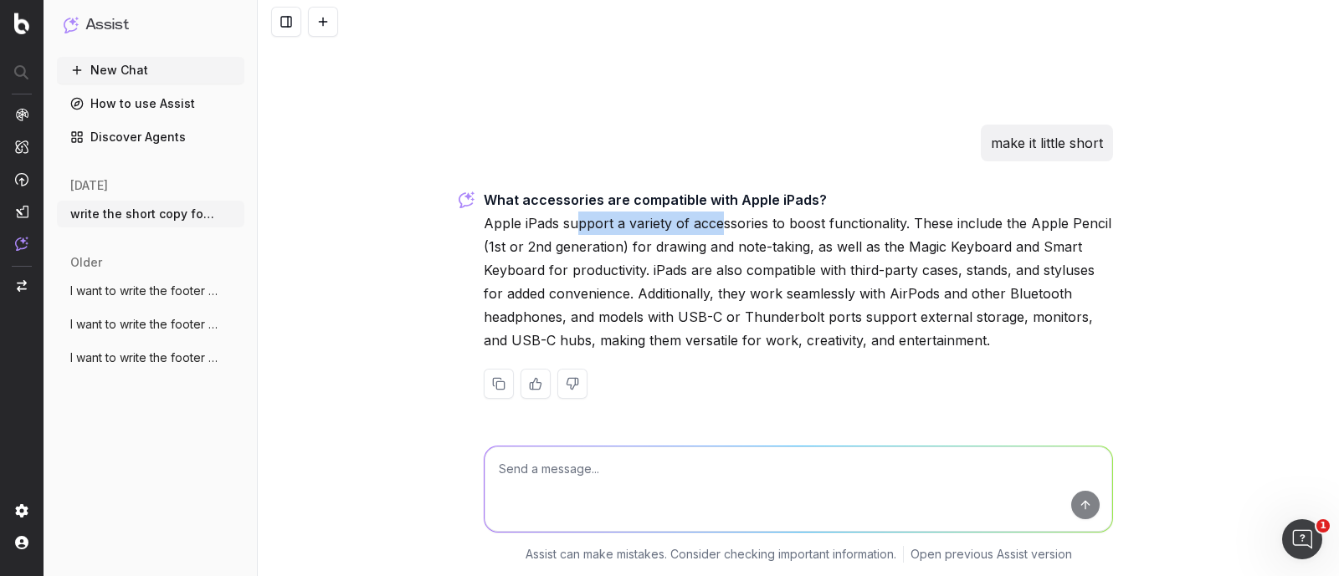
click at [709, 229] on p "What accessories are compatible with Apple iPads? Apple iPads support a variety…" at bounding box center [798, 270] width 629 height 164
click at [791, 279] on p "What accessories are compatible with Apple iPads? Apple iPads support a variety…" at bounding box center [798, 270] width 629 height 164
drag, startPoint x: 737, startPoint y: 235, endPoint x: 873, endPoint y: 233, distance: 136.4
click at [873, 233] on p "What accessories are compatible with Apple iPads? Apple iPads support a variety…" at bounding box center [798, 270] width 629 height 164
drag, startPoint x: 924, startPoint y: 229, endPoint x: 1079, endPoint y: 232, distance: 154.8
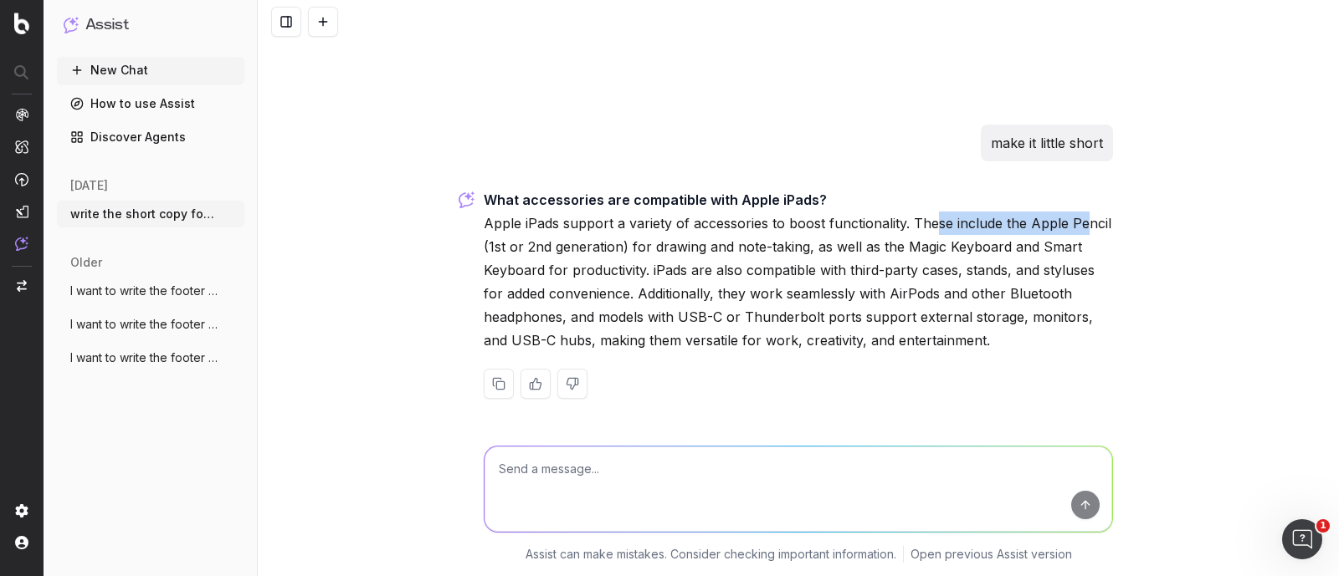
click at [1079, 232] on p "What accessories are compatible with Apple iPads? Apple iPads support a variety…" at bounding box center [798, 270] width 629 height 164
click at [767, 272] on p "What accessories are compatible with Apple iPads? Apple iPads support a variety…" at bounding box center [798, 270] width 629 height 164
drag, startPoint x: 637, startPoint y: 250, endPoint x: 698, endPoint y: 248, distance: 60.3
click at [698, 248] on p "What accessories are compatible with Apple iPads? Apple iPads support a variety…" at bounding box center [798, 270] width 629 height 164
click at [800, 248] on p "What accessories are compatible with Apple iPads? Apple iPads support a variety…" at bounding box center [798, 270] width 629 height 164
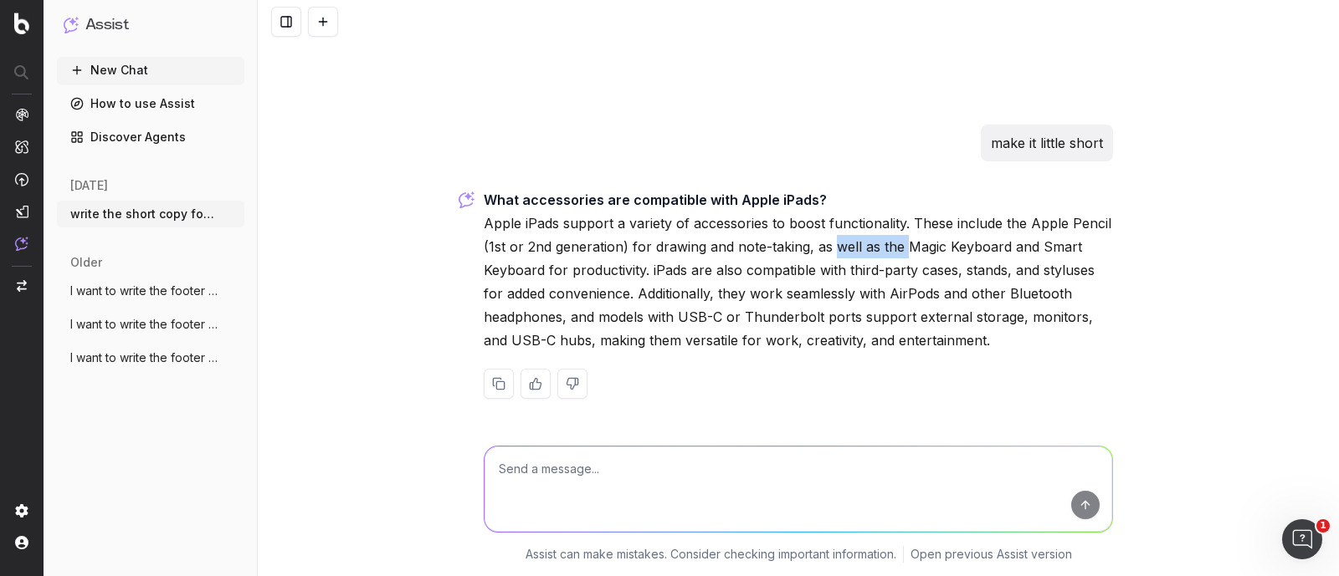
drag, startPoint x: 876, startPoint y: 244, endPoint x: 896, endPoint y: 244, distance: 20.1
click at [896, 244] on p "What accessories are compatible with Apple iPads? Apple iPads support a variety…" at bounding box center [798, 270] width 629 height 164
click at [935, 245] on p "What accessories are compatible with Apple iPads? Apple iPads support a variety…" at bounding box center [798, 270] width 629 height 164
drag, startPoint x: 517, startPoint y: 278, endPoint x: 577, endPoint y: 278, distance: 60.2
click at [577, 278] on p "What accessories are compatible with Apple iPads? Apple iPads support a variety…" at bounding box center [798, 270] width 629 height 164
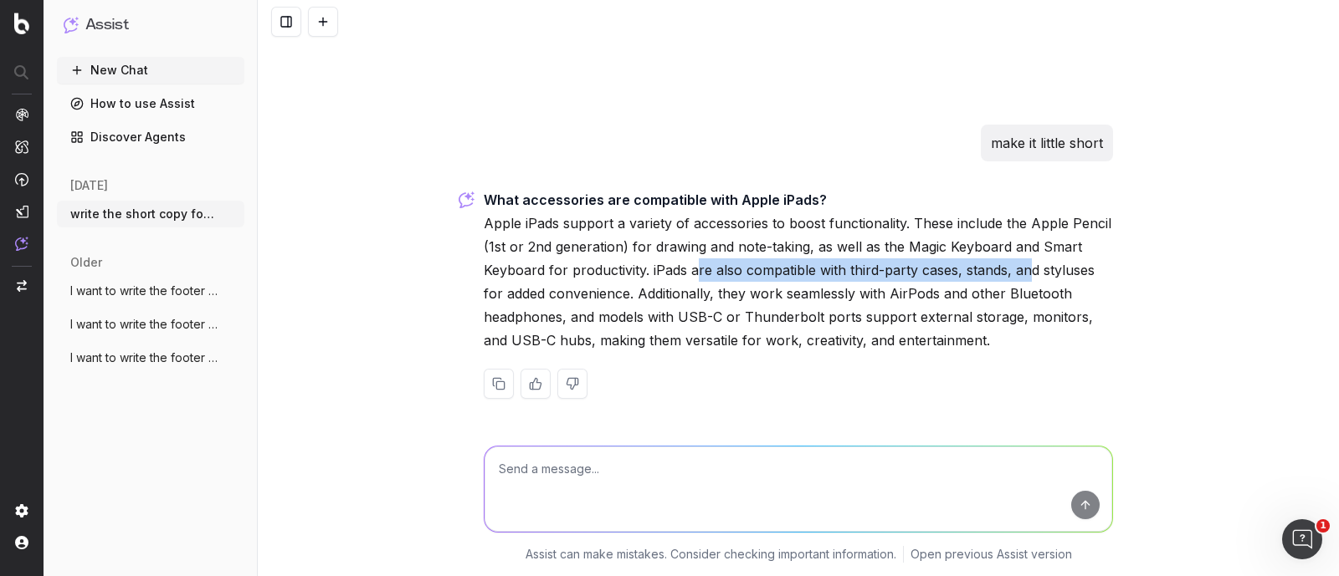
drag, startPoint x: 688, startPoint y: 269, endPoint x: 1019, endPoint y: 274, distance: 331.3
click at [1019, 274] on p "What accessories are compatible with Apple iPads? Apple iPads support a variety…" at bounding box center [798, 270] width 629 height 164
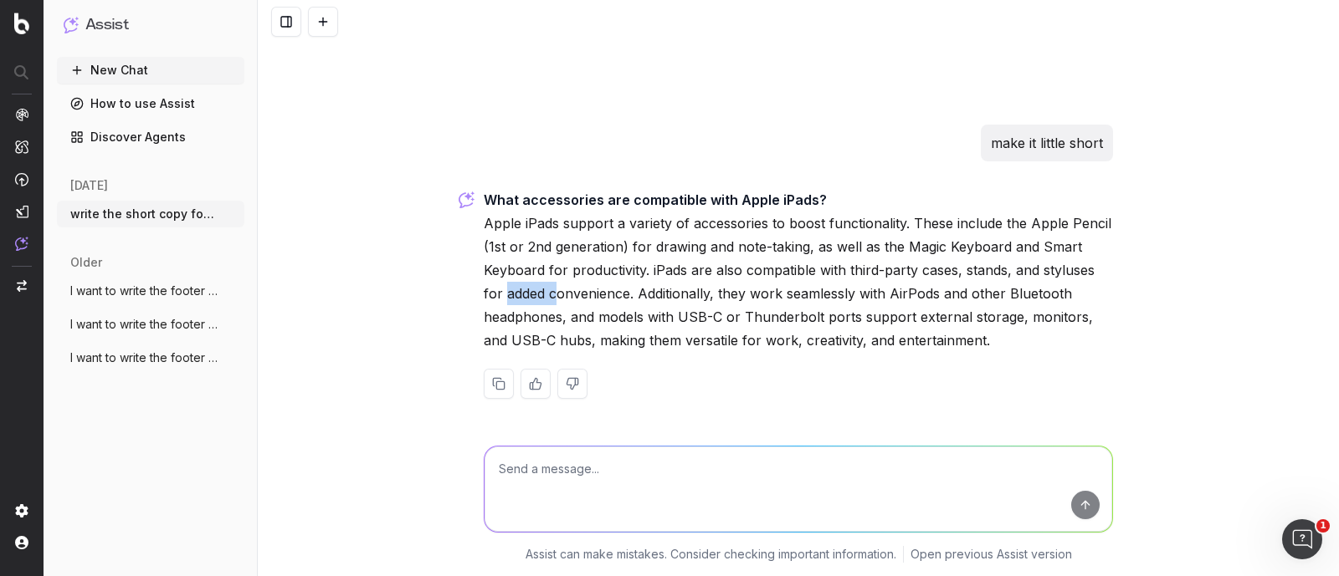
drag, startPoint x: 496, startPoint y: 298, endPoint x: 548, endPoint y: 299, distance: 51.9
click at [548, 299] on p "What accessories are compatible with Apple iPads? Apple iPads support a variety…" at bounding box center [798, 270] width 629 height 164
drag, startPoint x: 632, startPoint y: 290, endPoint x: 732, endPoint y: 294, distance: 99.6
click at [732, 294] on p "What accessories are compatible with Apple iPads? Apple iPads support a variety…" at bounding box center [798, 270] width 629 height 164
click at [837, 311] on p "What accessories are compatible with Apple iPads? Apple iPads support a variety…" at bounding box center [798, 270] width 629 height 164
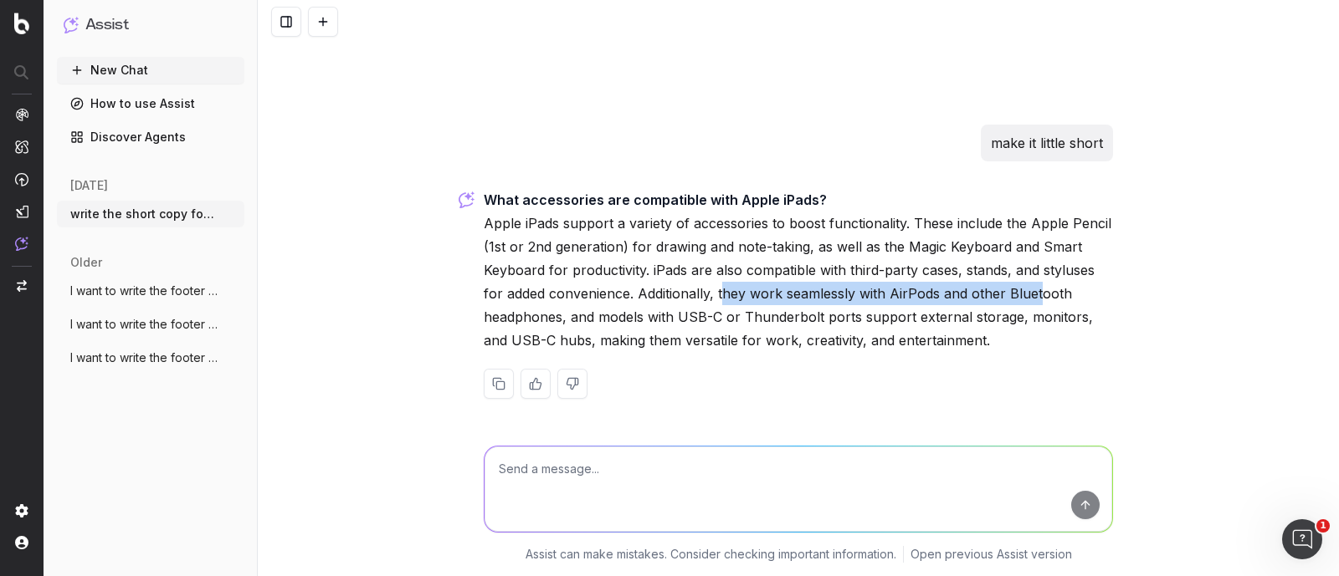
drag, startPoint x: 712, startPoint y: 299, endPoint x: 1029, endPoint y: 296, distance: 317.1
click at [1029, 296] on p "What accessories are compatible with Apple iPads? Apple iPads support a variety…" at bounding box center [798, 270] width 629 height 164
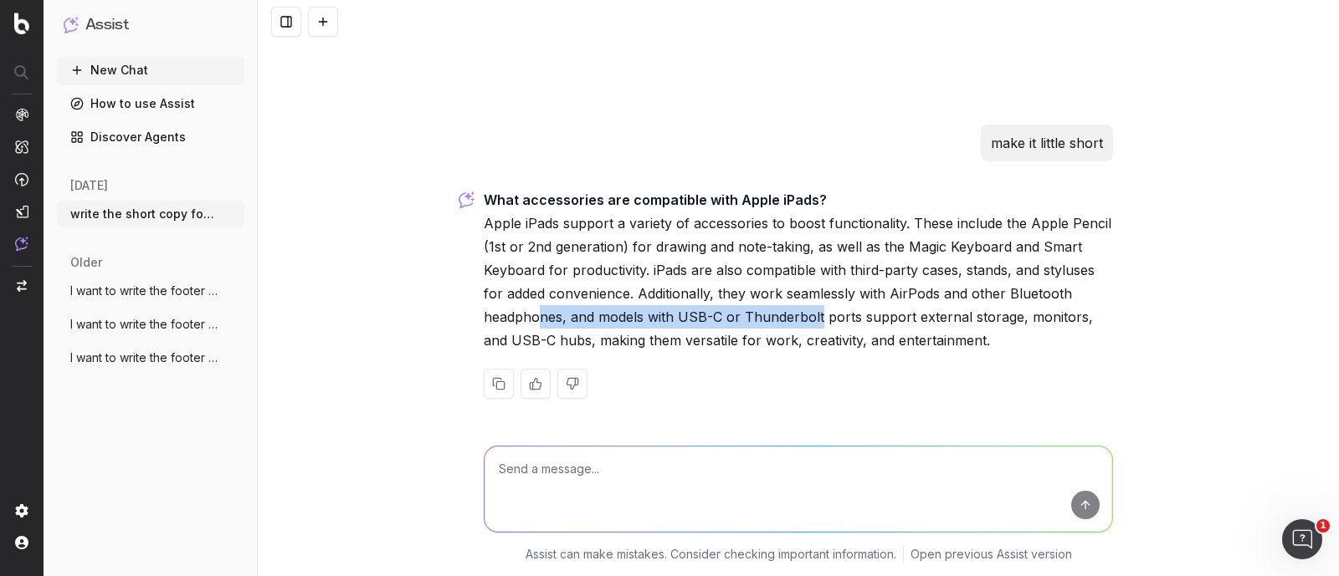
drag, startPoint x: 547, startPoint y: 315, endPoint x: 809, endPoint y: 321, distance: 261.9
click at [809, 321] on p "What accessories are compatible with Apple iPads? Apple iPads support a variety…" at bounding box center [798, 270] width 629 height 164
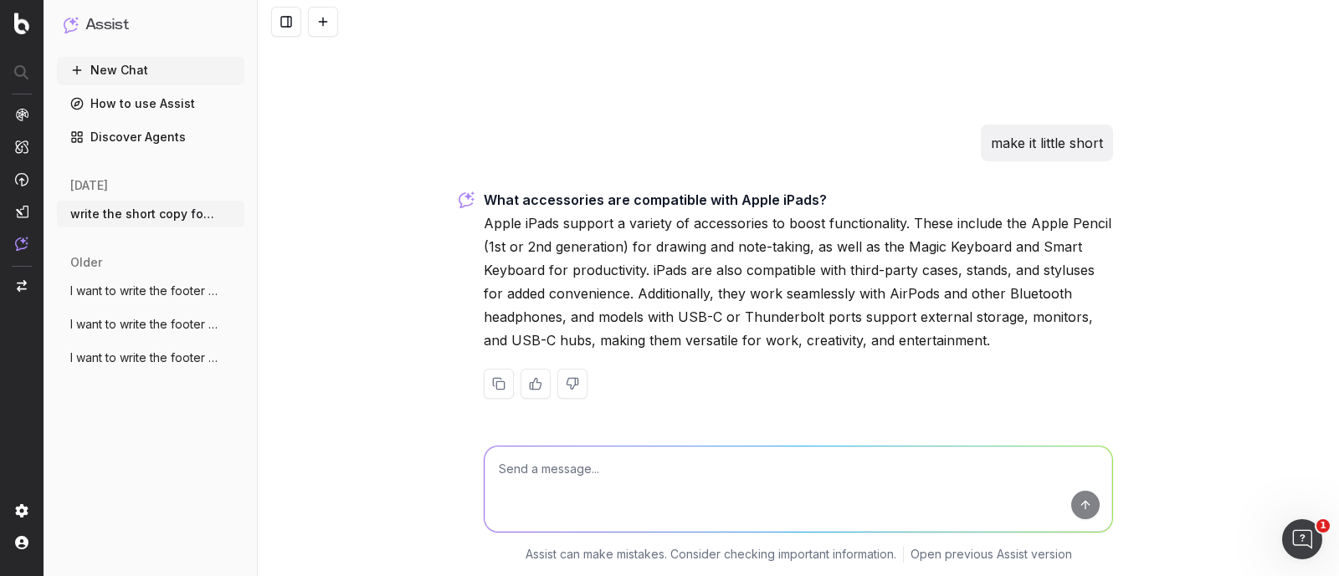
click at [907, 327] on p "What accessories are compatible with Apple iPads? Apple iPads support a variety…" at bounding box center [798, 270] width 629 height 164
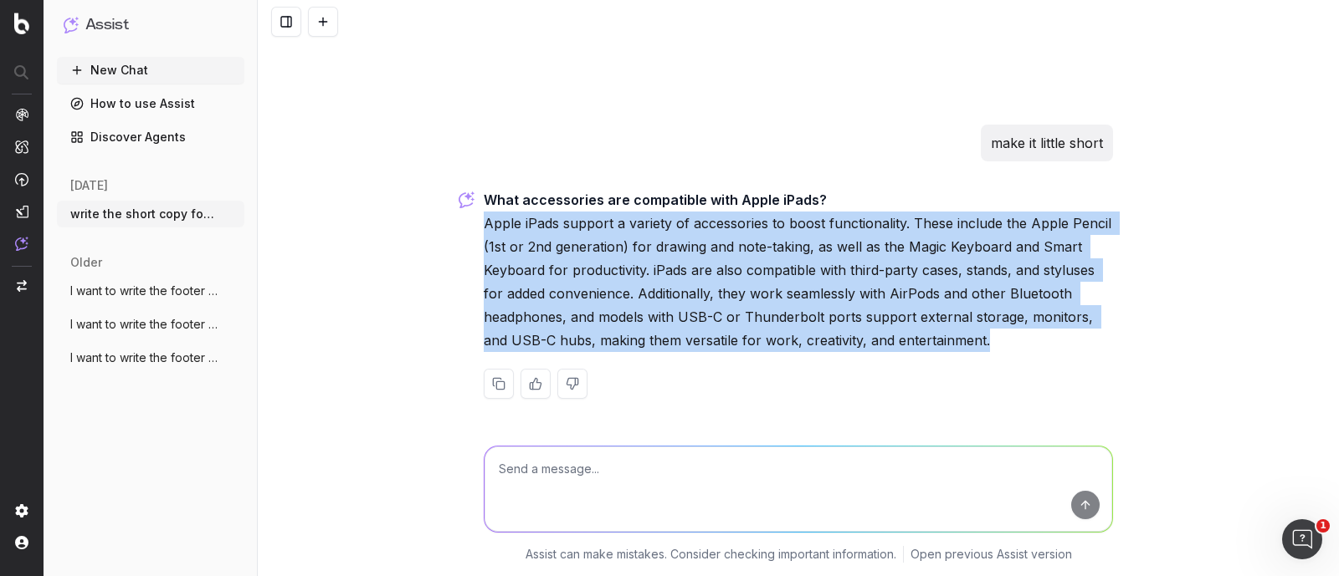
drag, startPoint x: 924, startPoint y: 331, endPoint x: 478, endPoint y: 225, distance: 459.2
click at [484, 225] on p "What accessories are compatible with Apple iPads? Apple iPads support a variety…" at bounding box center [798, 270] width 629 height 164
click at [554, 257] on p "What accessories are compatible with Apple iPads? Apple iPads support a variety…" at bounding box center [798, 270] width 629 height 164
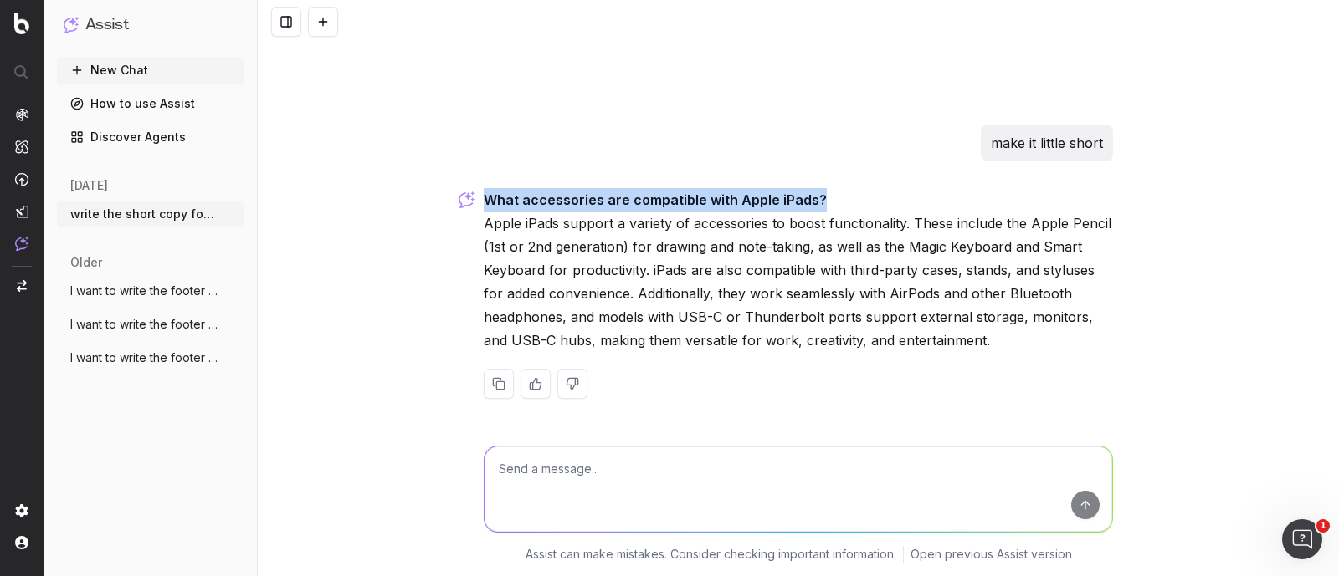
drag, startPoint x: 477, startPoint y: 200, endPoint x: 825, endPoint y: 203, distance: 348.0
click at [825, 203] on p "What accessories are compatible with Apple iPads? Apple iPads support a variety…" at bounding box center [798, 270] width 629 height 164
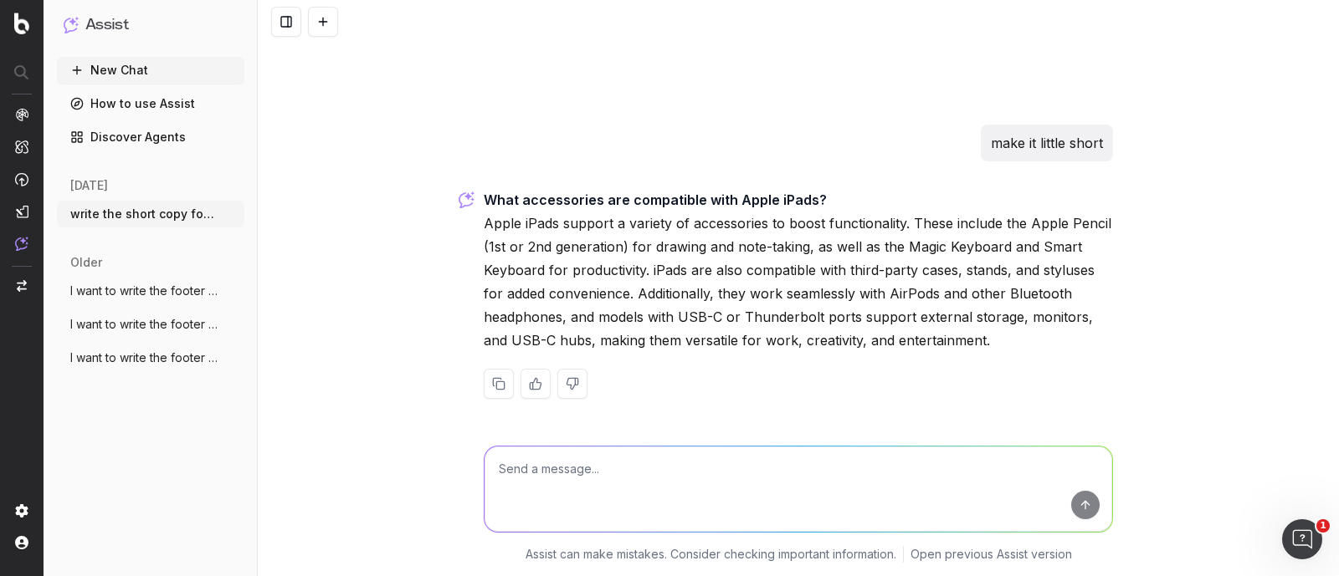
click at [596, 487] on textarea at bounding box center [797, 489] width 627 height 85
type textarea "suggest faq related to walmart canada"
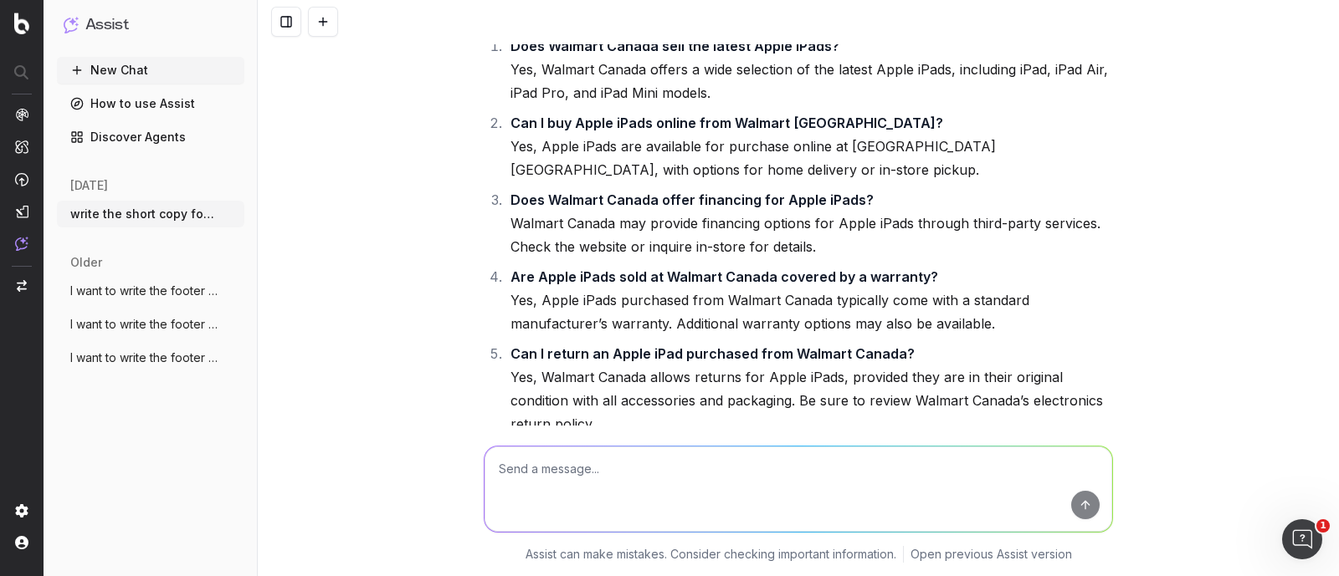
scroll to position [19145, 0]
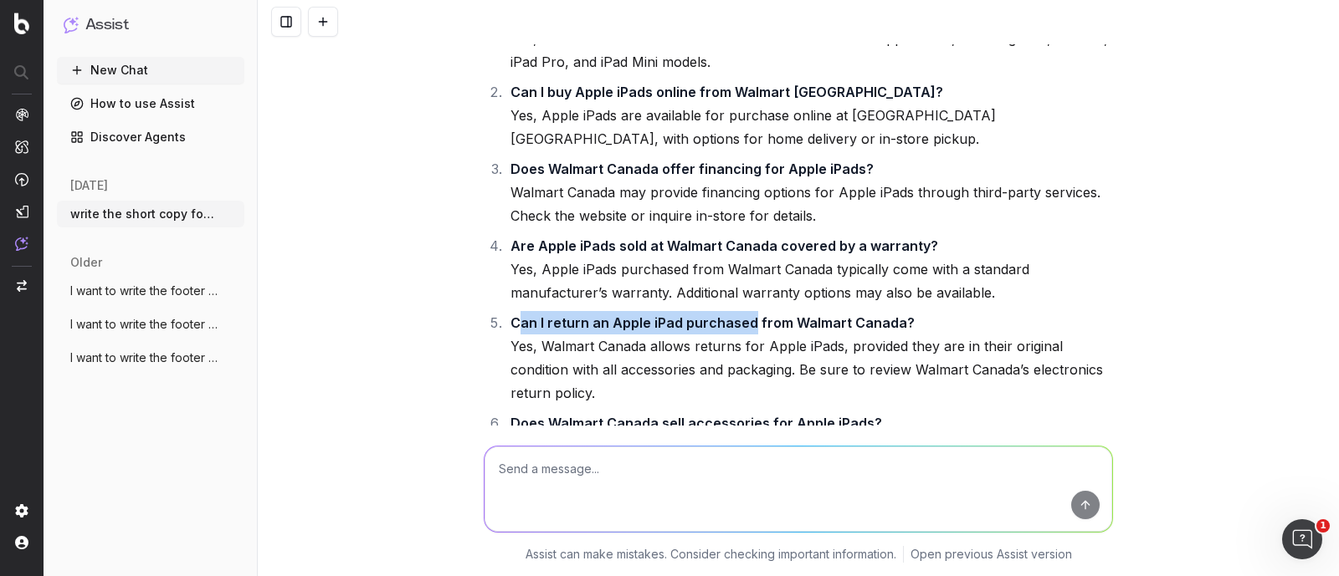
drag, startPoint x: 510, startPoint y: 362, endPoint x: 740, endPoint y: 361, distance: 229.2
click at [740, 331] on strong "Can I return an Apple iPad purchased from Walmart Canada?" at bounding box center [712, 323] width 404 height 17
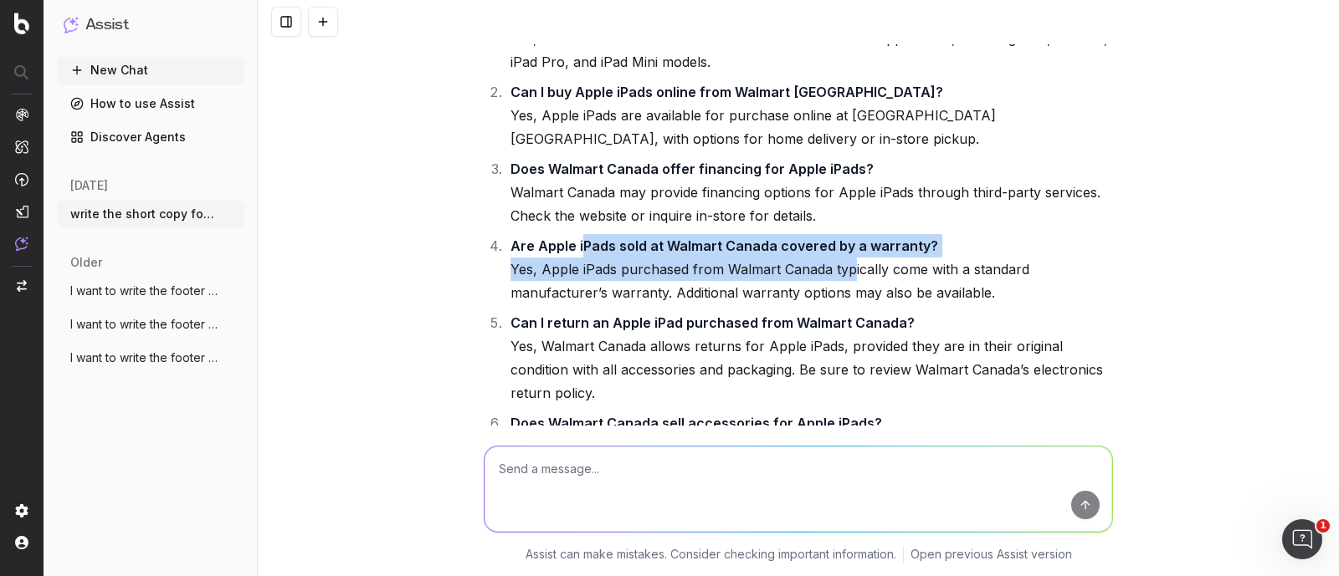
drag, startPoint x: 575, startPoint y: 287, endPoint x: 842, endPoint y: 307, distance: 267.6
click at [842, 305] on li "Are Apple iPads sold at Walmart Canada covered by a warranty? Yes, Apple iPads …" at bounding box center [808, 269] width 607 height 70
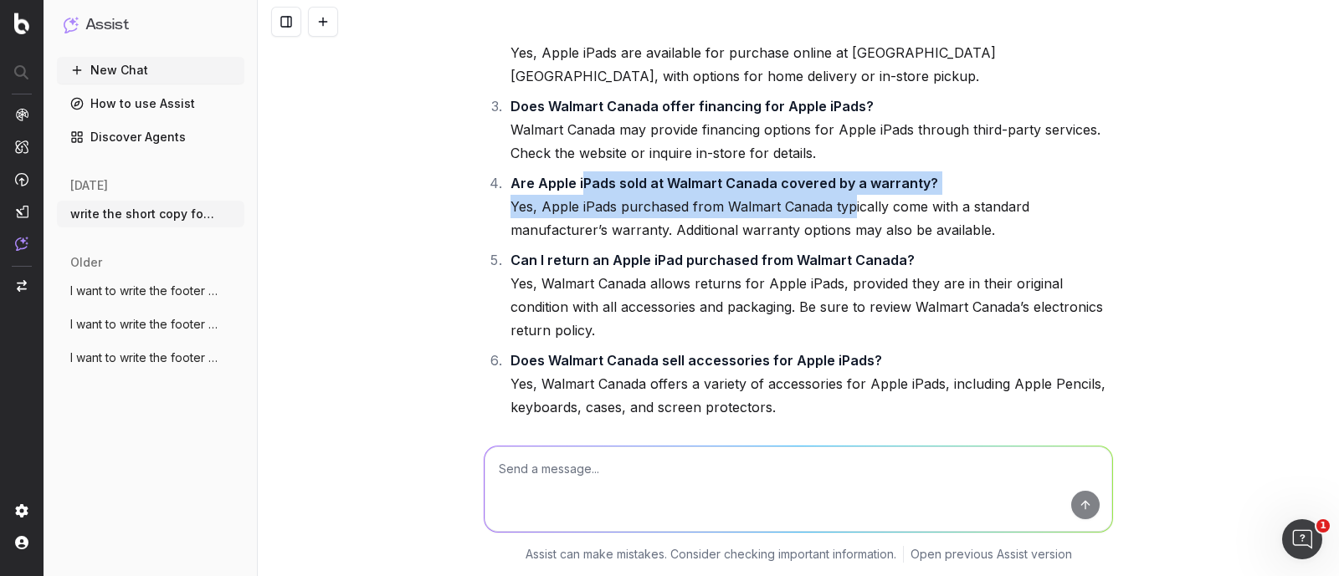
scroll to position [19250, 0]
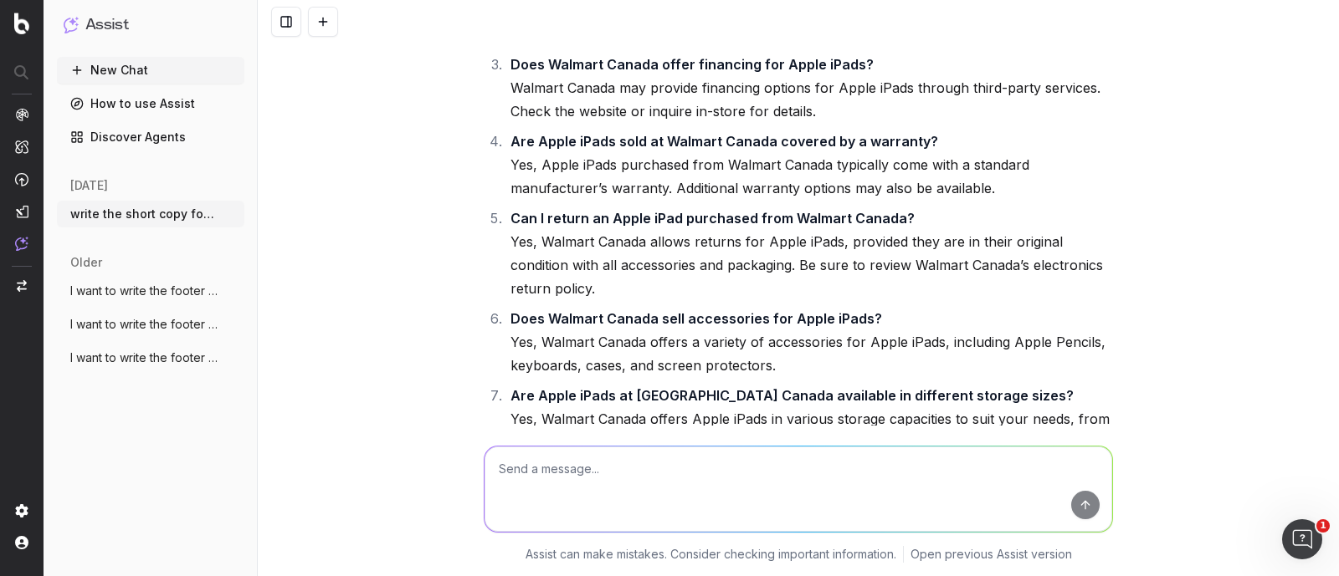
click at [686, 279] on li "Can I return an Apple iPad purchased from Walmart Canada? Yes, Walmart Canada a…" at bounding box center [808, 254] width 607 height 94
drag, startPoint x: 546, startPoint y: 263, endPoint x: 734, endPoint y: 261, distance: 187.4
click at [734, 227] on strong "Can I return an Apple iPad purchased from Walmart Canada?" at bounding box center [712, 218] width 404 height 17
click at [689, 300] on li "Can I return an Apple iPad purchased from Walmart Canada? Yes, Walmart Canada a…" at bounding box center [808, 254] width 607 height 94
drag, startPoint x: 540, startPoint y: 264, endPoint x: 677, endPoint y: 264, distance: 137.2
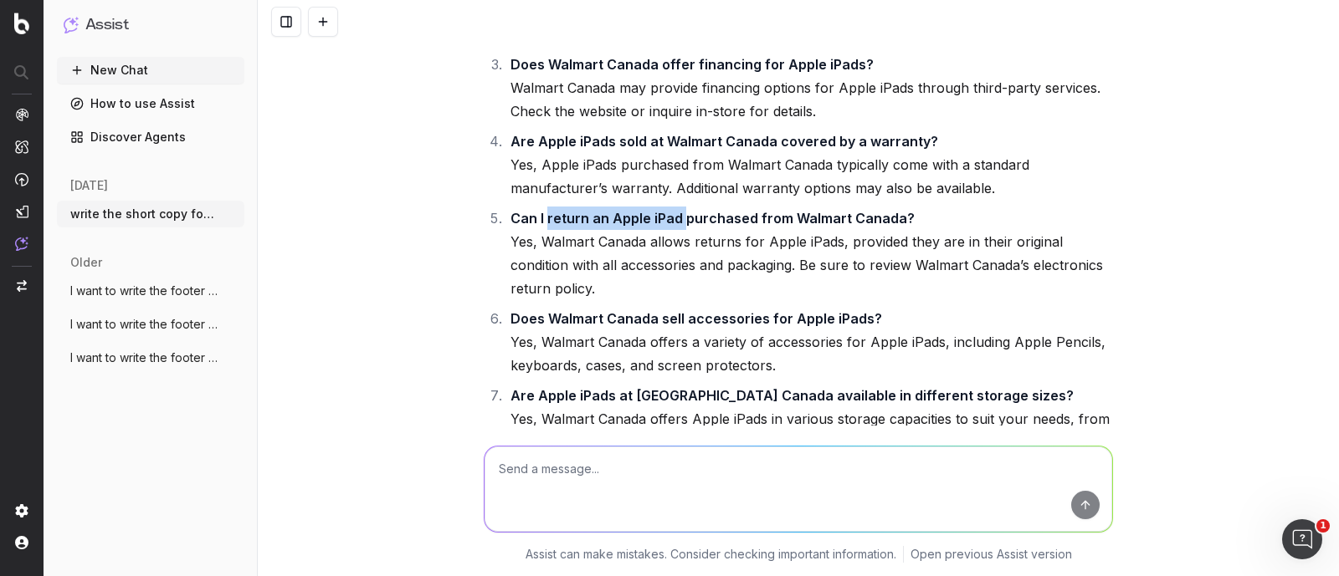
click at [677, 227] on strong "Can I return an Apple iPad purchased from Walmart Canada?" at bounding box center [712, 218] width 404 height 17
click at [748, 300] on li "Can I return an Apple iPad purchased from Walmart Canada? Yes, Walmart Canada a…" at bounding box center [808, 254] width 607 height 94
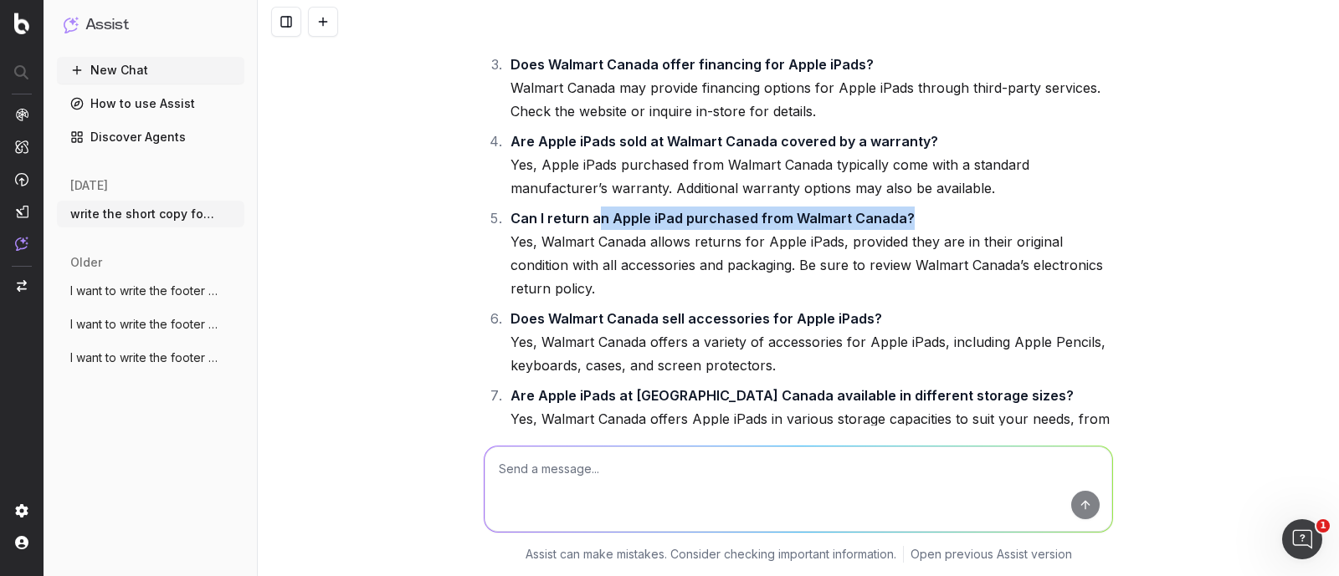
drag, startPoint x: 897, startPoint y: 259, endPoint x: 586, endPoint y: 266, distance: 311.3
click at [586, 266] on li "Can I return an Apple iPad purchased from Walmart Canada? Yes, Walmart Canada a…" at bounding box center [808, 254] width 607 height 94
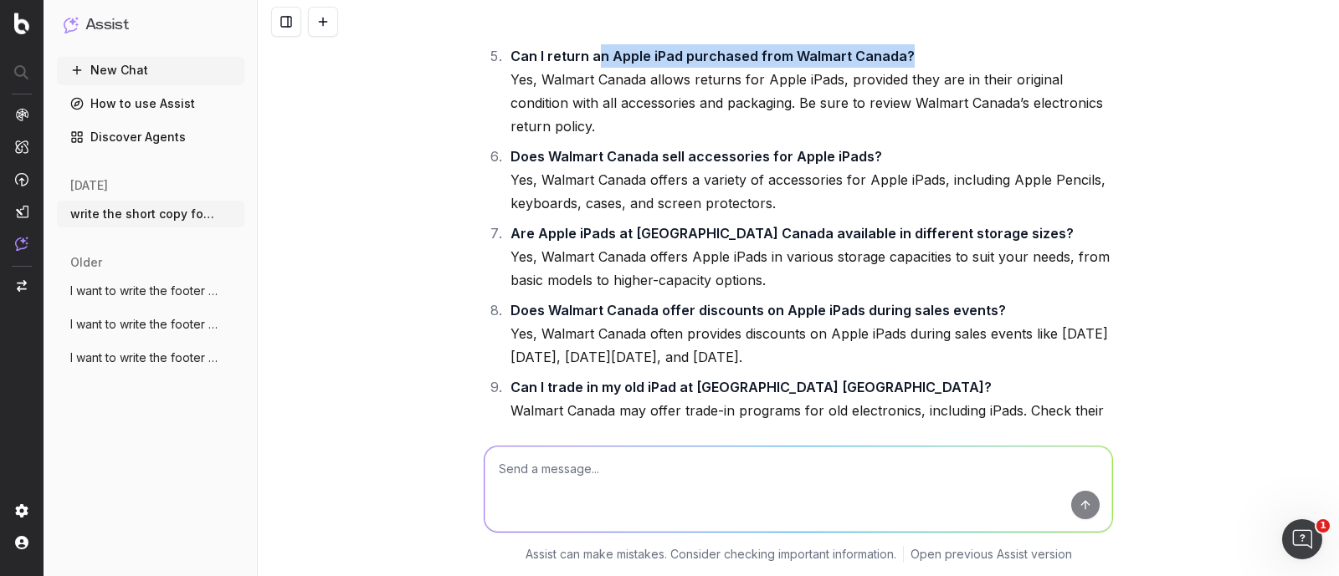
scroll to position [19459, 0]
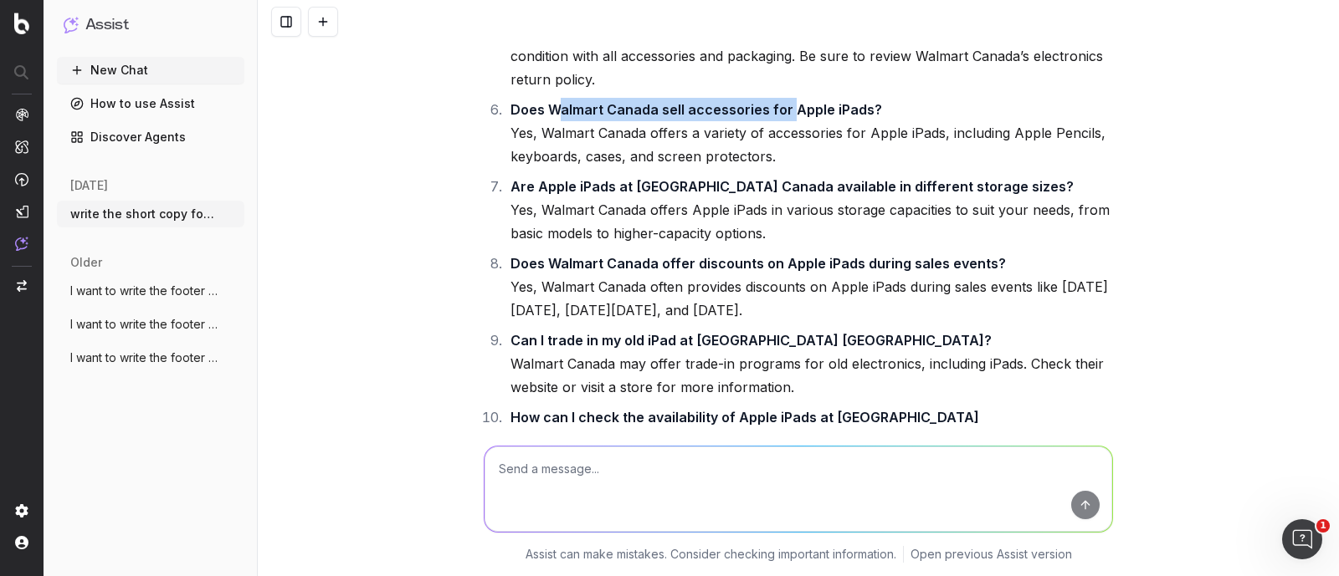
drag, startPoint x: 552, startPoint y: 150, endPoint x: 781, endPoint y: 151, distance: 229.2
click at [781, 118] on strong "Does Walmart Canada sell accessories for Apple iPads?" at bounding box center [695, 109] width 371 height 17
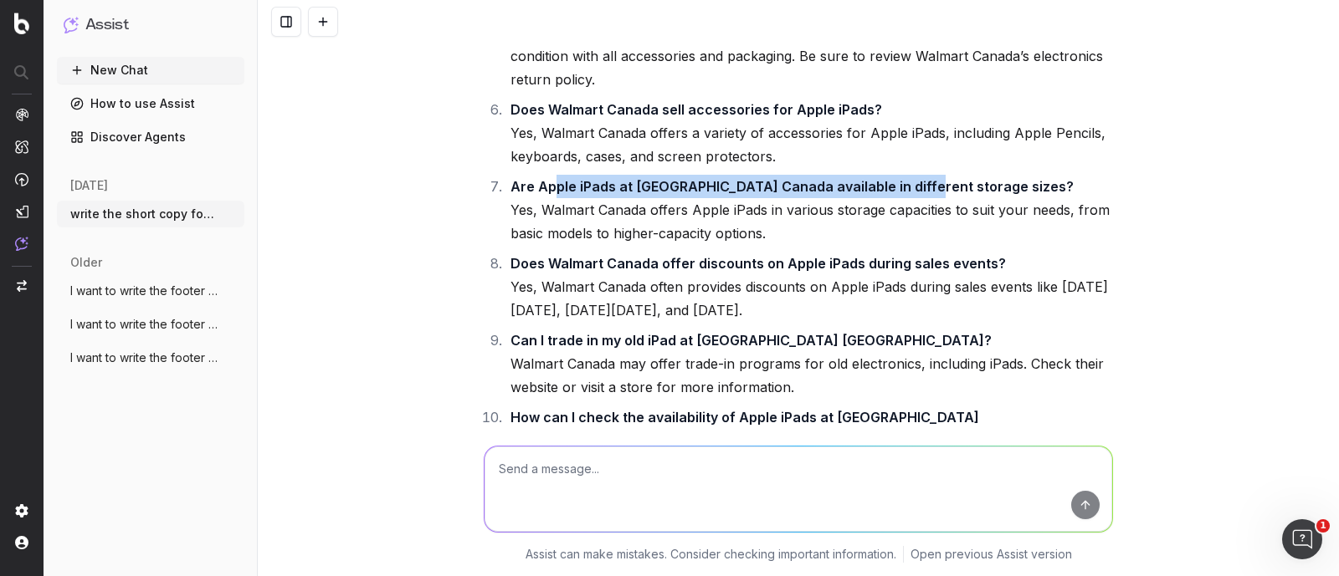
drag, startPoint x: 550, startPoint y: 228, endPoint x: 899, endPoint y: 231, distance: 349.7
click at [899, 195] on strong "Are Apple iPads at [GEOGRAPHIC_DATA] Canada available in different storage size…" at bounding box center [791, 186] width 563 height 17
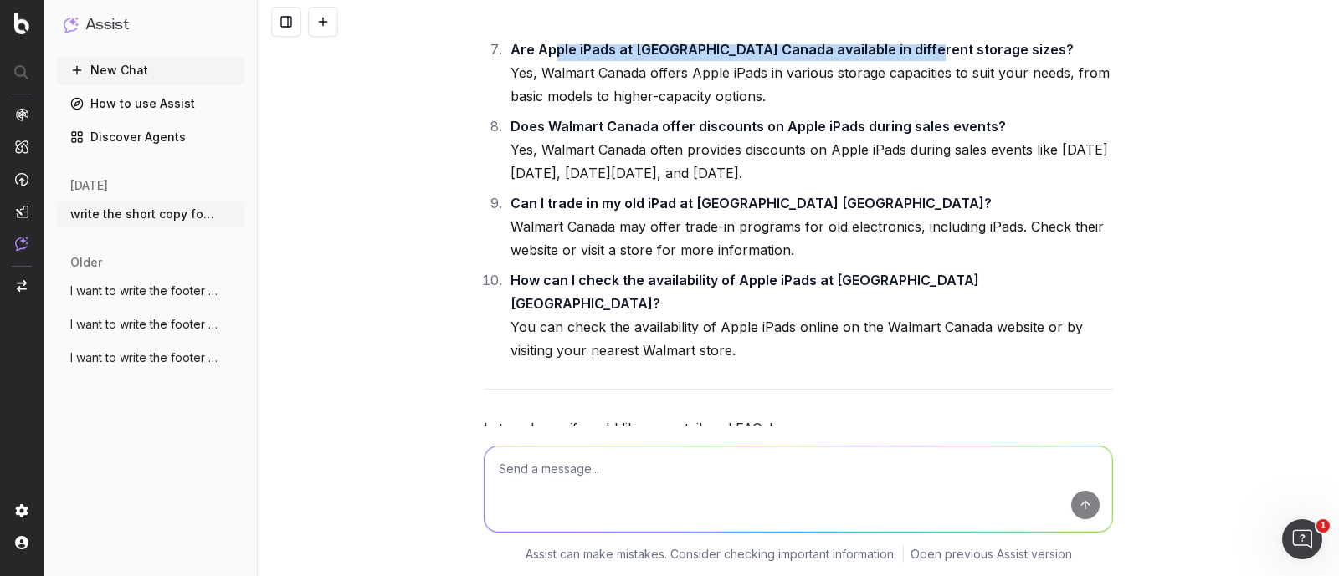
scroll to position [19564, 0]
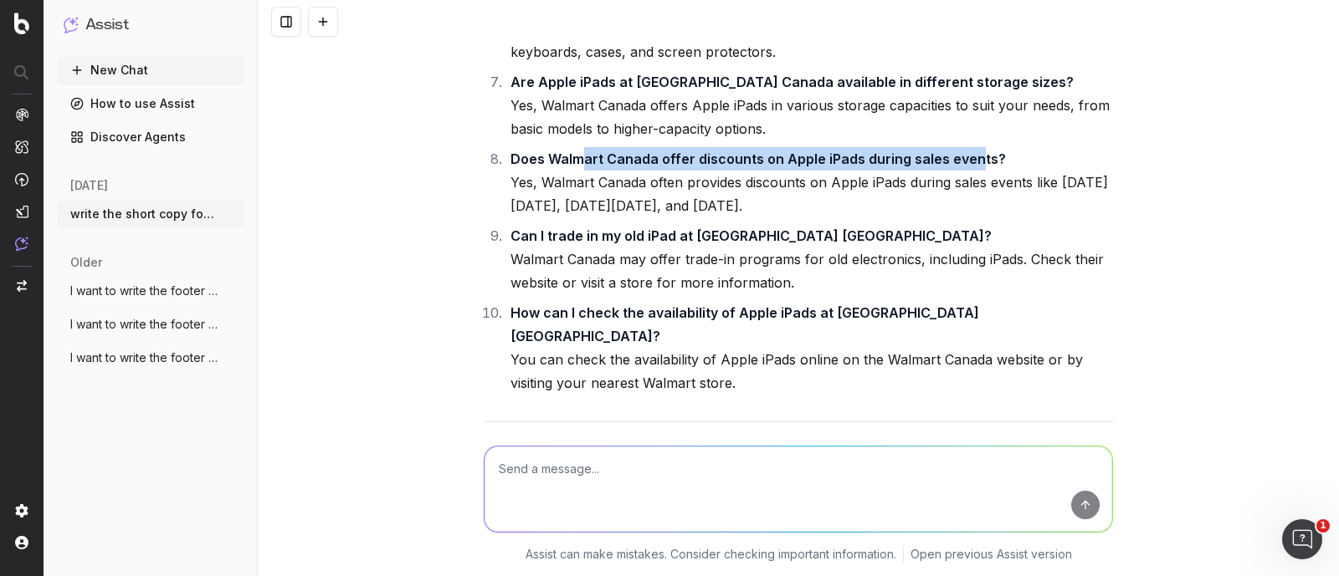
drag, startPoint x: 576, startPoint y: 192, endPoint x: 963, endPoint y: 202, distance: 387.5
click at [963, 167] on strong "Does Walmart Canada offer discounts on Apple iPads during sales events?" at bounding box center [757, 159] width 495 height 17
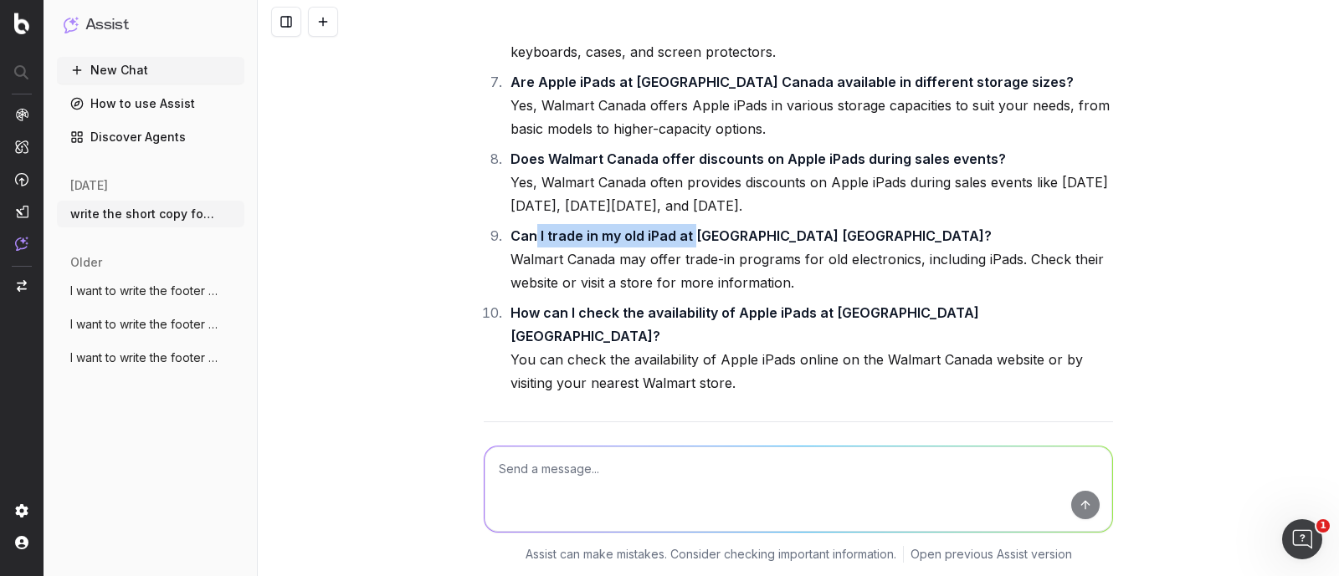
drag, startPoint x: 525, startPoint y: 272, endPoint x: 688, endPoint y: 277, distance: 162.4
click at [688, 244] on strong "Can I trade in my old iPad at [GEOGRAPHIC_DATA] [GEOGRAPHIC_DATA]?" at bounding box center [750, 236] width 481 height 17
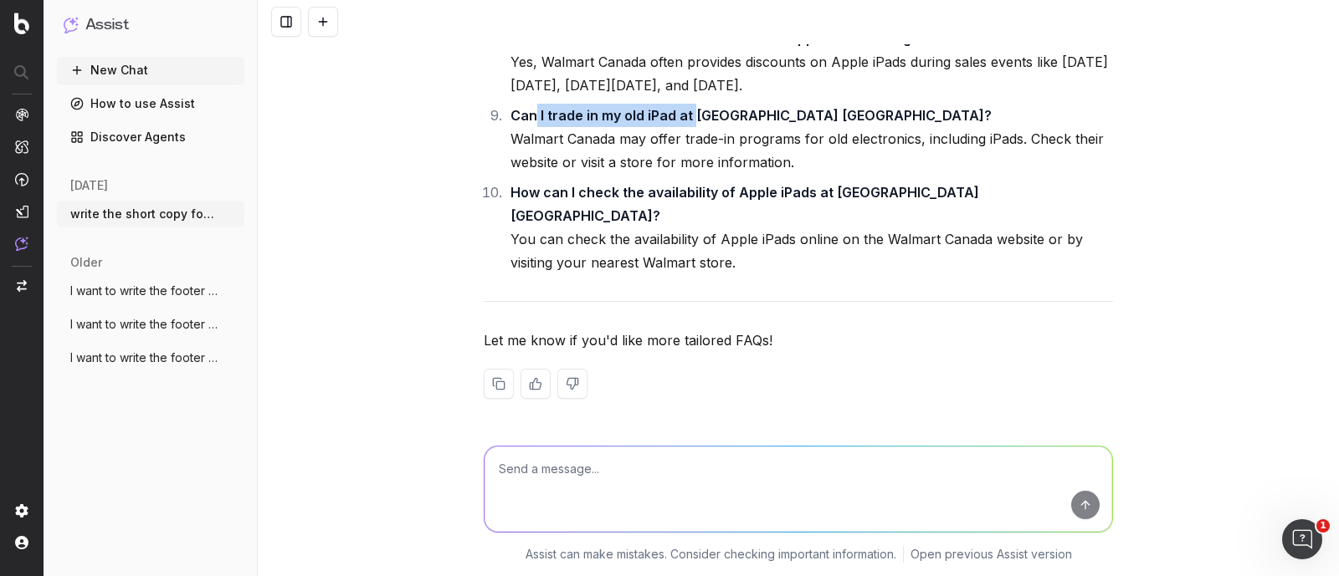
scroll to position [19702, 0]
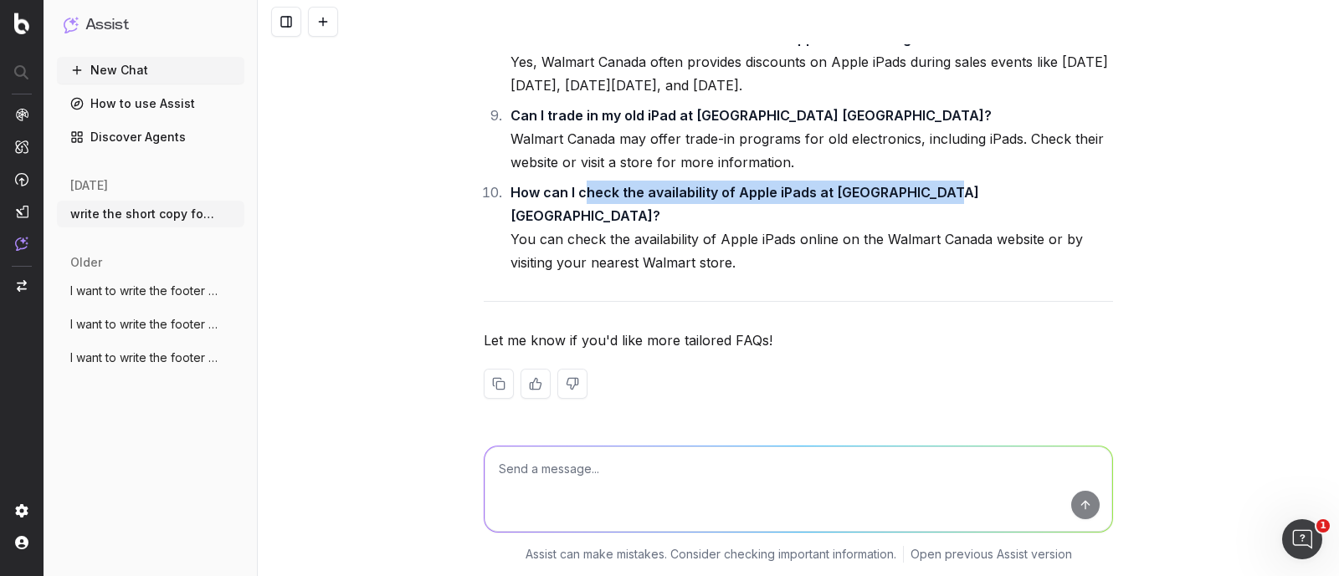
drag, startPoint x: 631, startPoint y: 218, endPoint x: 945, endPoint y: 226, distance: 314.7
click at [945, 226] on li "How can I check the availability of Apple iPads at [GEOGRAPHIC_DATA] [GEOGRAPHI…" at bounding box center [808, 228] width 607 height 94
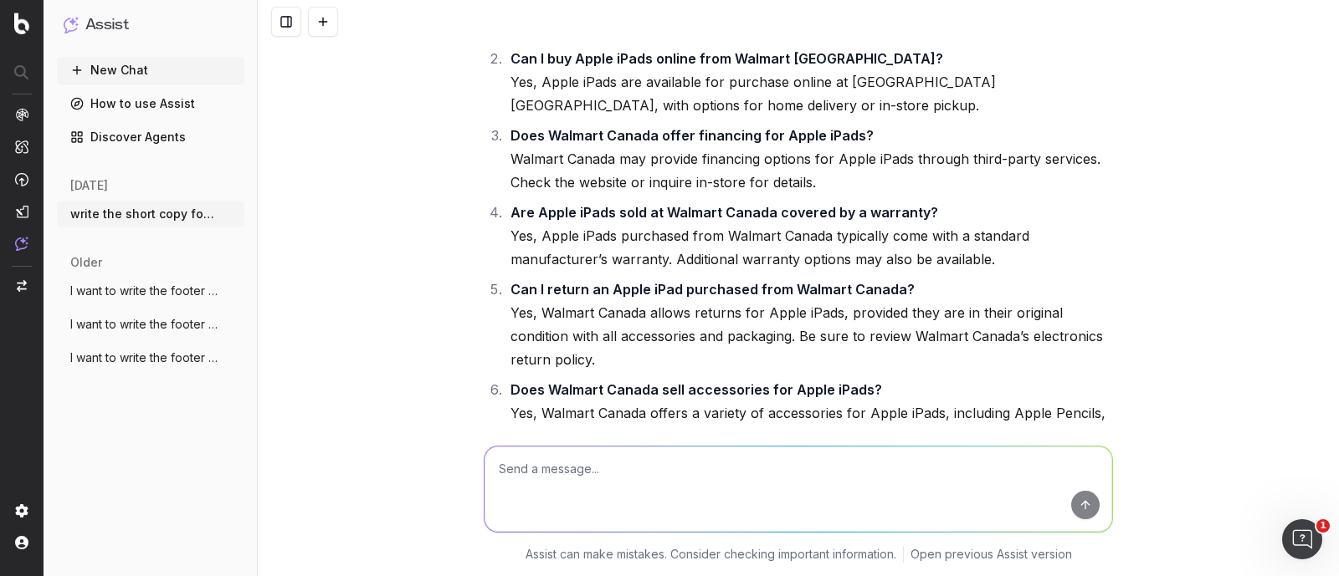
scroll to position [18865, 0]
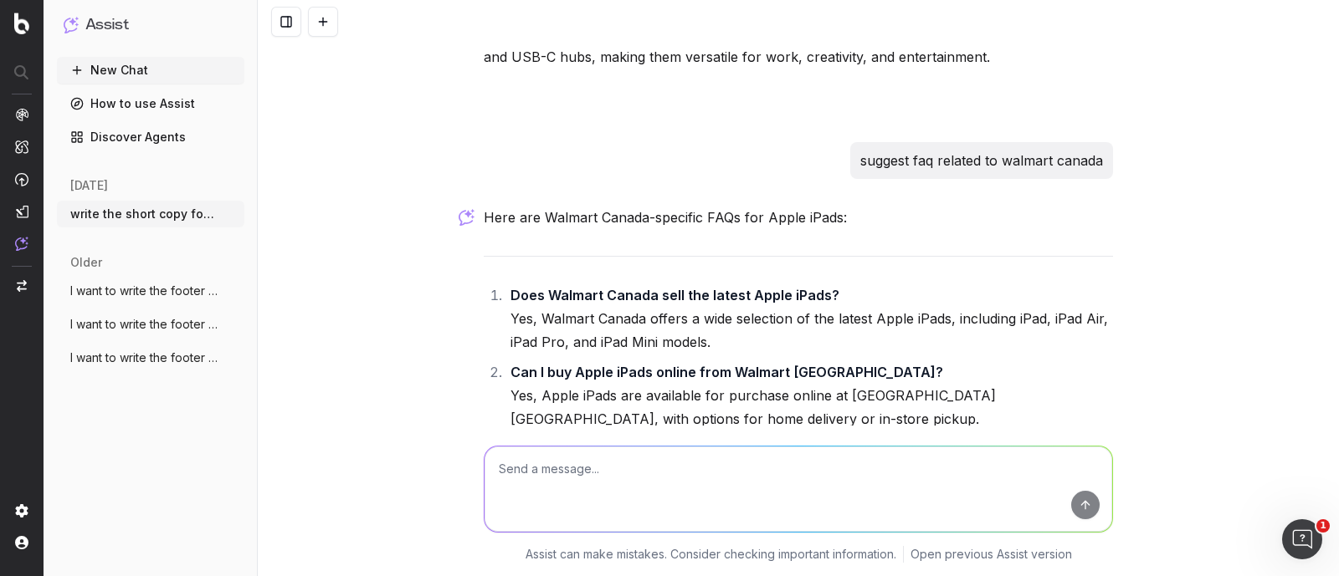
click at [938, 172] on p "suggest faq related to walmart canada" at bounding box center [981, 160] width 243 height 23
click at [609, 354] on li "Does Walmart Canada sell the latest Apple iPads? Yes, Walmart Canada offers a w…" at bounding box center [808, 319] width 607 height 70
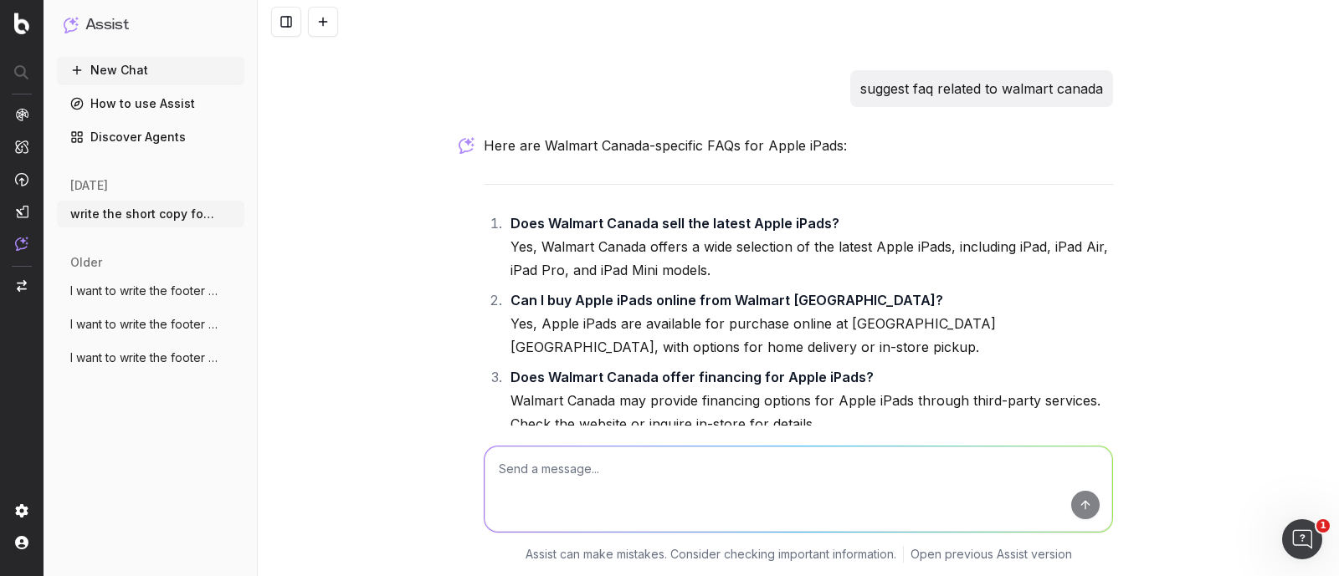
scroll to position [18970, 0]
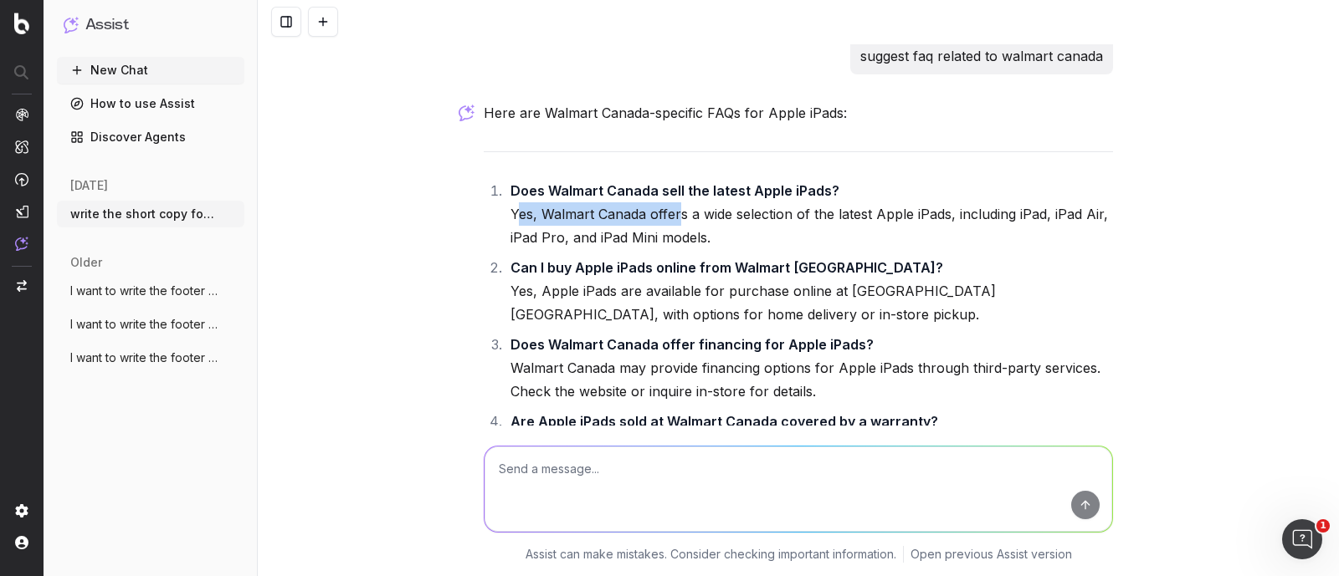
drag, startPoint x: 509, startPoint y: 257, endPoint x: 668, endPoint y: 253, distance: 159.8
click at [668, 249] on li "Does Walmart Canada sell the latest Apple iPads? Yes, Walmart Canada offers a w…" at bounding box center [808, 214] width 607 height 70
click at [715, 249] on li "Does Walmart Canada sell the latest Apple iPads? Yes, Walmart Canada offers a w…" at bounding box center [808, 214] width 607 height 70
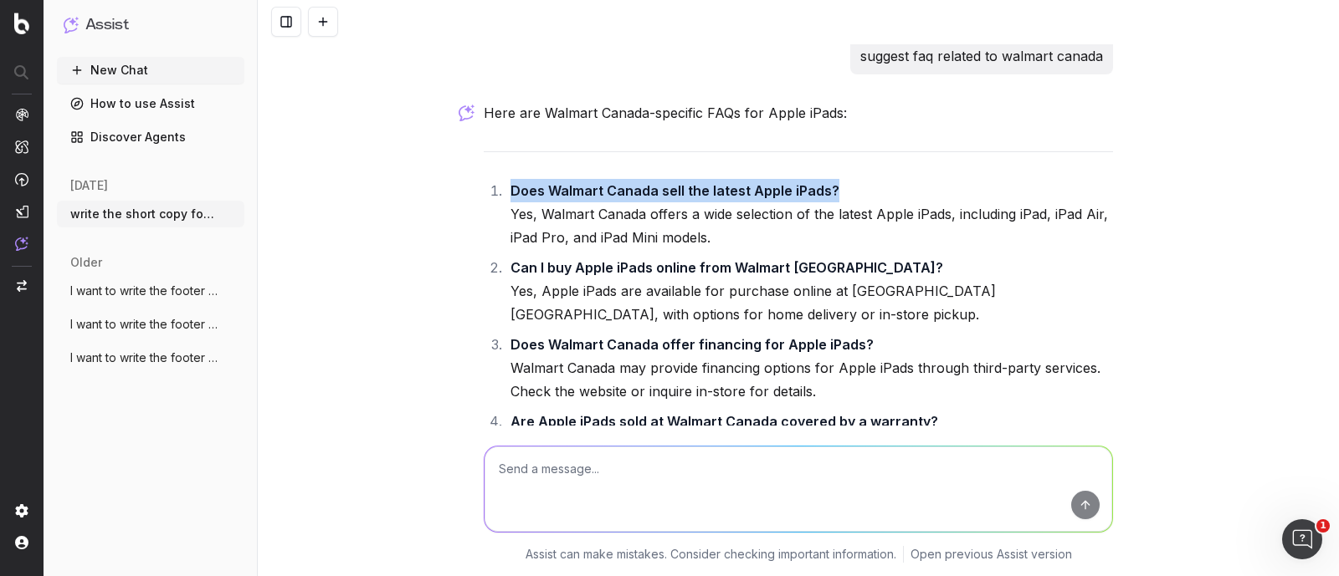
drag, startPoint x: 821, startPoint y: 235, endPoint x: 475, endPoint y: 236, distance: 345.5
click at [484, 236] on ol "Does Walmart Canada sell the latest Apple iPads? Yes, Walmart Canada offers a w…" at bounding box center [798, 584] width 629 height 810
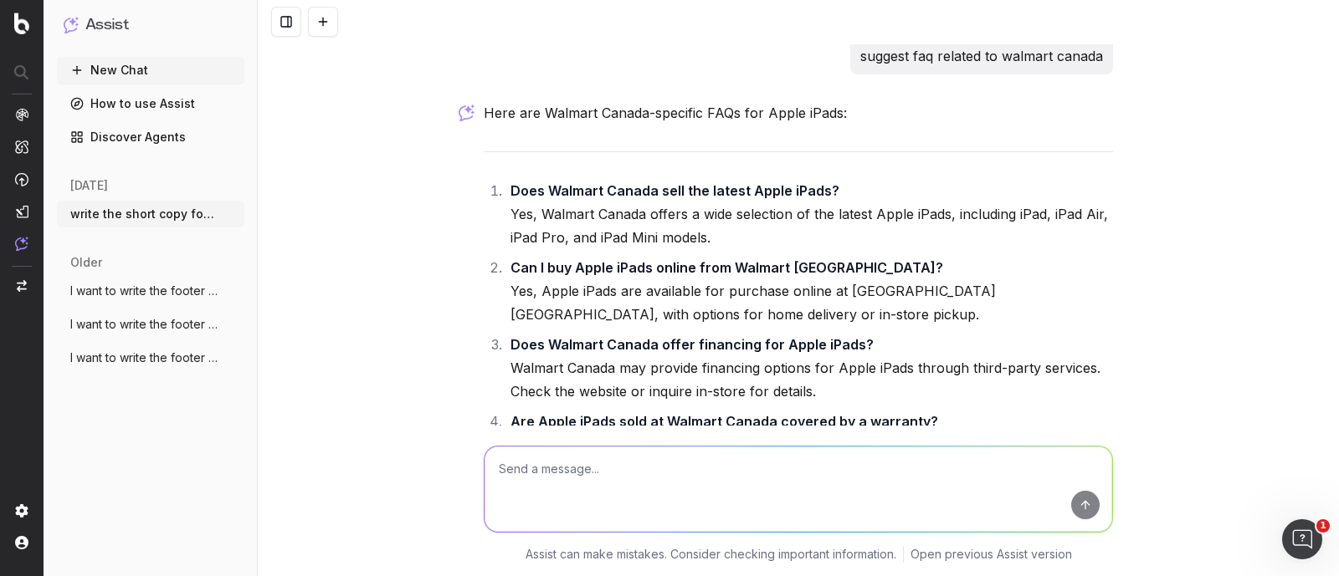
click at [575, 249] on li "Does Walmart Canada sell the latest Apple iPads? Yes, Walmart Canada offers a w…" at bounding box center [808, 214] width 607 height 70
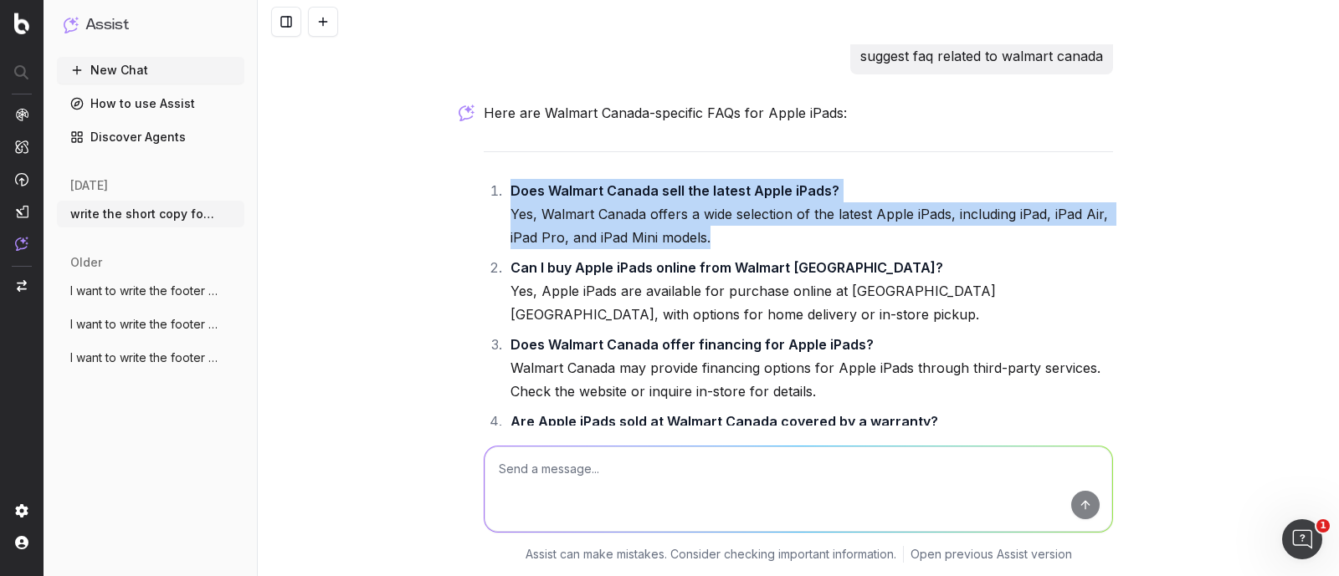
drag, startPoint x: 715, startPoint y: 279, endPoint x: 506, endPoint y: 232, distance: 214.3
click at [506, 232] on li "Does Walmart Canada sell the latest Apple iPads? Yes, Walmart Canada offers a w…" at bounding box center [808, 214] width 607 height 70
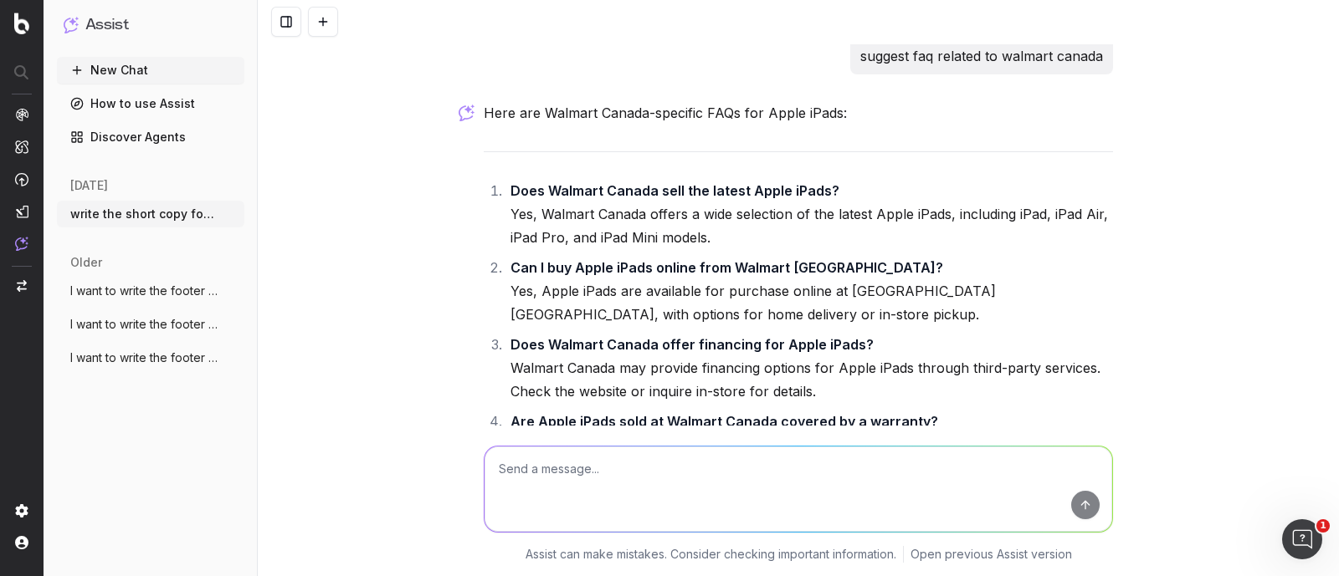
click at [600, 472] on textarea at bounding box center [797, 489] width 627 height 85
paste textarea "Does Walmart Canada sell the latest Apple iPads? Yes, Walmart Canada offers a w…"
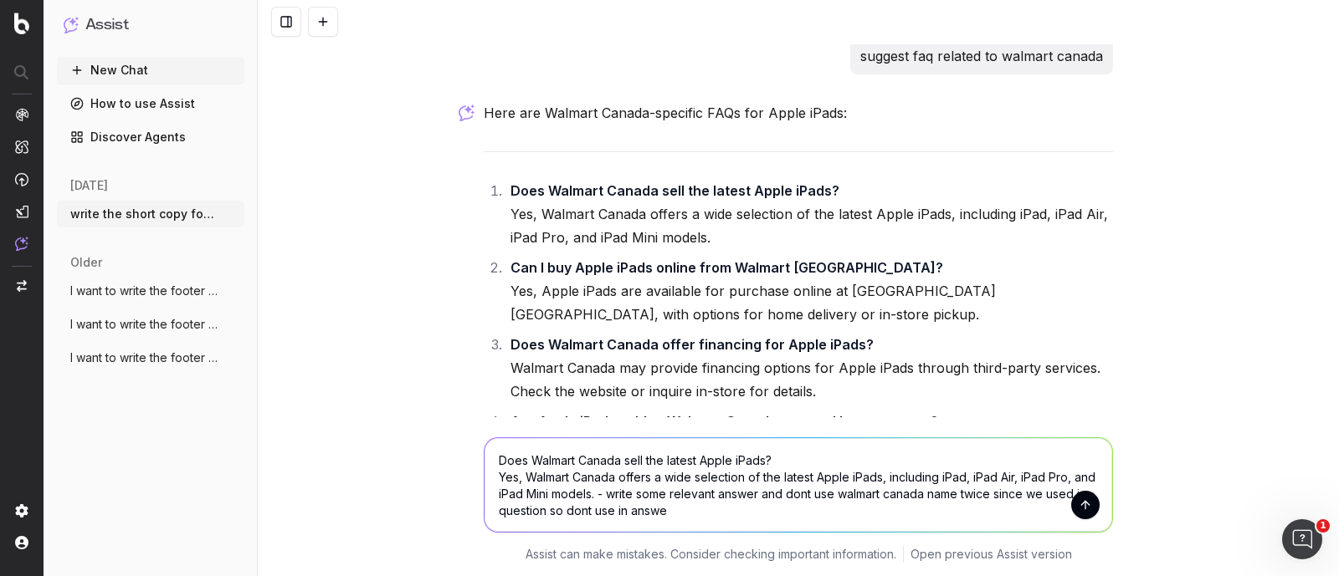
type textarea "Does Walmart Canada sell the latest Apple iPads? Yes, Walmart Canada offers a w…"
